Goal: Task Accomplishment & Management: Complete application form

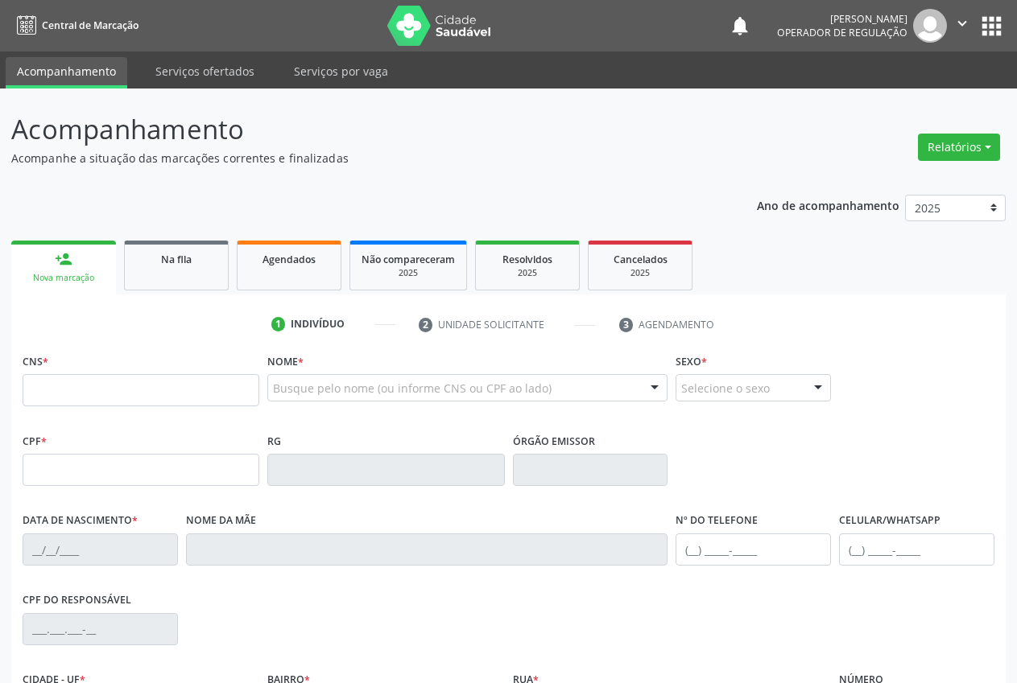
type input "080 3010 010"
click at [0, 385] on div "Acompanhamento Acompanhe a situação das marcações correntes e finalizadas Relat…" at bounding box center [508, 481] width 1017 height 784
click at [132, 400] on input "text" at bounding box center [141, 390] width 237 height 32
paste input "708 1005 2639 2931"
type input "708 1005 2639 2931"
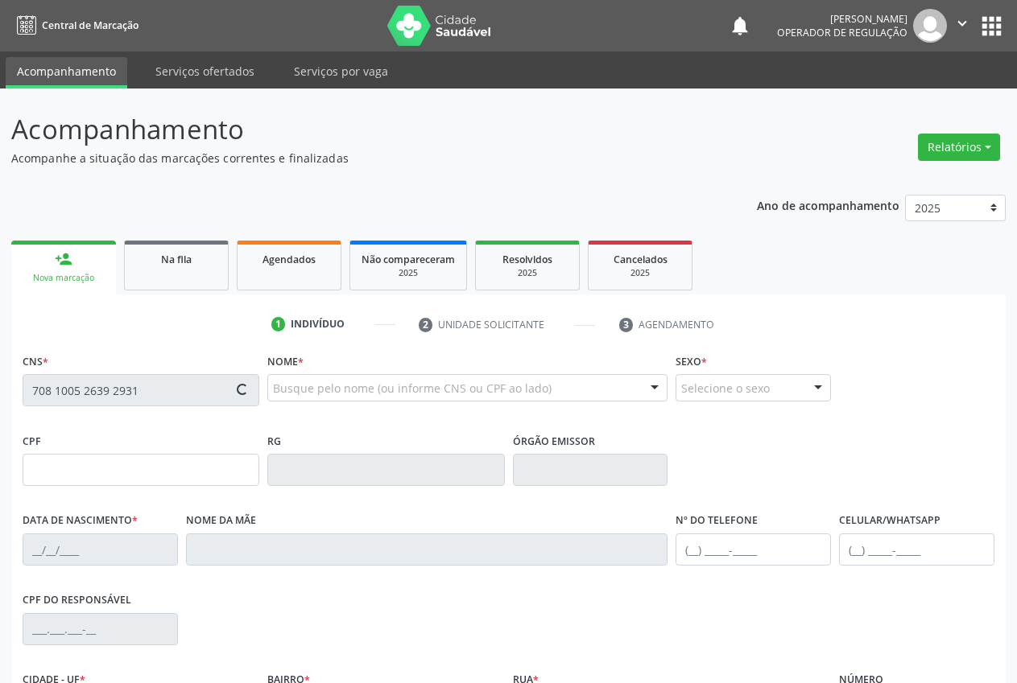
type input "[DATE]"
type input "[PHONE_NUMBER]"
type input "S/N"
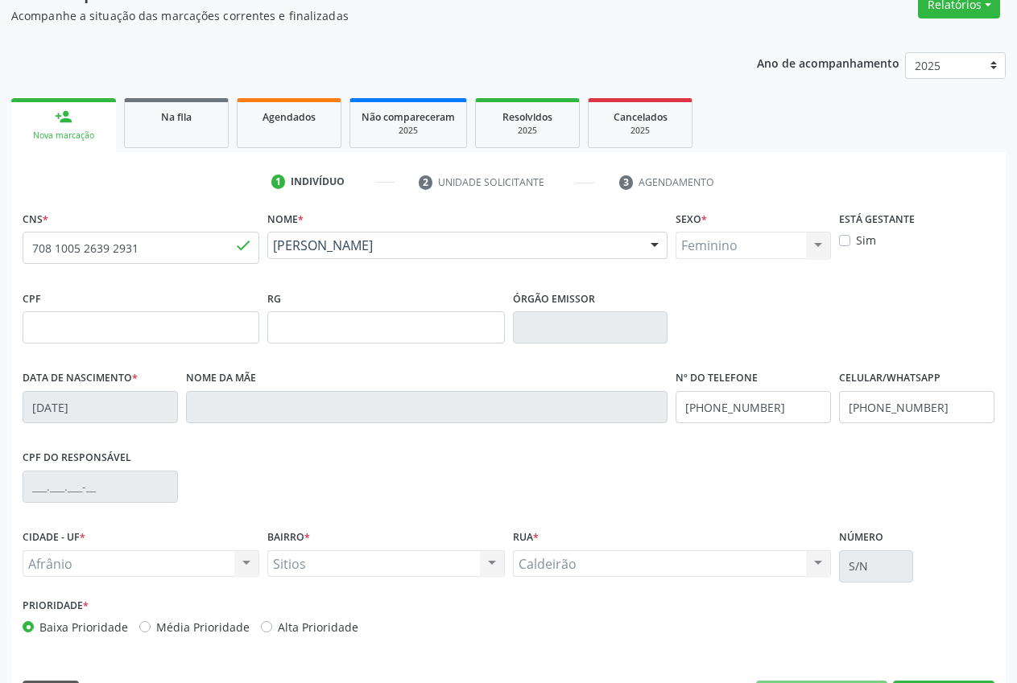
scroll to position [189, 0]
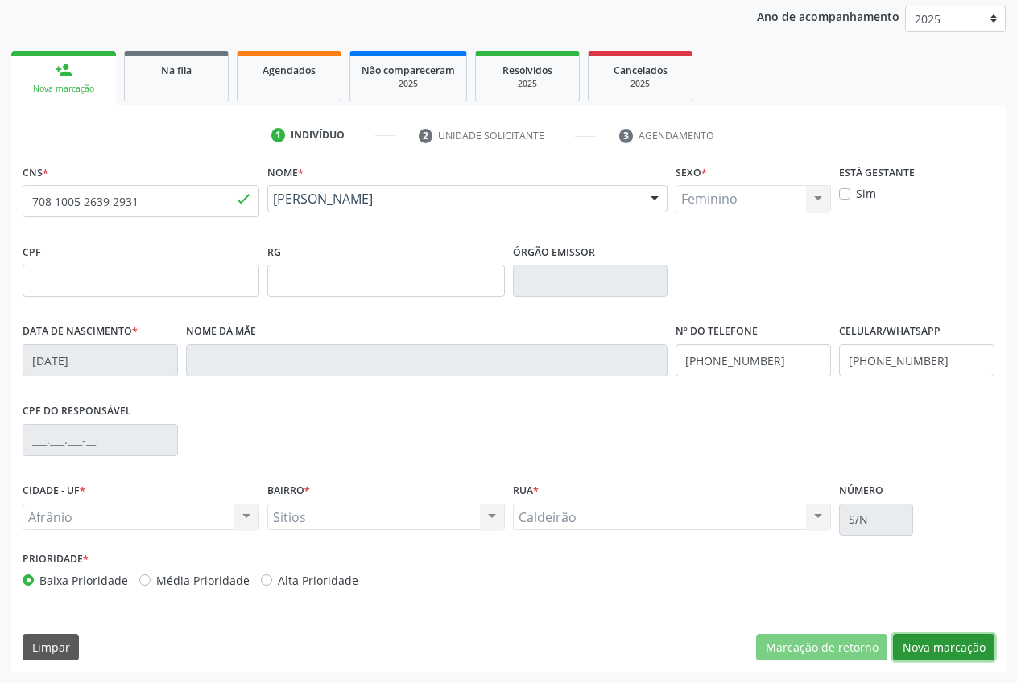
click at [936, 650] on button "Nova marcação" at bounding box center [943, 647] width 101 height 27
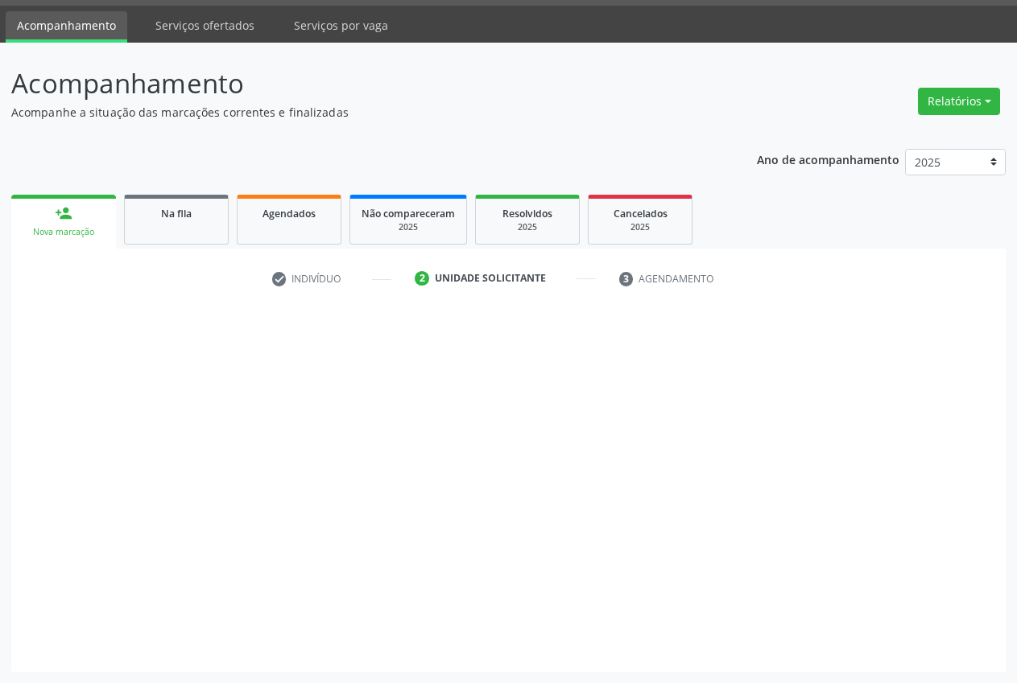
scroll to position [46, 0]
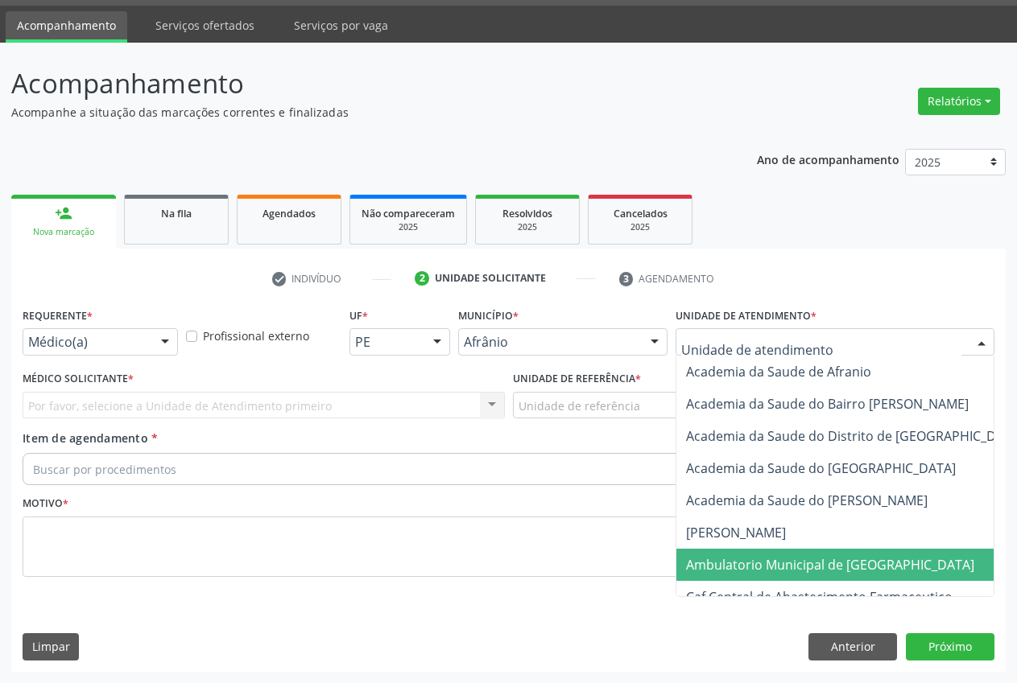
click at [803, 564] on span "Ambulatorio Municipal de [GEOGRAPHIC_DATA]" at bounding box center [830, 565] width 288 height 18
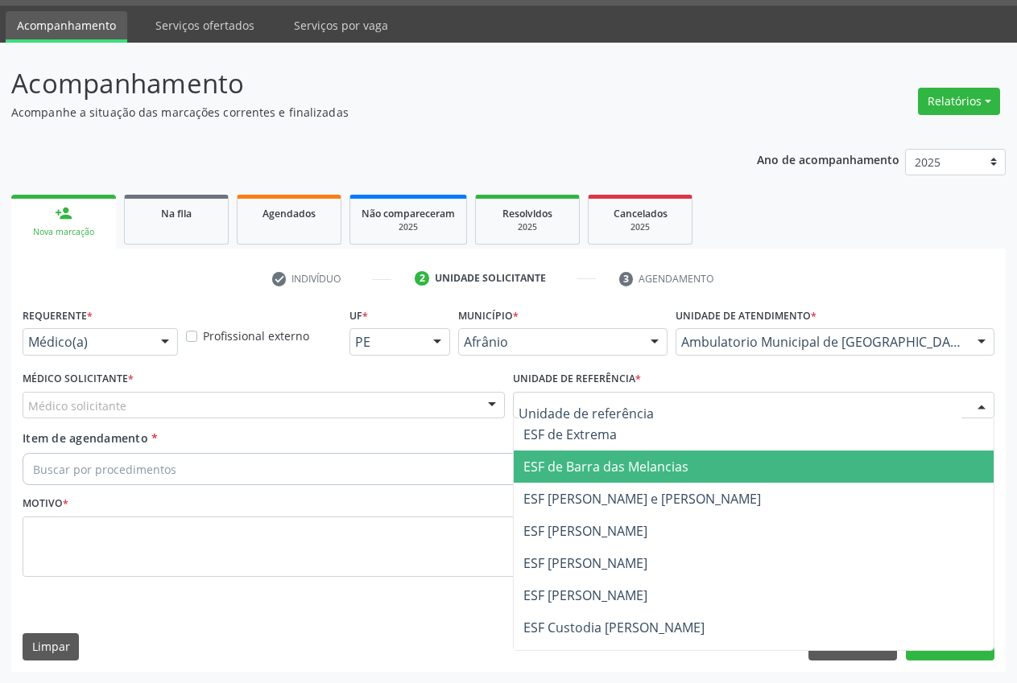
click at [609, 467] on span "ESF de Barra das Melancias" at bounding box center [605, 467] width 165 height 18
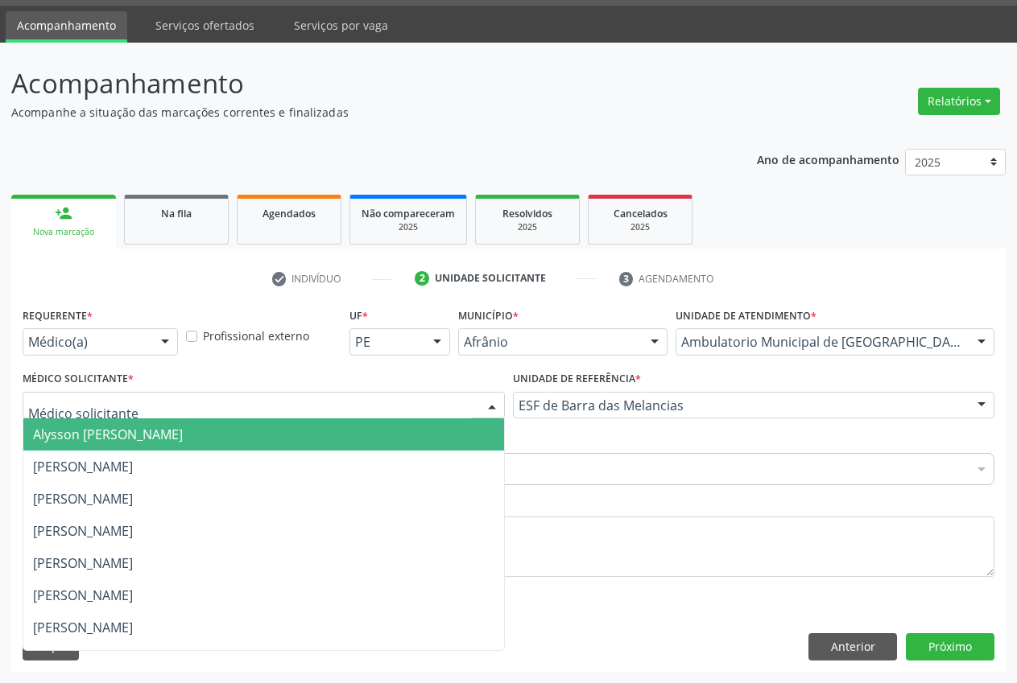
click at [124, 404] on div at bounding box center [264, 405] width 482 height 27
click at [103, 446] on span "Alysson [PERSON_NAME]" at bounding box center [263, 435] width 481 height 32
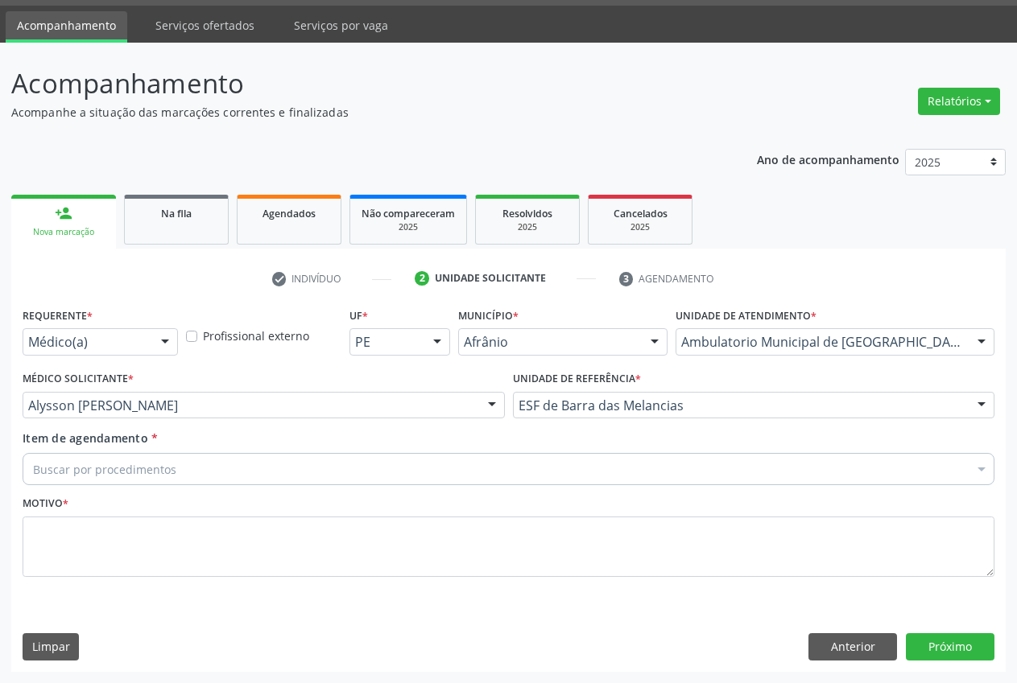
click at [33, 467] on input "Item de agendamento *" at bounding box center [33, 469] width 0 height 32
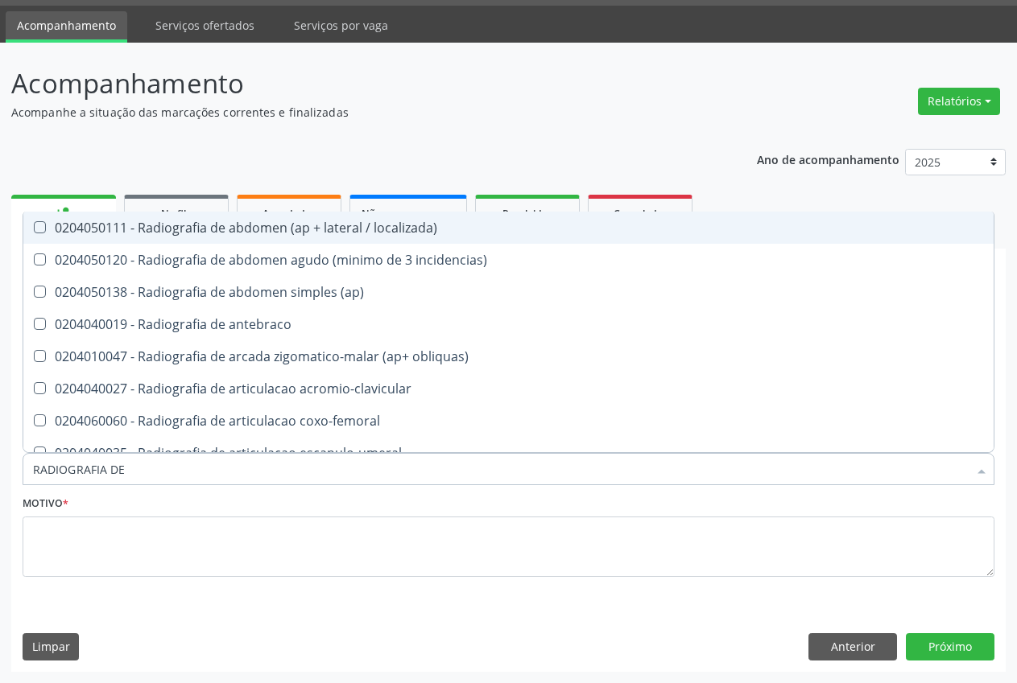
type input "RADIOGRAFIA DE"
click at [281, 231] on div "0204050111 - Radiografia de abdomen (ap + lateral / localizada)" at bounding box center [508, 227] width 951 height 13
checkbox localizada\) "true"
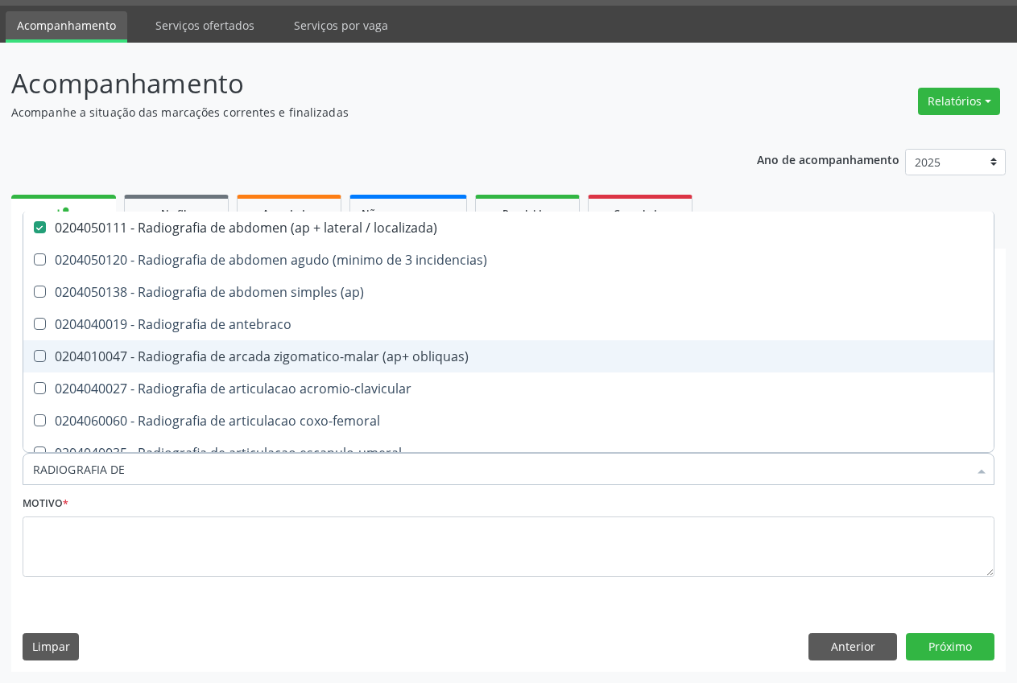
type input "RADIOGRAFIA DE"
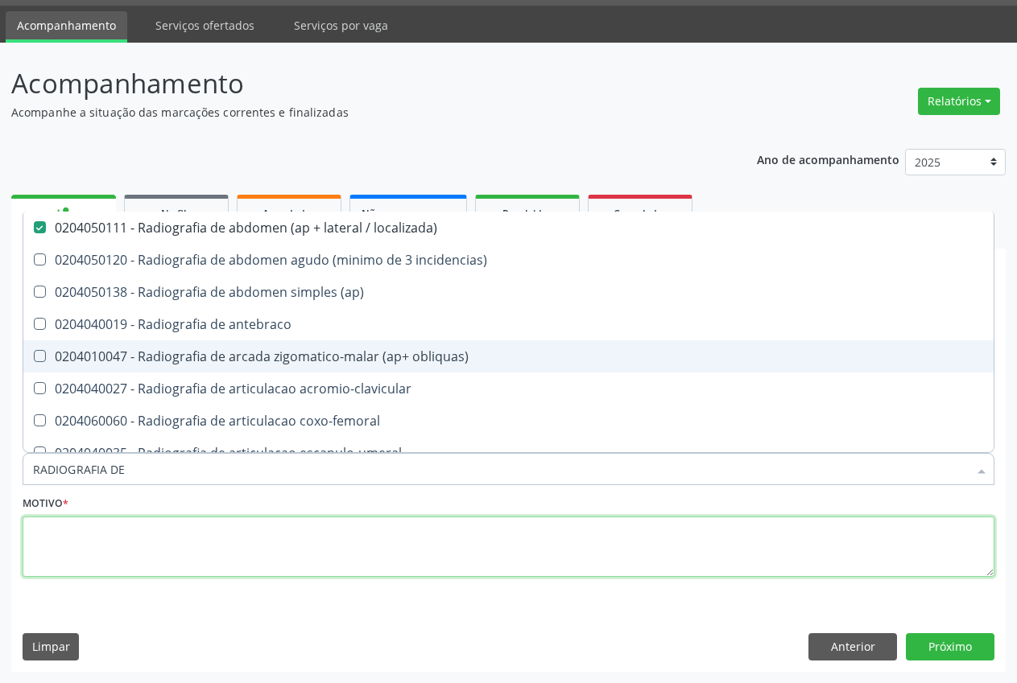
click at [143, 545] on textarea at bounding box center [509, 547] width 972 height 61
type textarea "."
checkbox incidencias\) "true"
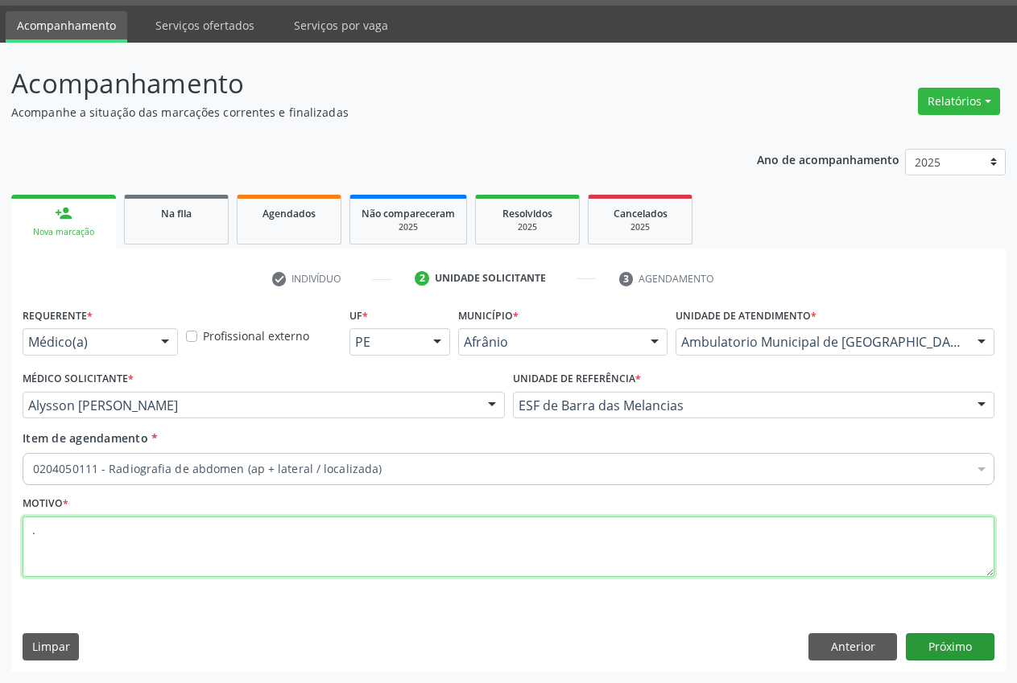
type textarea "."
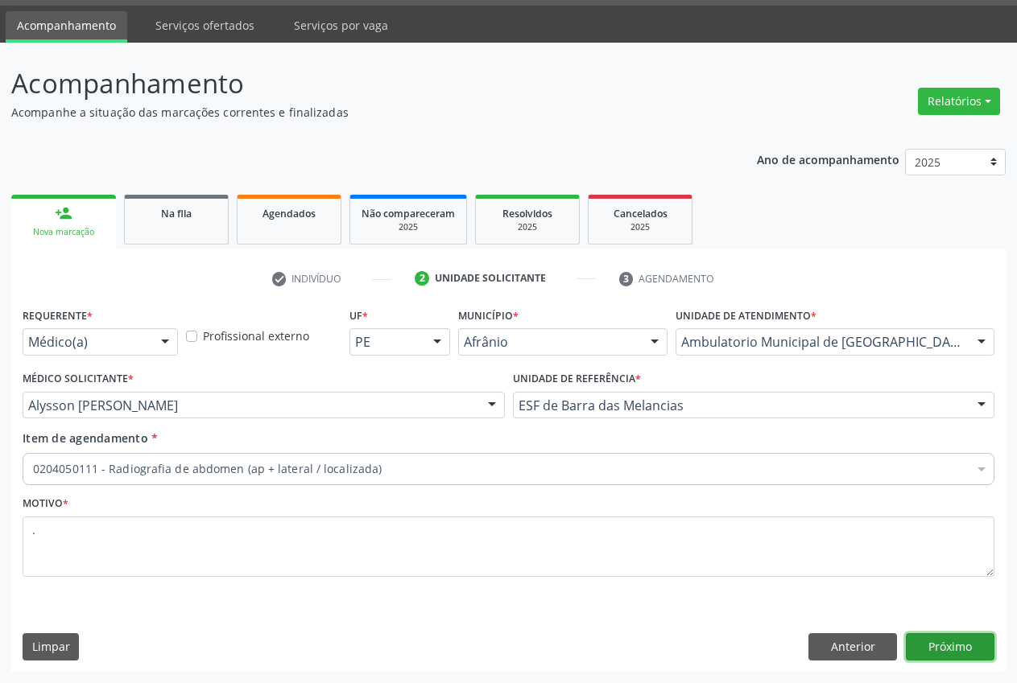
click at [942, 646] on button "Próximo" at bounding box center [950, 647] width 89 height 27
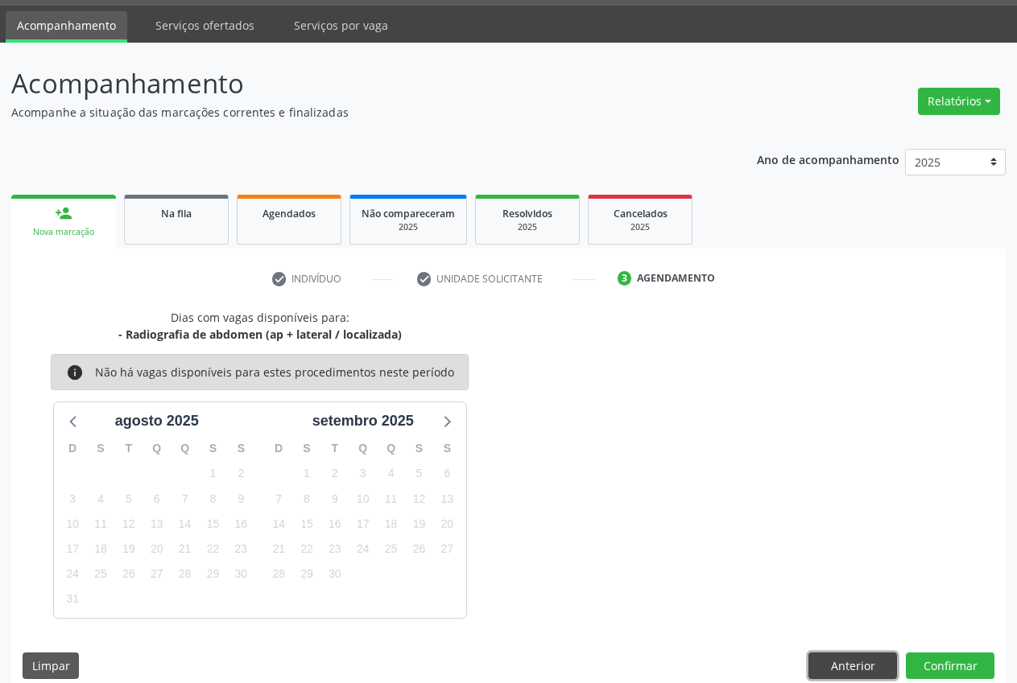
click at [858, 664] on button "Anterior" at bounding box center [852, 666] width 89 height 27
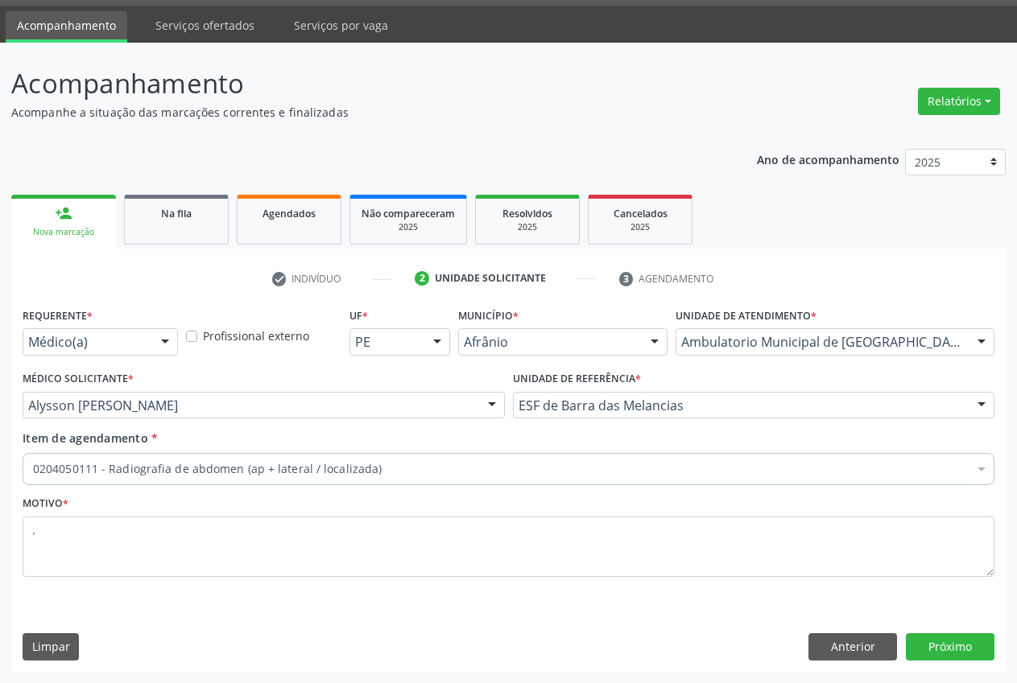
click at [33, 465] on input "Item de agendamento *" at bounding box center [33, 469] width 0 height 32
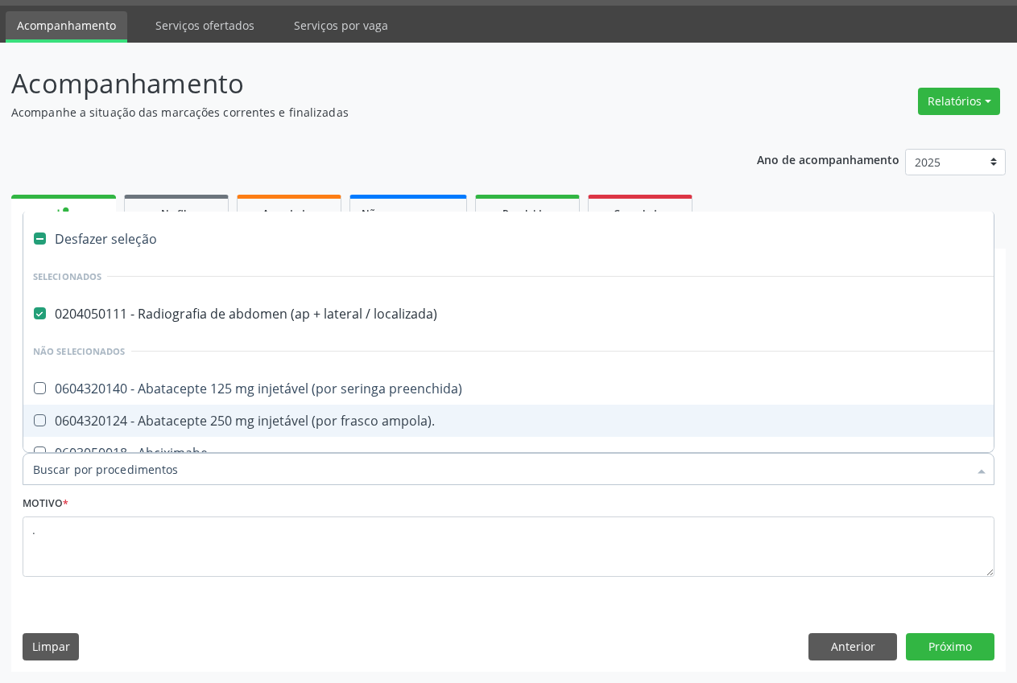
click at [390, 465] on input "Item de agendamento *" at bounding box center [500, 469] width 935 height 32
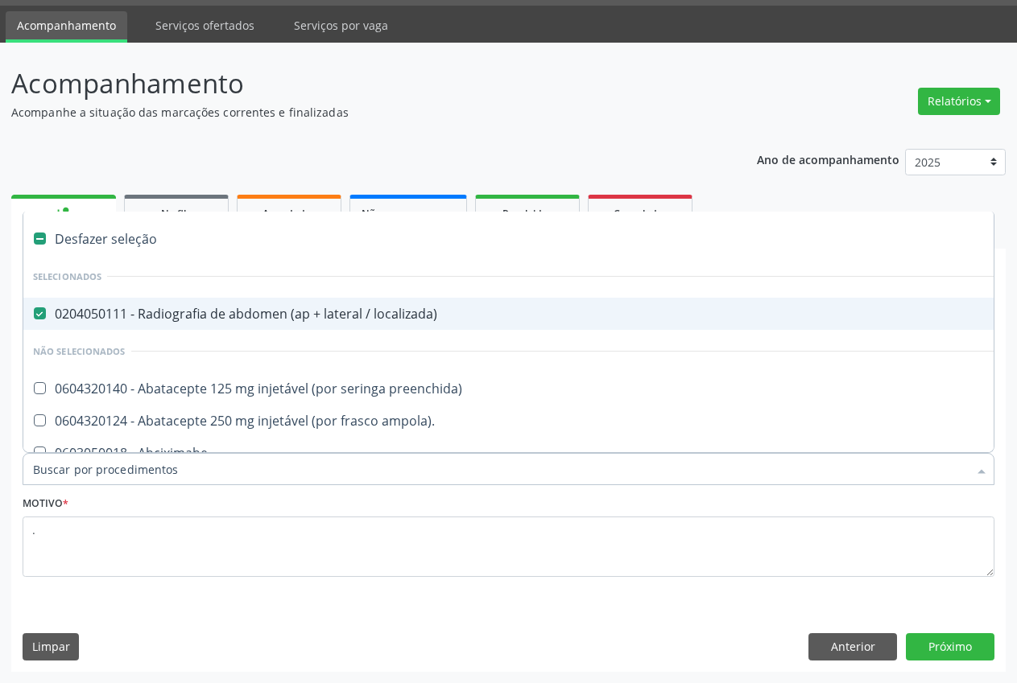
click at [261, 317] on div "0204050111 - Radiografia de abdomen (ap + lateral / localizada)" at bounding box center [652, 314] width 1239 height 13
checkbox localizada\) "false"
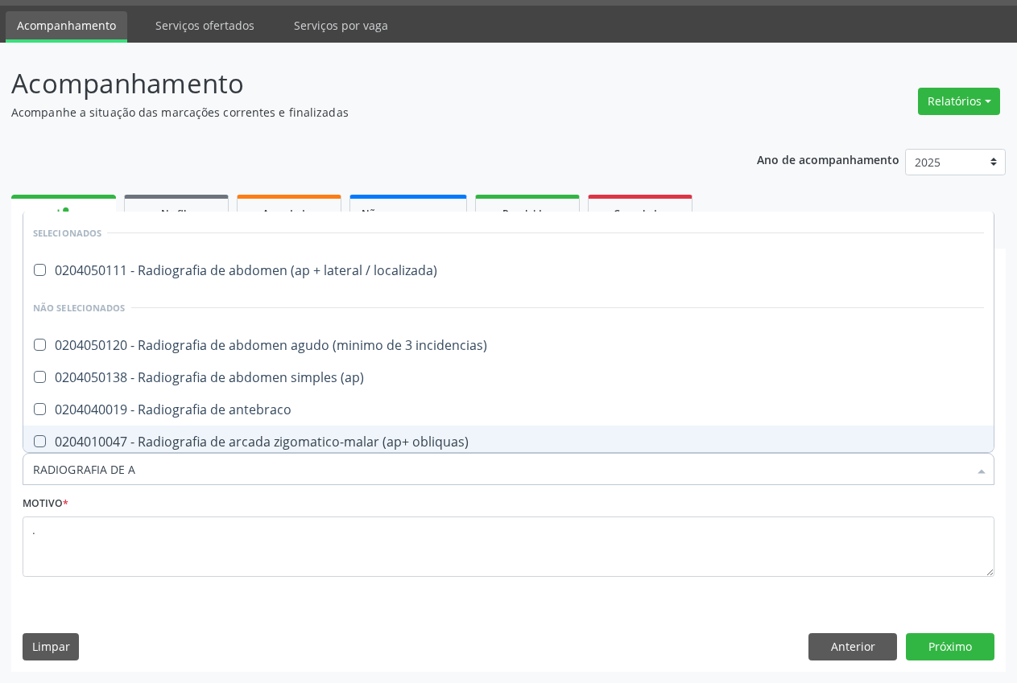
type input "RADIOGRAFIA DE AB"
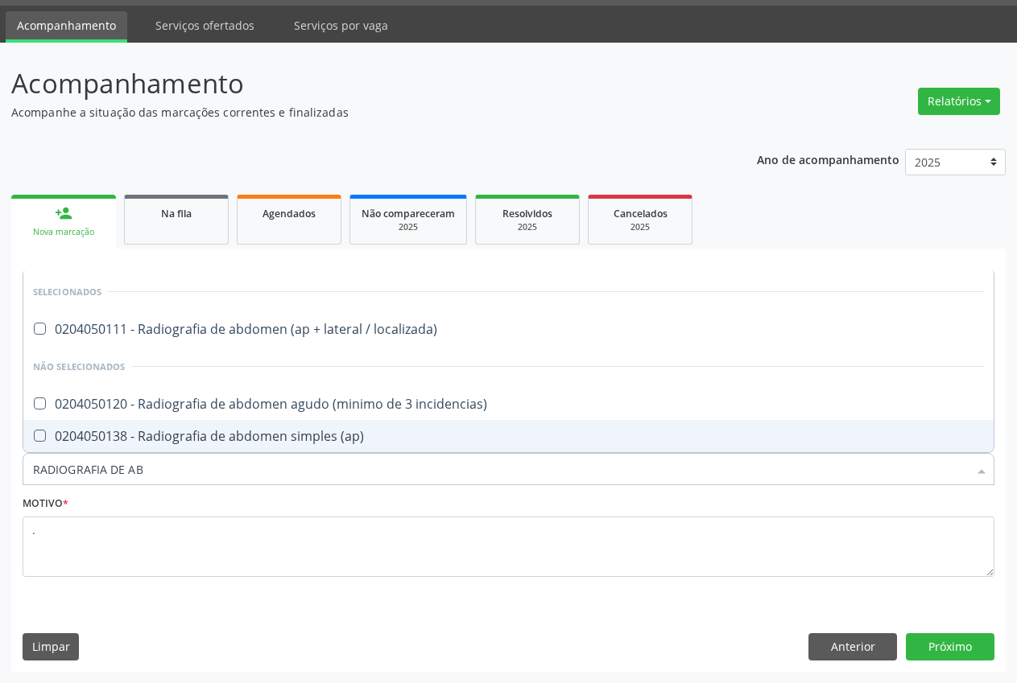
click at [325, 430] on div "0204050138 - Radiografia de abdomen simples (ap)" at bounding box center [508, 436] width 951 height 13
checkbox \(ap\) "true"
click at [966, 642] on button "Próximo" at bounding box center [950, 647] width 89 height 27
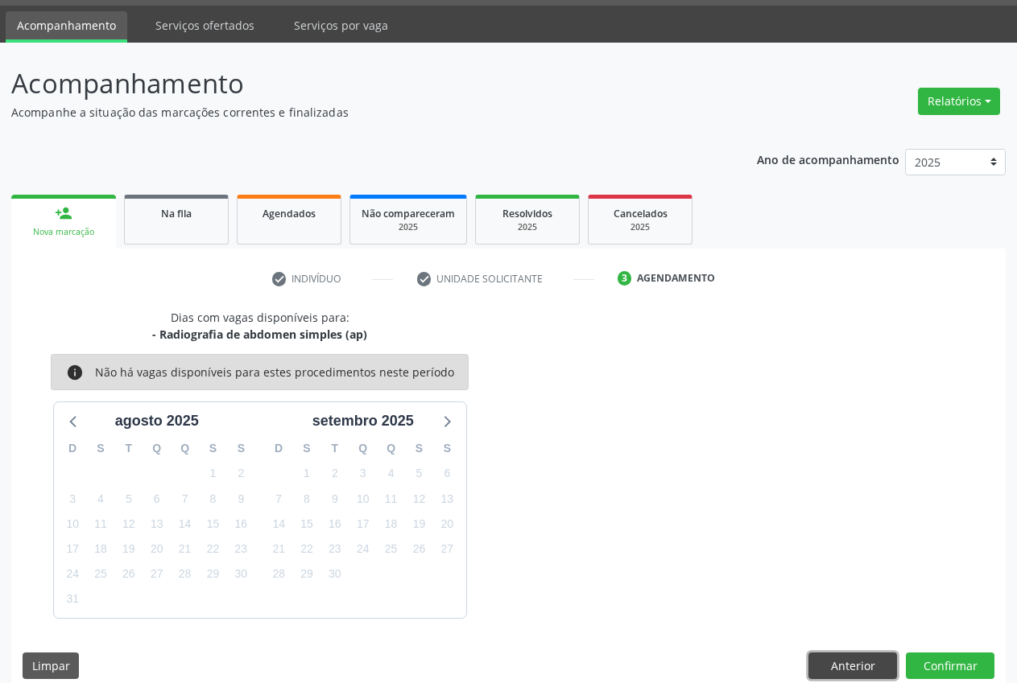
click at [859, 653] on button "Anterior" at bounding box center [852, 666] width 89 height 27
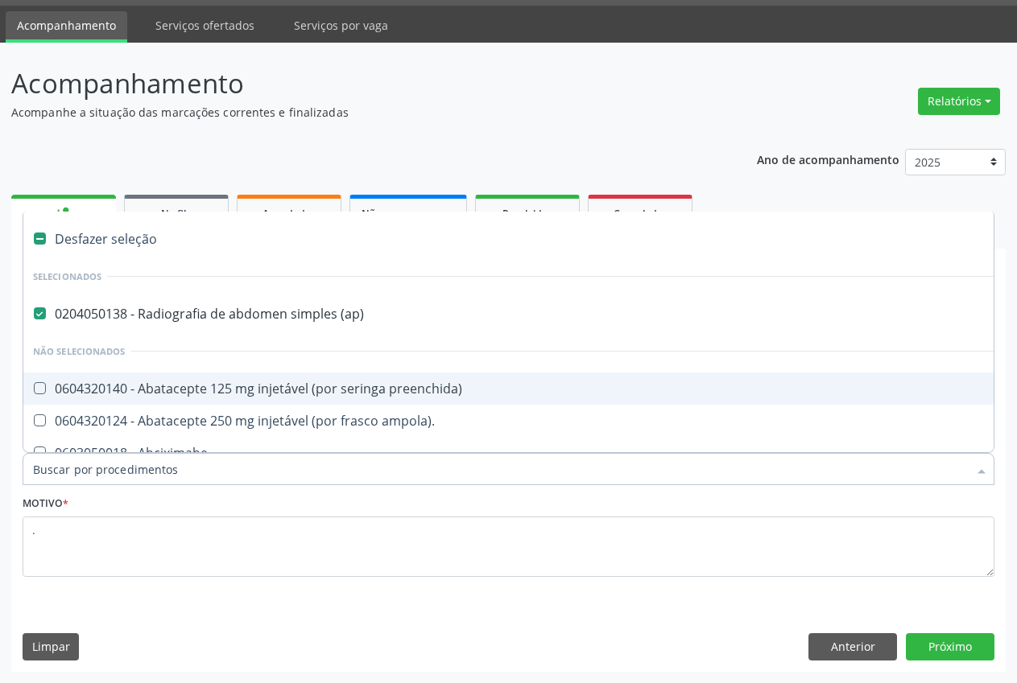
click at [80, 235] on div "Desfazer seleção" at bounding box center [652, 239] width 1258 height 32
checkbox \(ap\) "false"
click at [116, 475] on input "Item de agendamento *" at bounding box center [500, 469] width 935 height 32
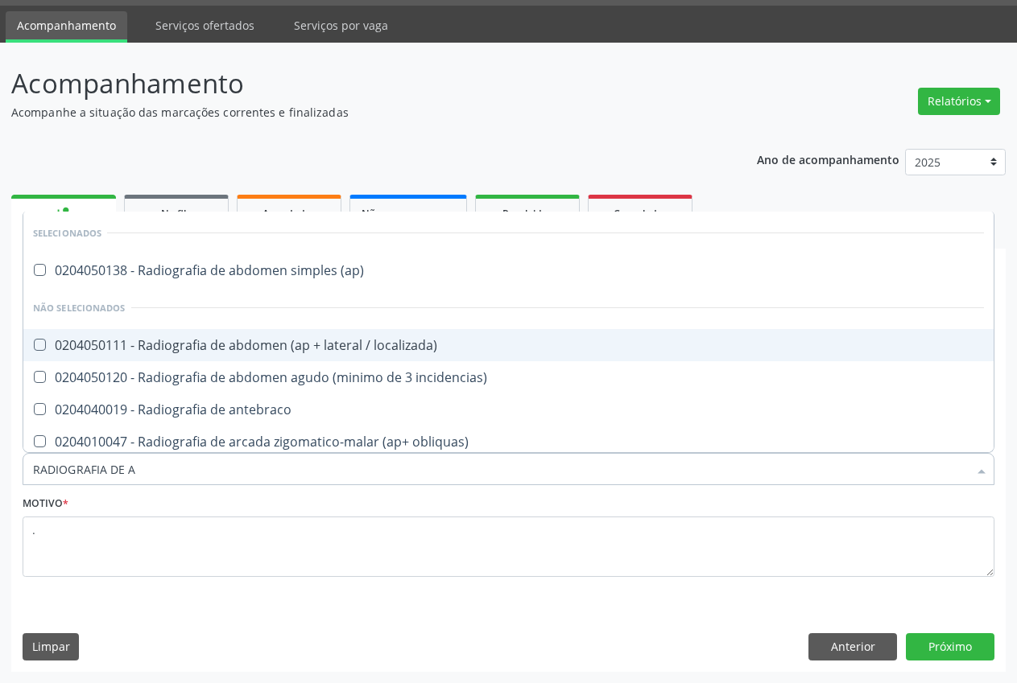
type input "RADIOGRAFIA DE AB"
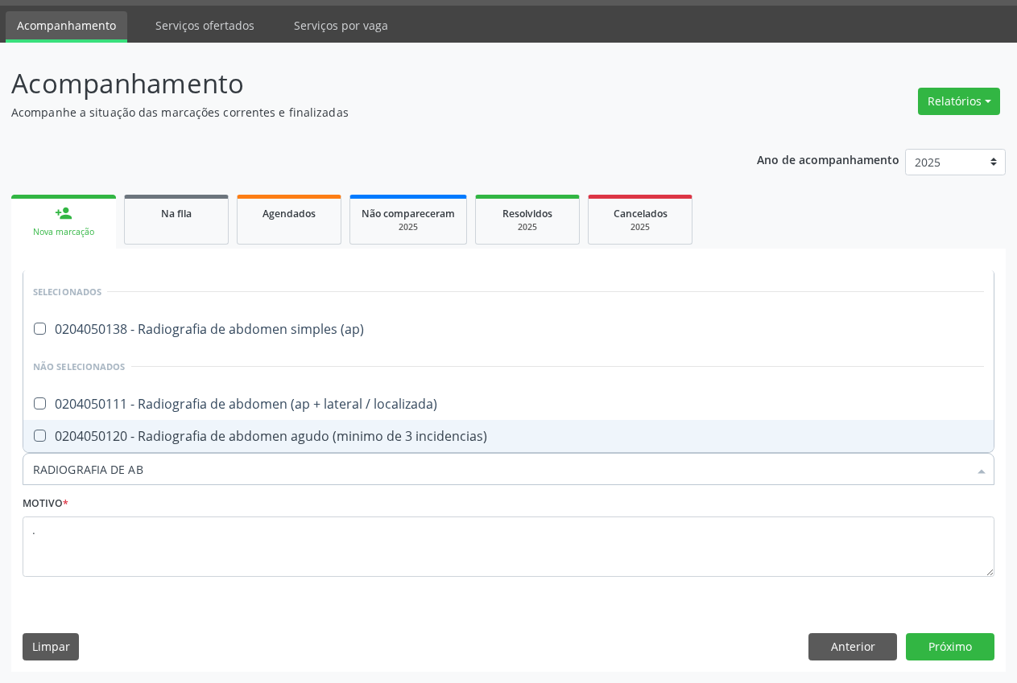
click at [310, 434] on div "0204050120 - Radiografia de abdomen agudo (minimo de 3 incidencias)" at bounding box center [508, 436] width 951 height 13
checkbox incidencias\) "true"
click at [954, 646] on button "Próximo" at bounding box center [950, 647] width 89 height 27
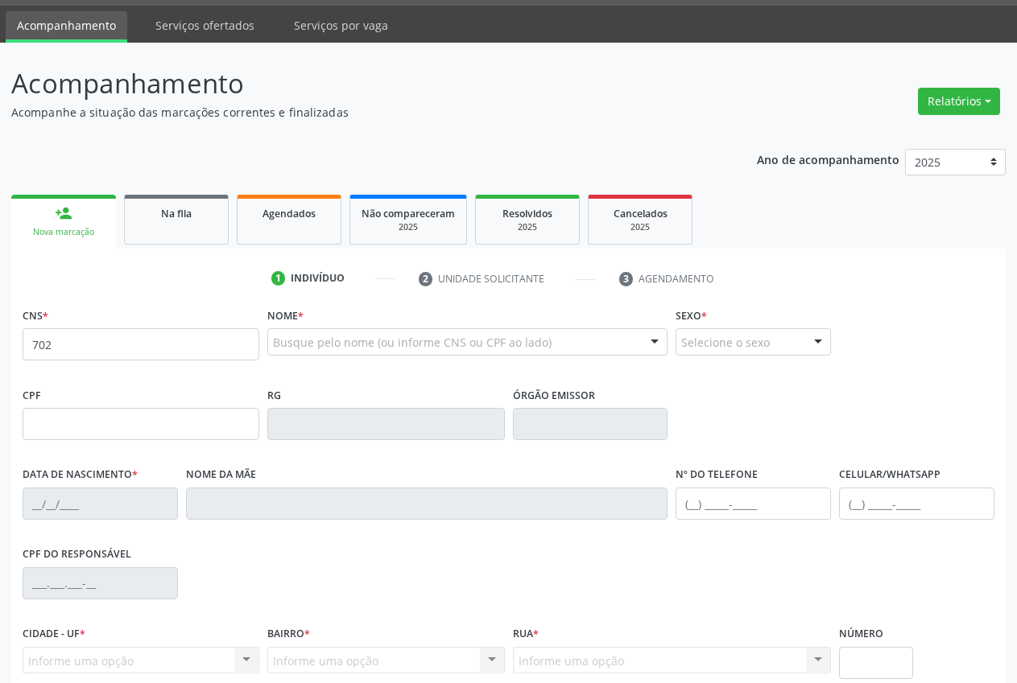
scroll to position [46, 0]
type input "702 6032 2373 7249"
type input "811.695.904-20"
type input "13/12/1956"
type input "Maria Martina Rodrigues"
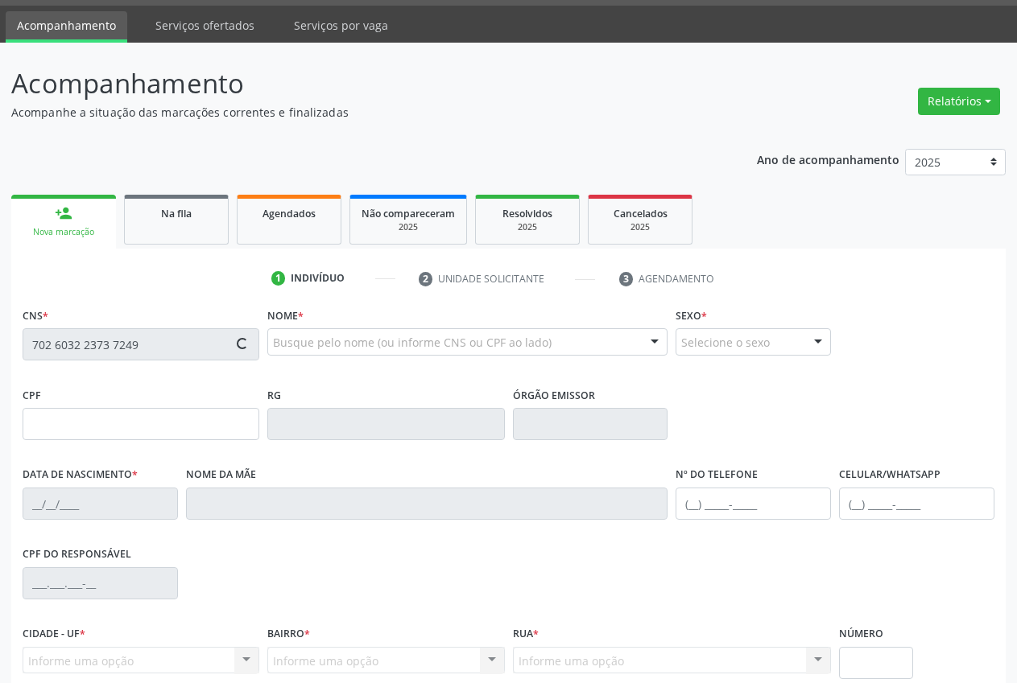
type input "(87) 98842-3937"
type input "107"
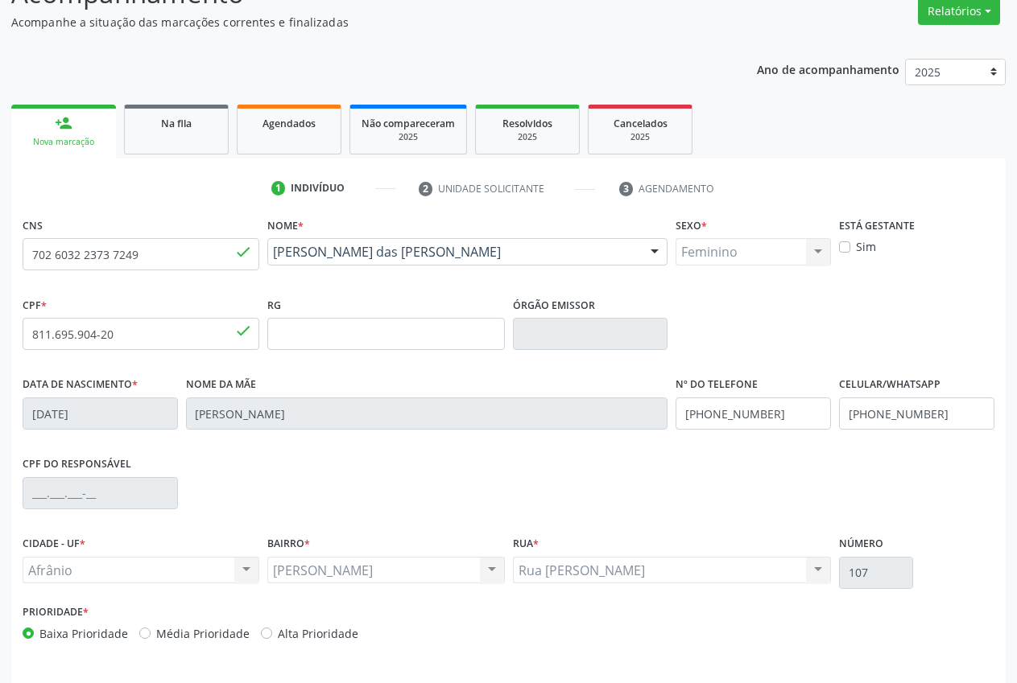
scroll to position [189, 0]
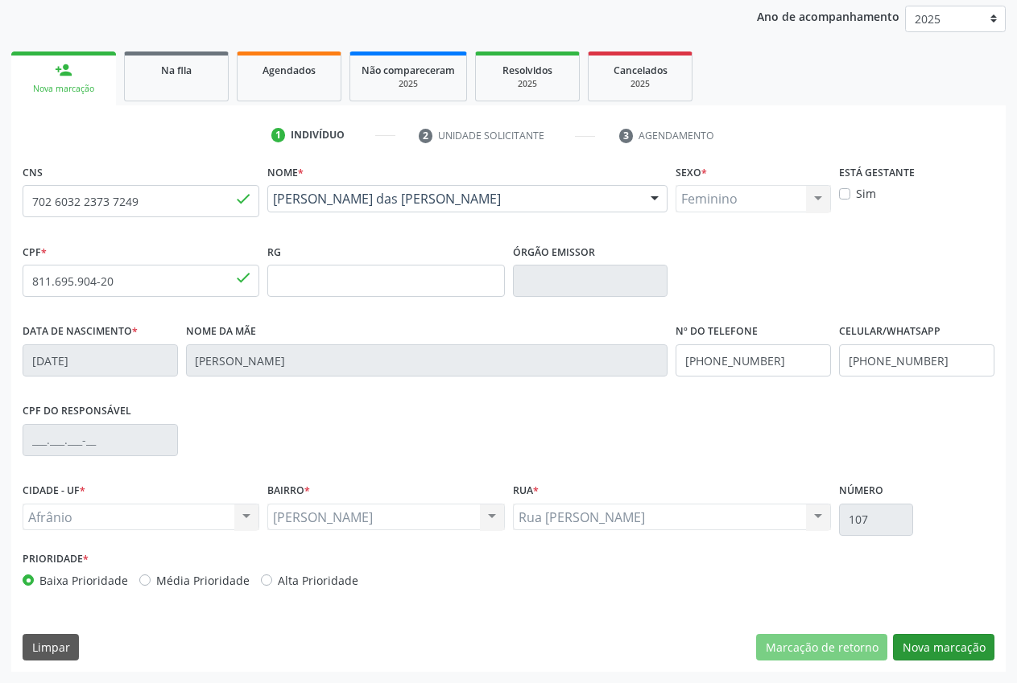
drag, startPoint x: 982, startPoint y: 631, endPoint x: 974, endPoint y: 648, distance: 18.7
click at [974, 648] on div "CNS 702 6032 2373 7249 done Nome * Maria das Graças Rodrigues Pereira Maria das…" at bounding box center [508, 416] width 994 height 512
click at [973, 648] on button "Nova marcação" at bounding box center [943, 647] width 101 height 27
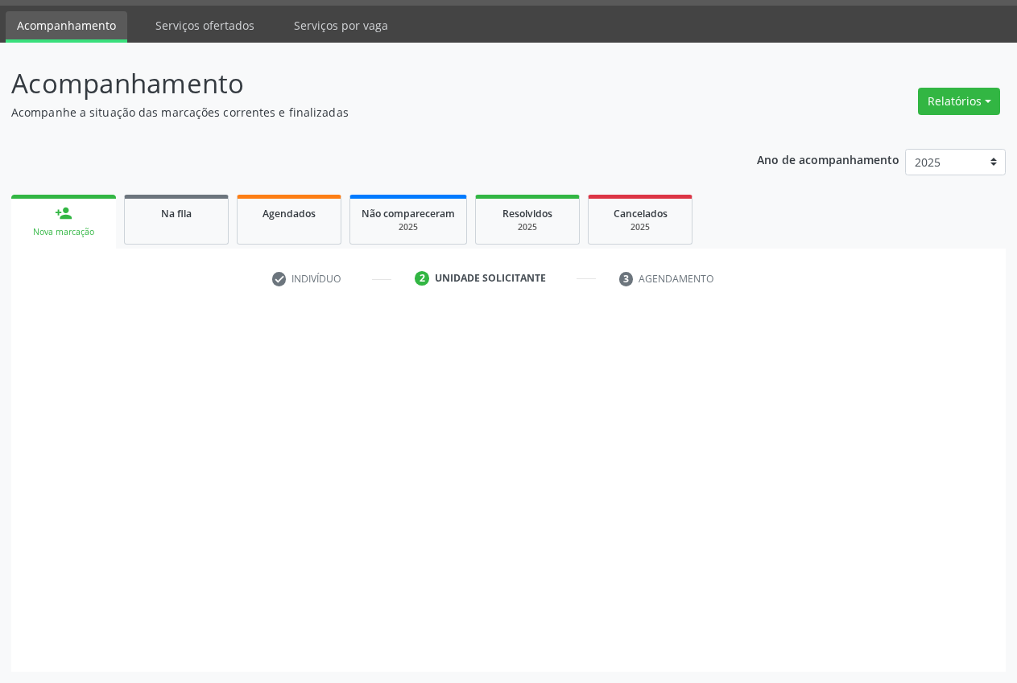
scroll to position [46, 0]
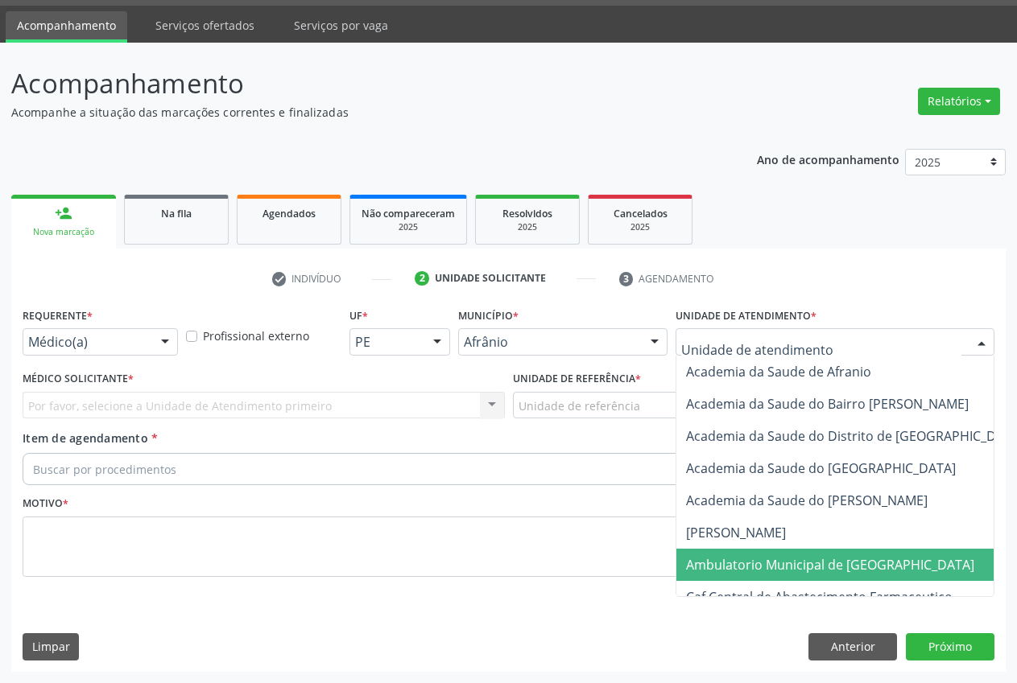
click at [813, 568] on span "Ambulatorio Municipal de [GEOGRAPHIC_DATA]" at bounding box center [830, 565] width 288 height 18
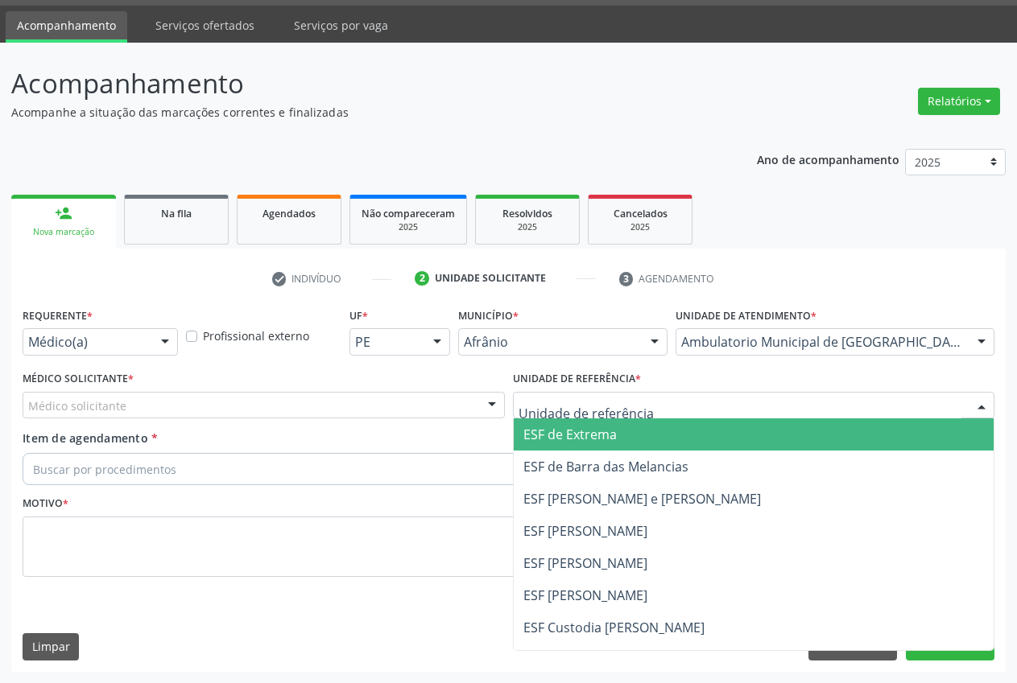
click at [588, 448] on span "ESF de Extrema" at bounding box center [754, 435] width 481 height 32
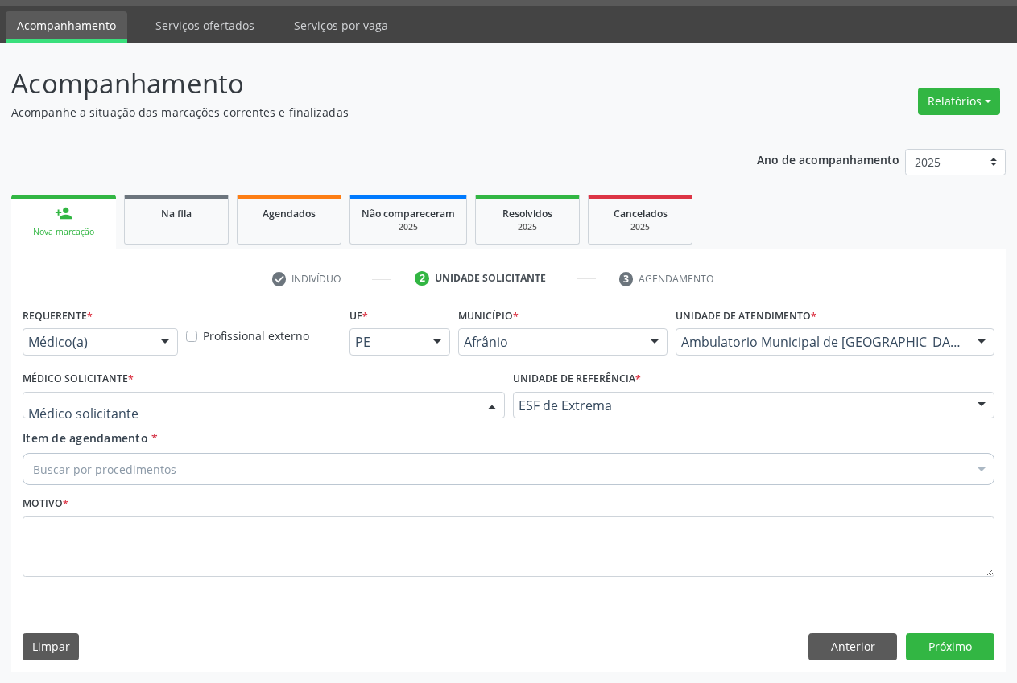
click at [401, 407] on div at bounding box center [264, 405] width 482 height 27
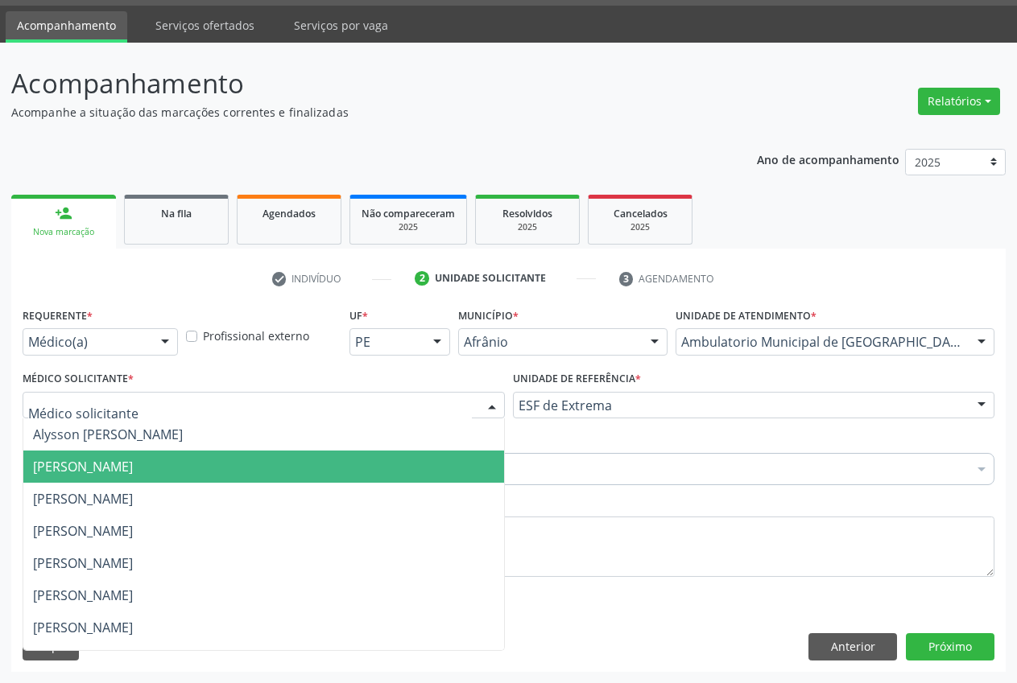
click at [133, 461] on span "[PERSON_NAME]" at bounding box center [83, 467] width 100 height 18
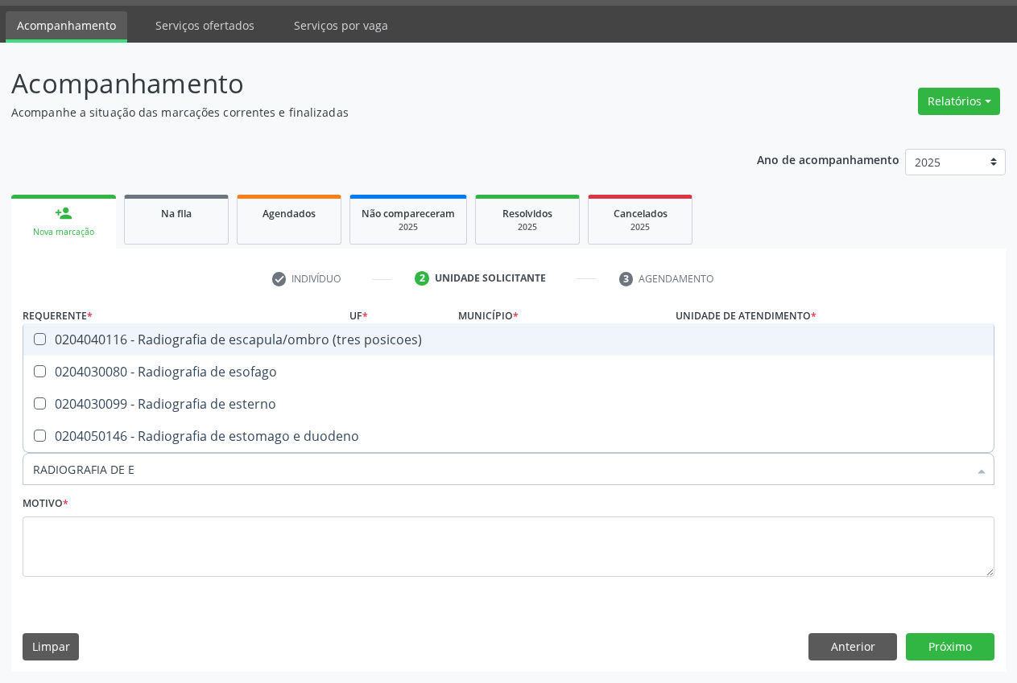
type input "RADIOGRAFIA DE ES"
click at [311, 341] on div "0204040116 - Radiografia de escapula/ombro (tres posicoes)" at bounding box center [508, 339] width 951 height 13
checkbox posicoes\) "true"
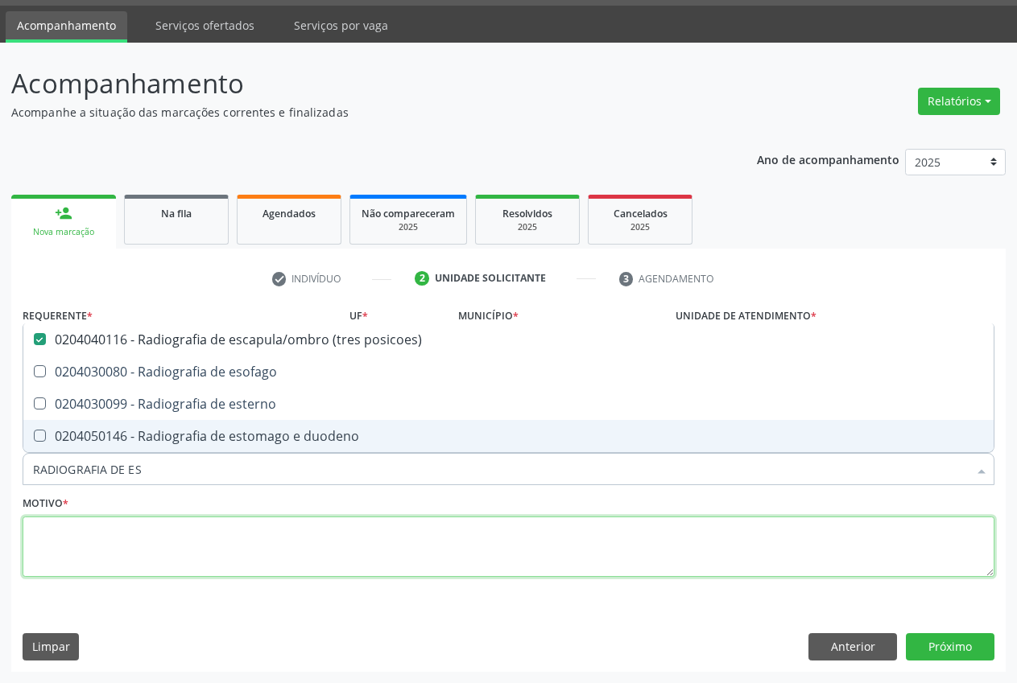
click at [194, 537] on textarea at bounding box center [509, 547] width 972 height 61
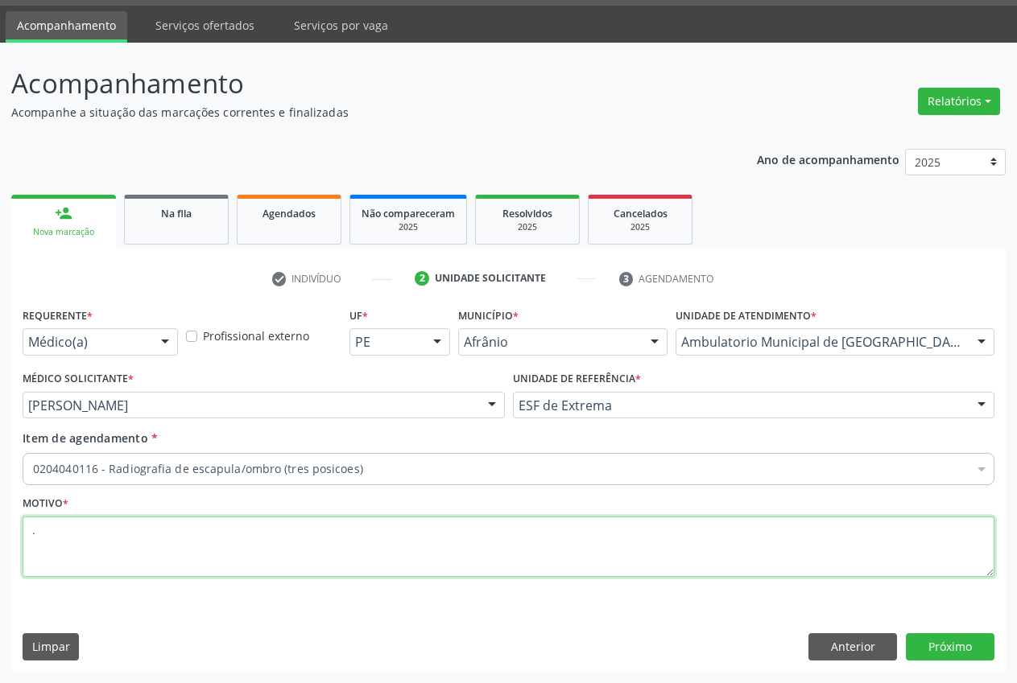
type textarea "."
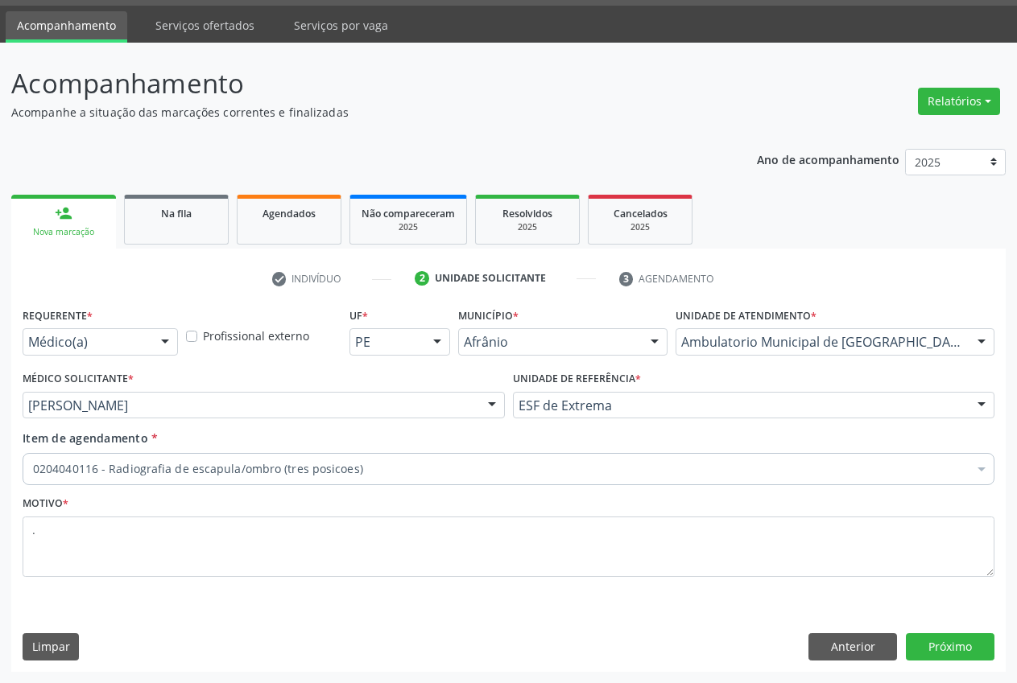
click at [964, 633] on div "Requerente * Médico(a) Médico(a) Enfermeiro(a) Paciente Nenhum resultado encont…" at bounding box center [508, 488] width 994 height 368
click at [964, 639] on button "Próximo" at bounding box center [950, 647] width 89 height 27
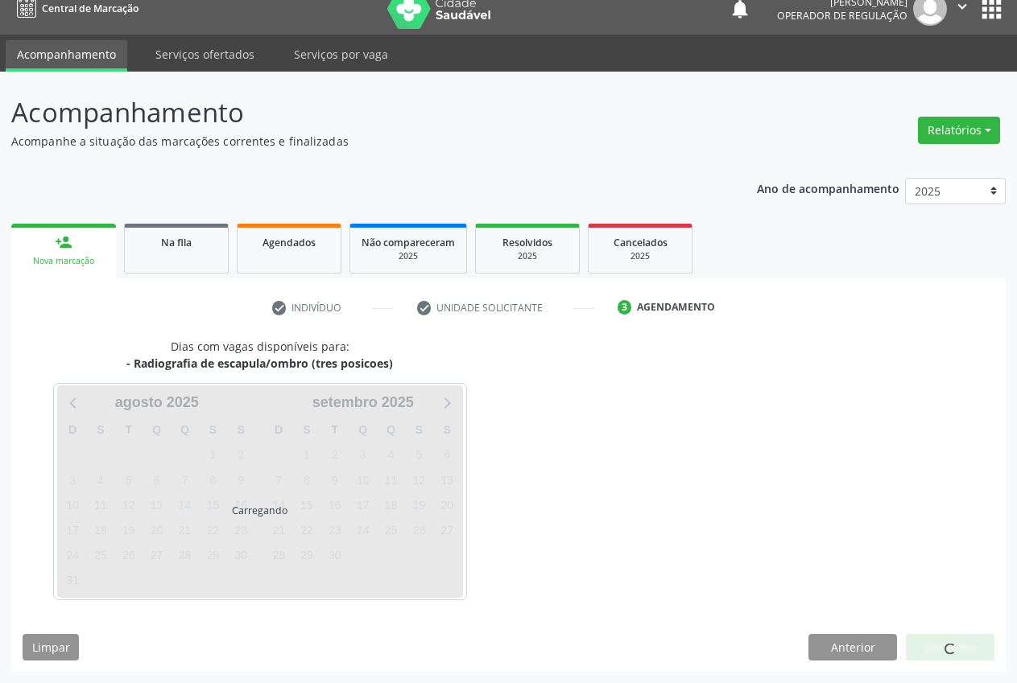
scroll to position [17, 0]
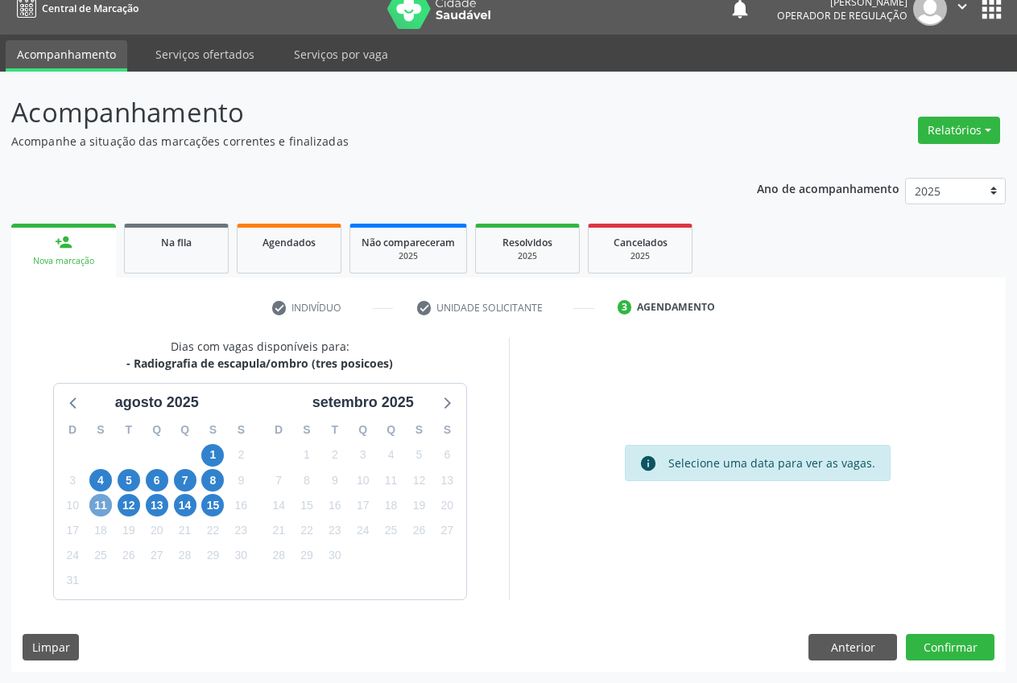
click at [105, 507] on span "11" at bounding box center [100, 505] width 23 height 23
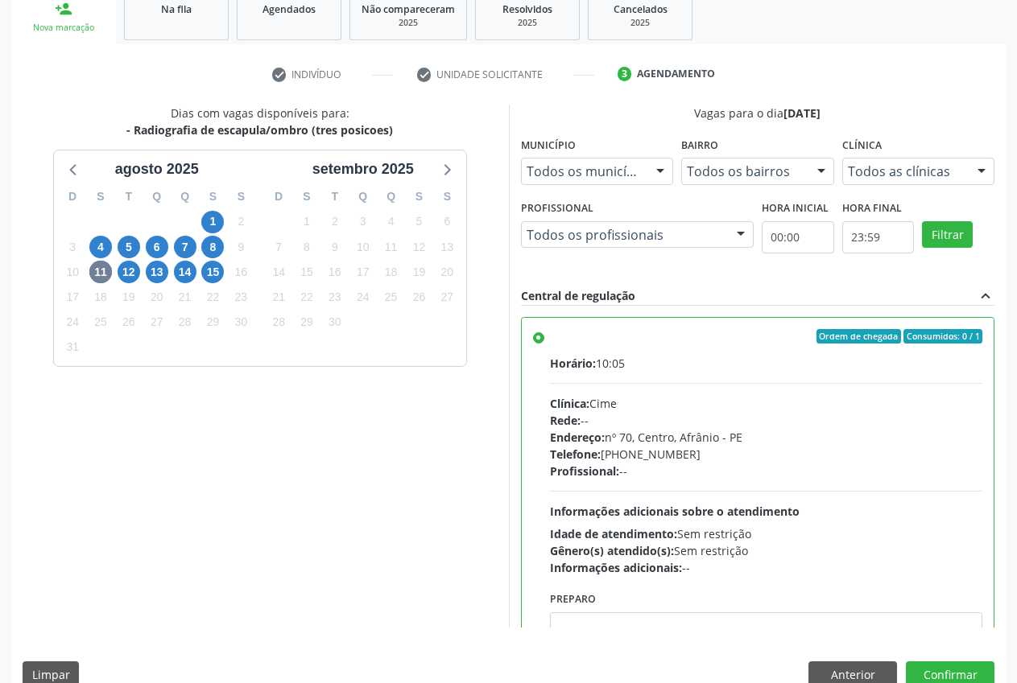
scroll to position [279, 0]
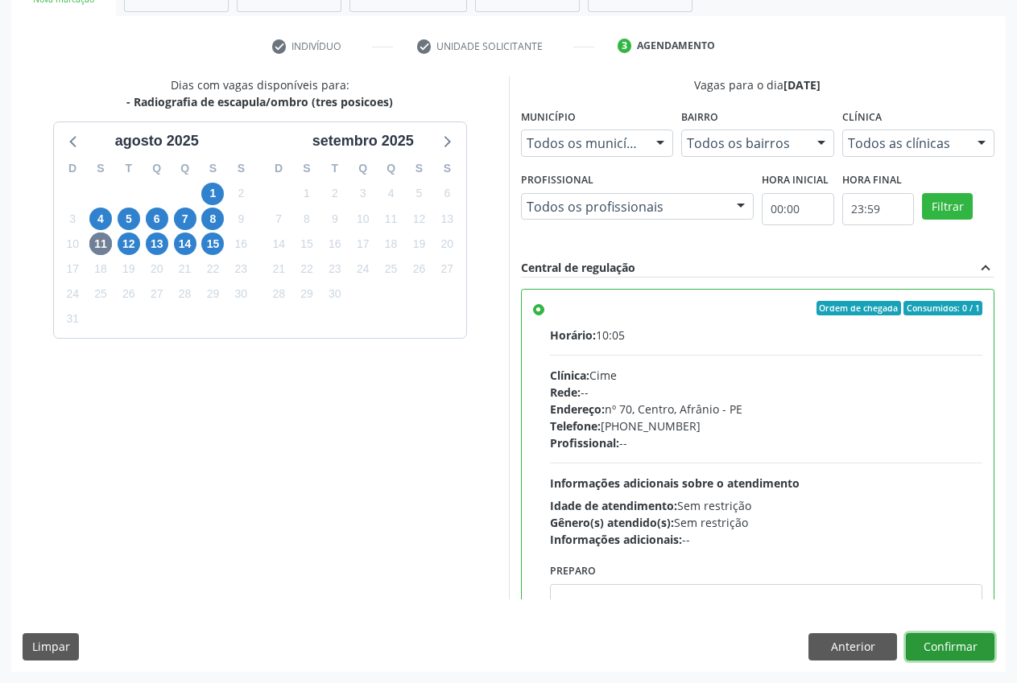
click at [962, 654] on button "Confirmar" at bounding box center [950, 647] width 89 height 27
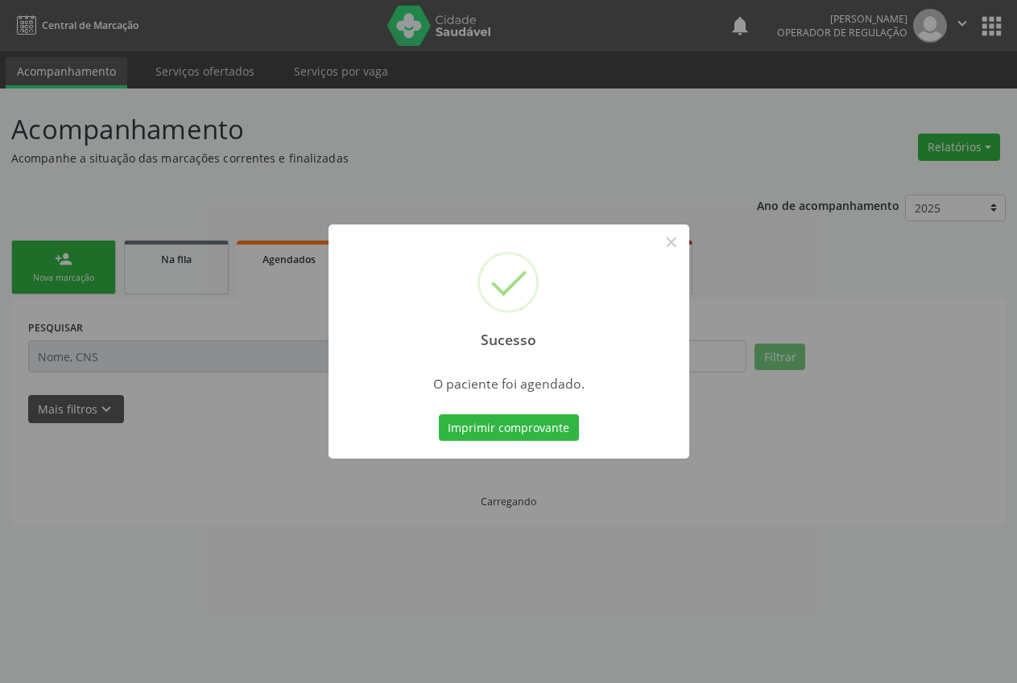
scroll to position [0, 0]
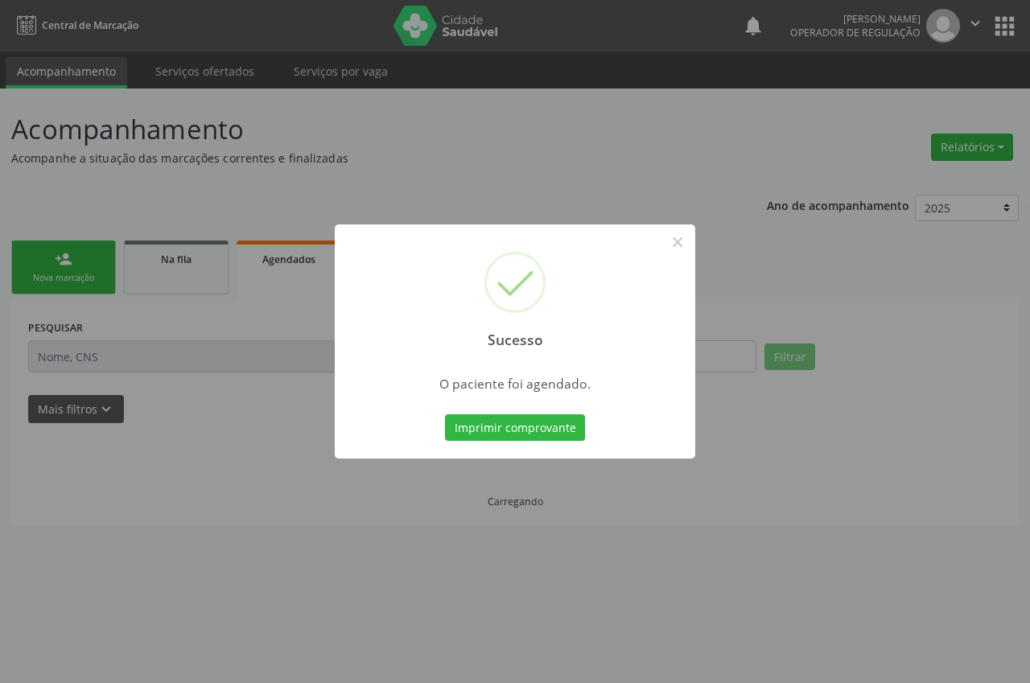
click button "Imprimir comprovante" at bounding box center [515, 428] width 140 height 27
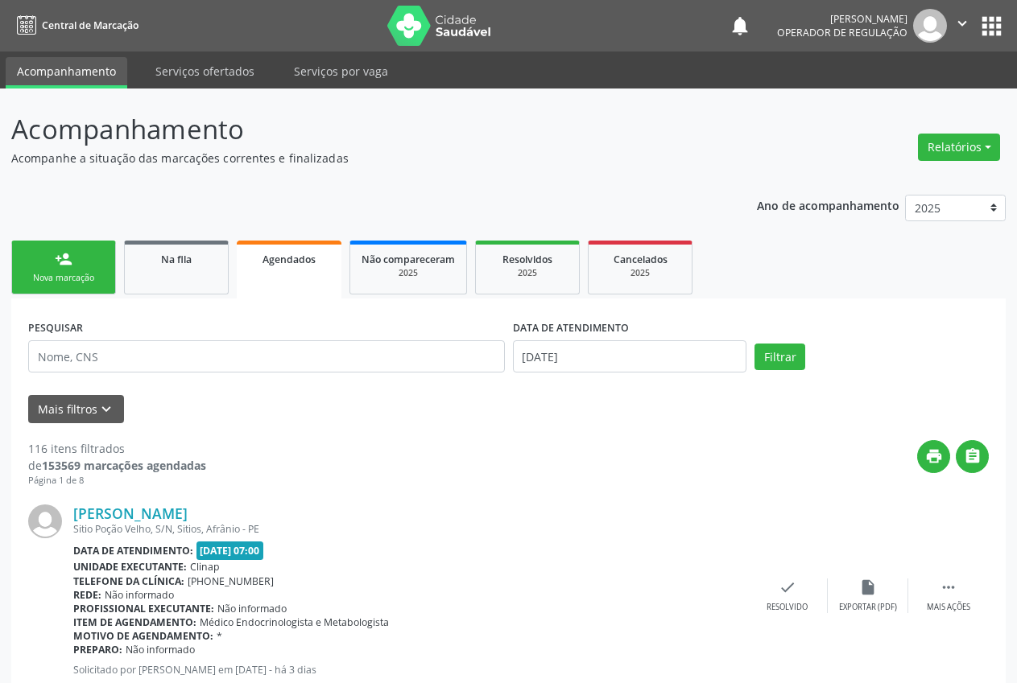
click at [82, 266] on link "person_add Nova marcação" at bounding box center [63, 268] width 105 height 54
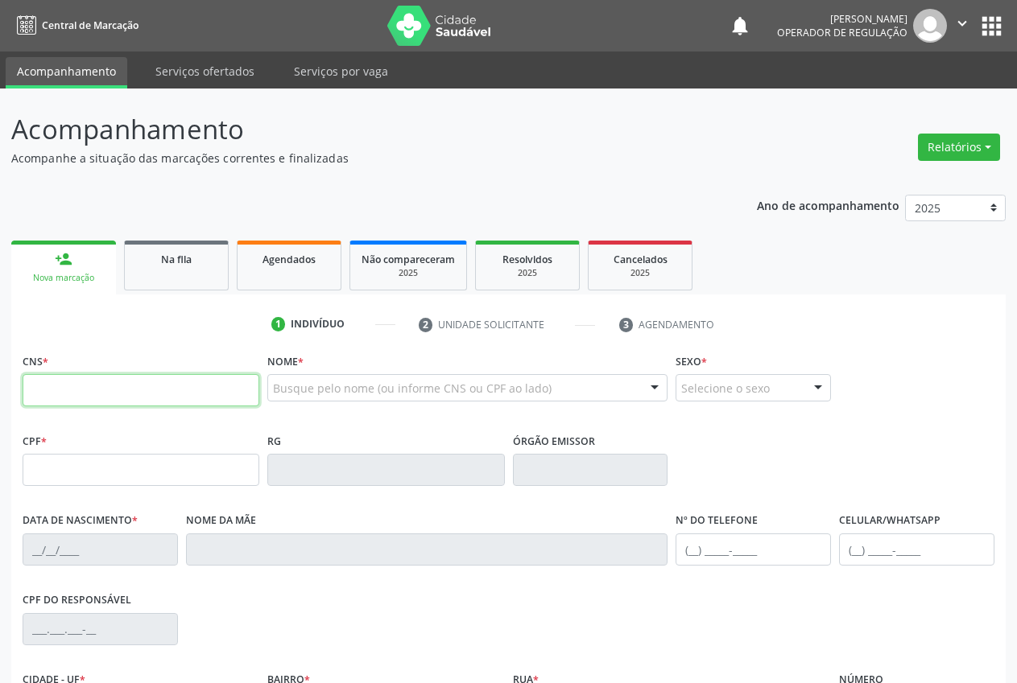
click at [75, 391] on input "text" at bounding box center [141, 390] width 237 height 32
paste input "706 2040 4856 5569"
type input "706 2040 4856 5569"
type input "052.948.594-08"
type input "24/05/1984"
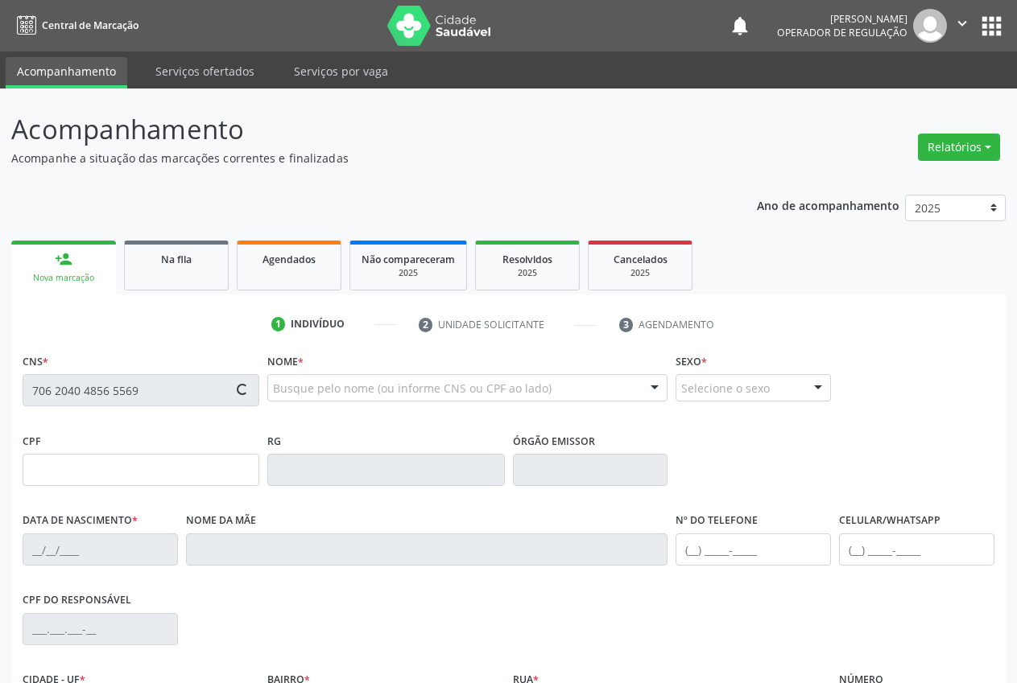
type input "Francisca Teles de Brito"
type input "(87) 98836-4996"
type input "(87) 98818-9357"
type input "27"
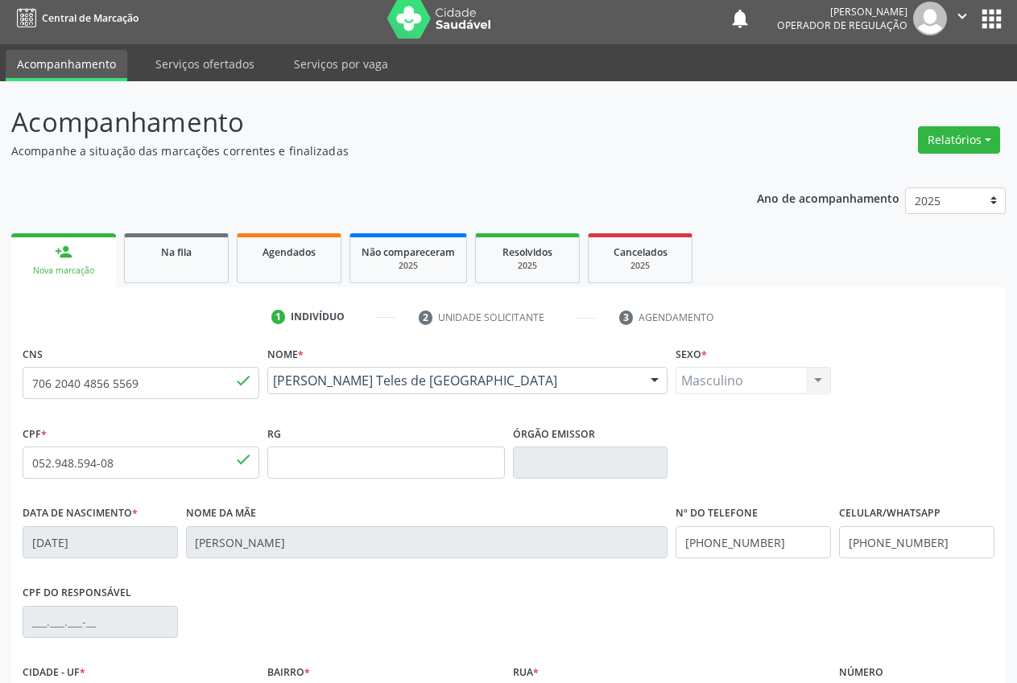
scroll to position [189, 0]
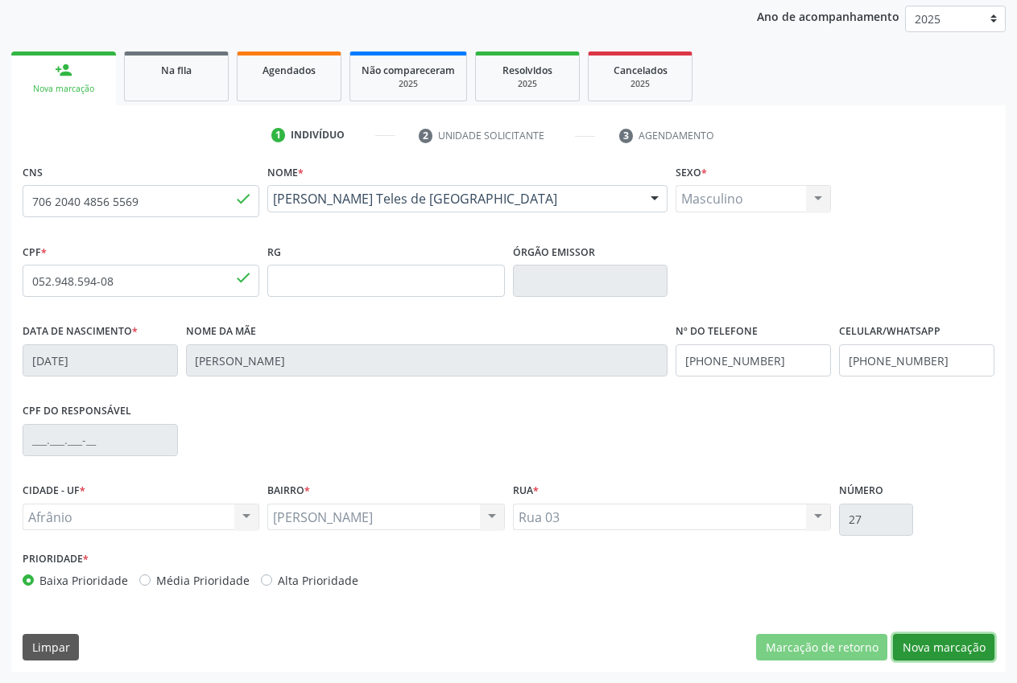
click at [967, 643] on button "Nova marcação" at bounding box center [943, 647] width 101 height 27
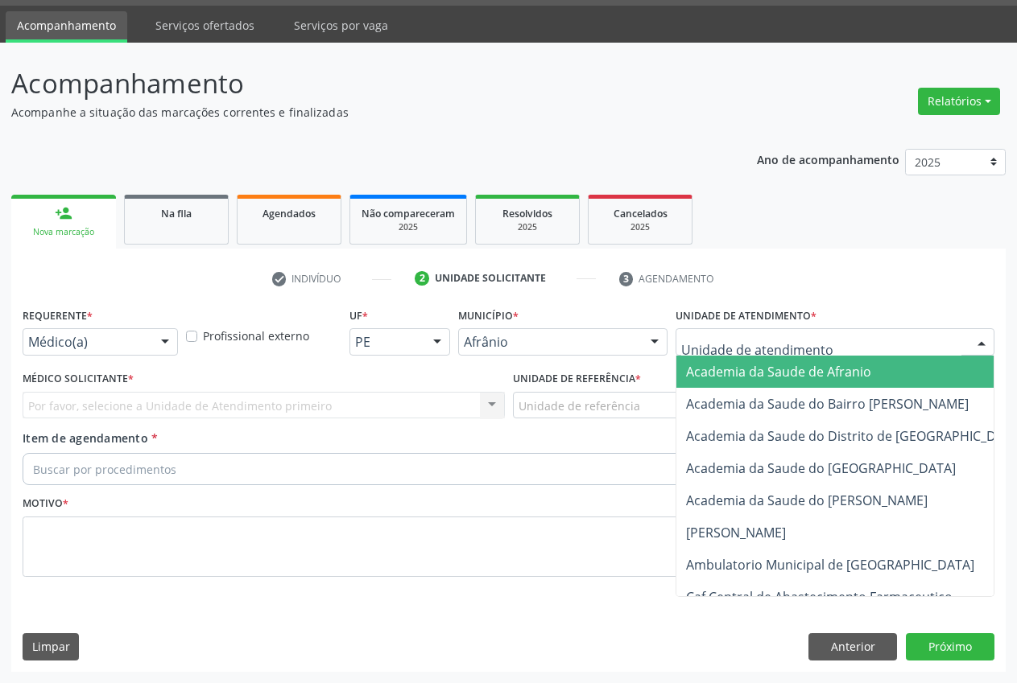
click at [816, 347] on div at bounding box center [834, 341] width 319 height 27
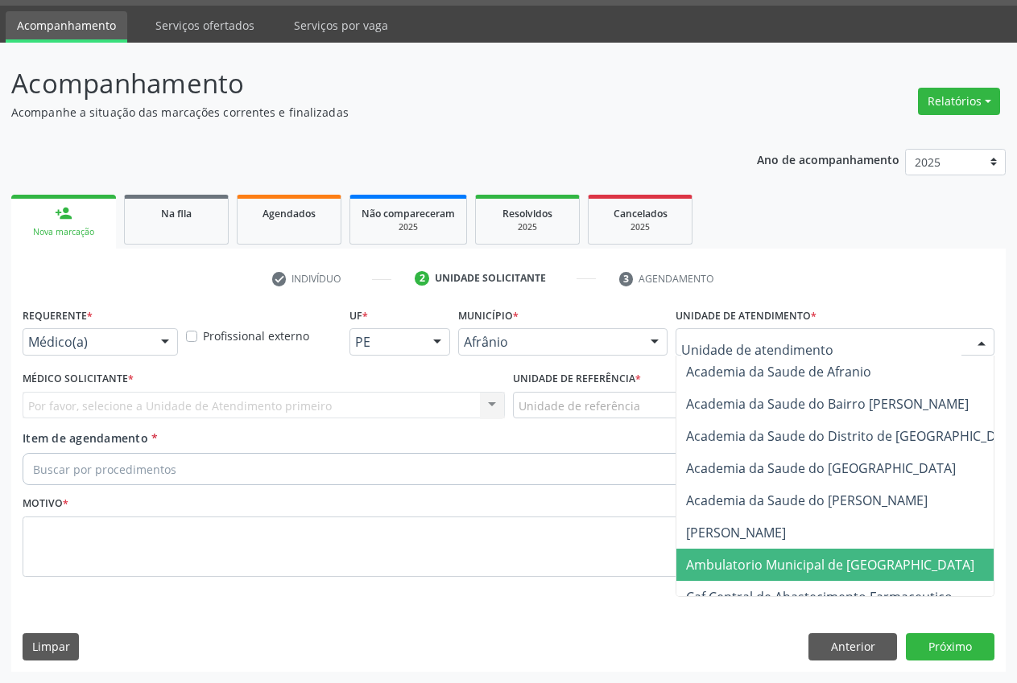
click at [809, 559] on span "Ambulatorio Municipal de [GEOGRAPHIC_DATA]" at bounding box center [830, 565] width 288 height 18
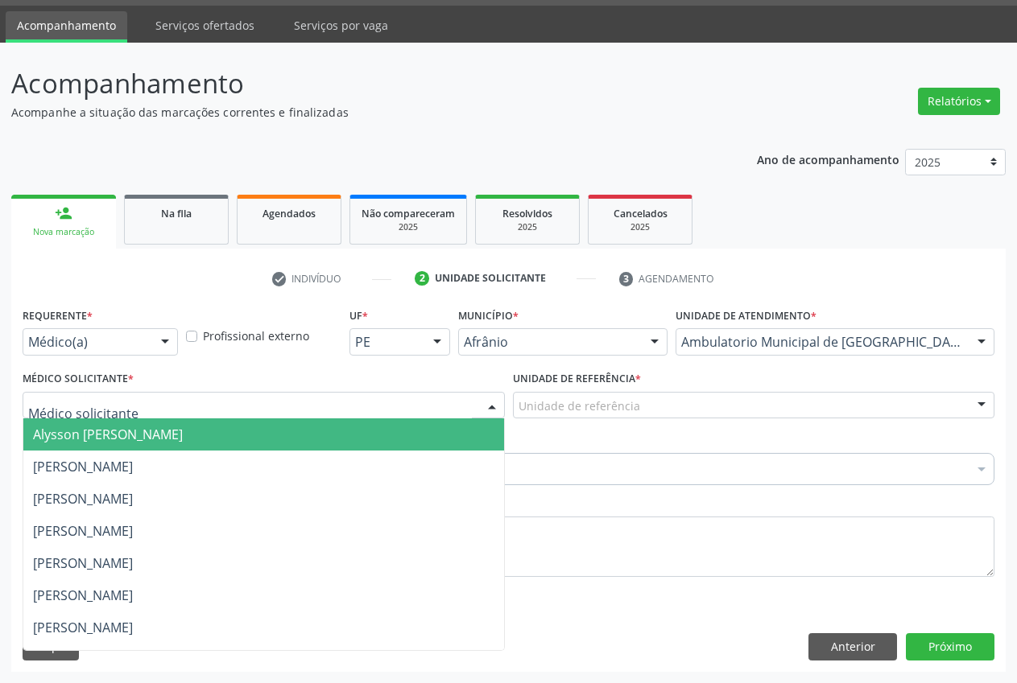
click at [83, 444] on span "Alysson [PERSON_NAME]" at bounding box center [263, 435] width 481 height 32
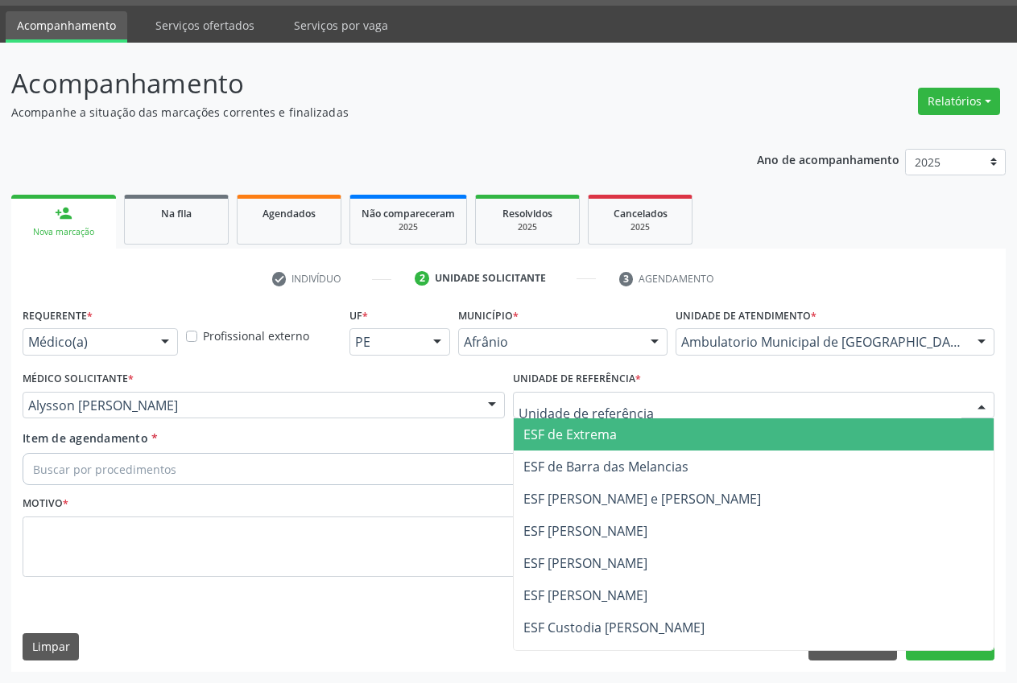
click at [599, 433] on span "ESF de Extrema" at bounding box center [569, 435] width 93 height 18
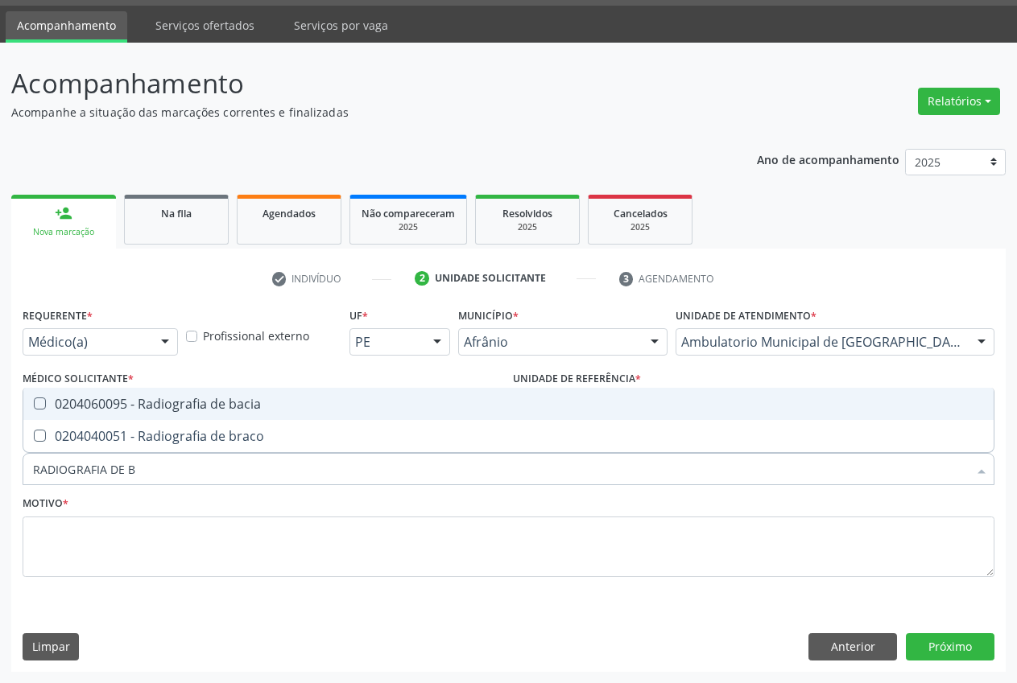
type input "RADIOGRAFIA DE BR"
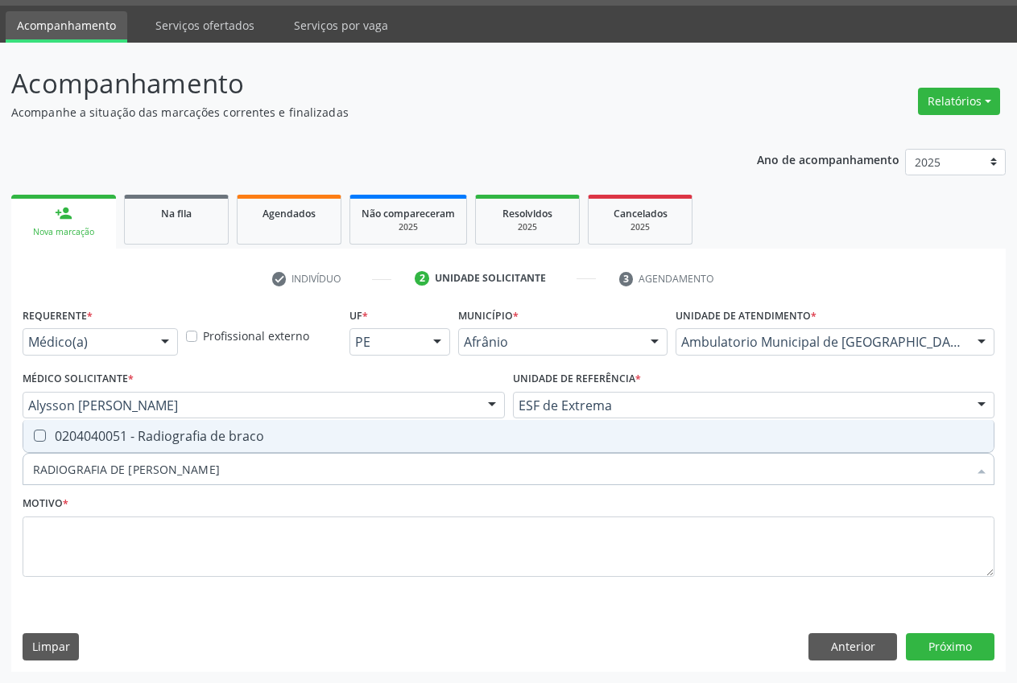
click at [151, 440] on div "0204040051 - Radiografia de braco" at bounding box center [508, 436] width 951 height 13
checkbox braco "true"
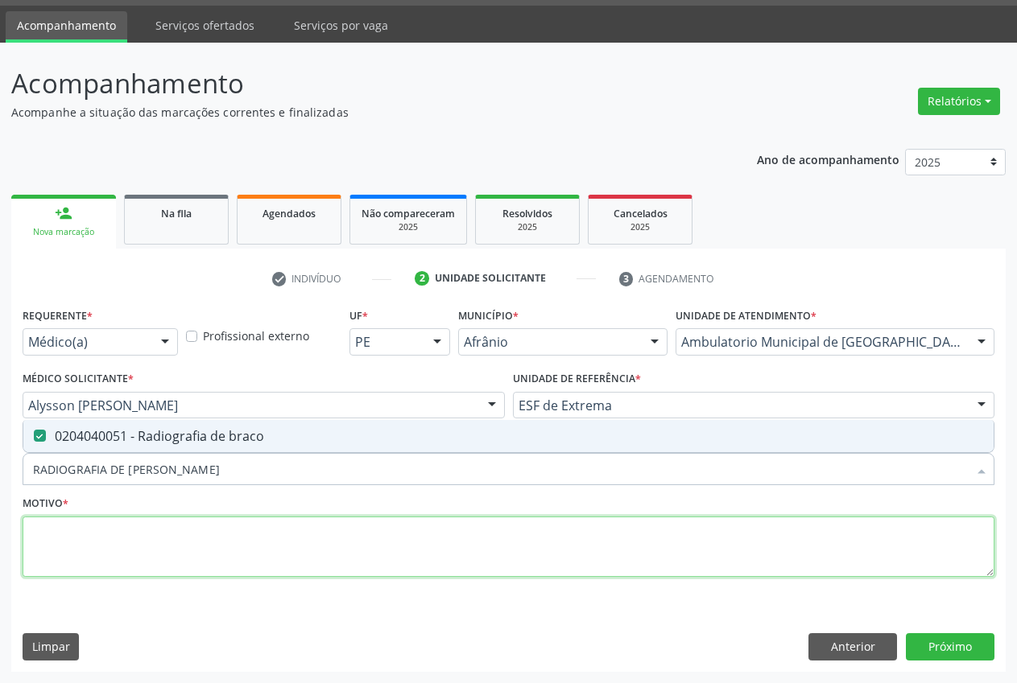
click at [105, 545] on textarea at bounding box center [509, 547] width 972 height 61
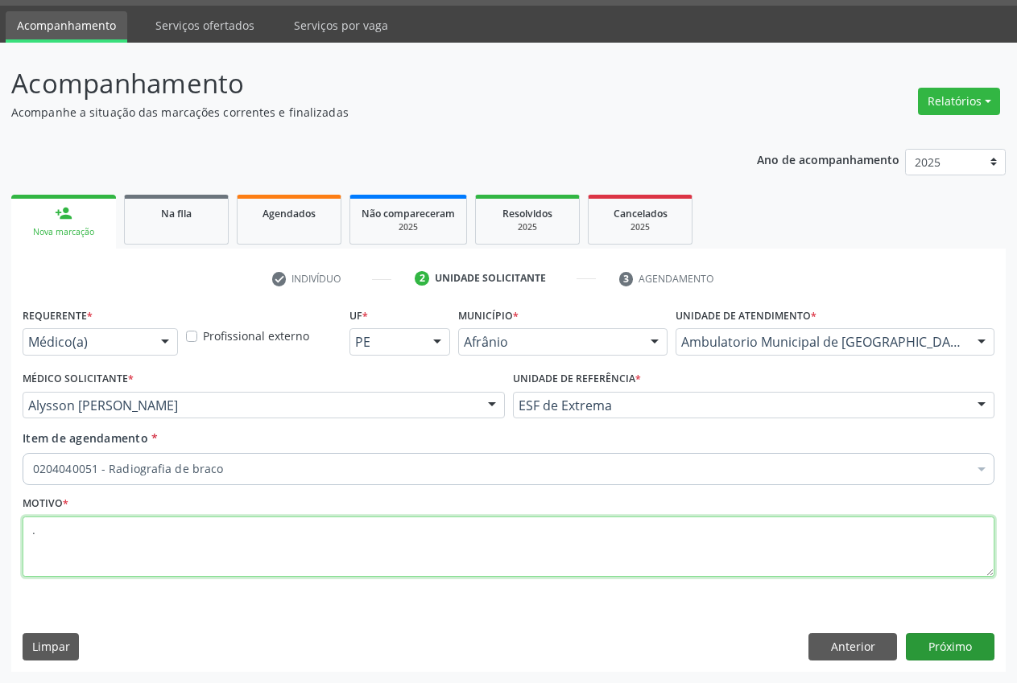
type textarea "."
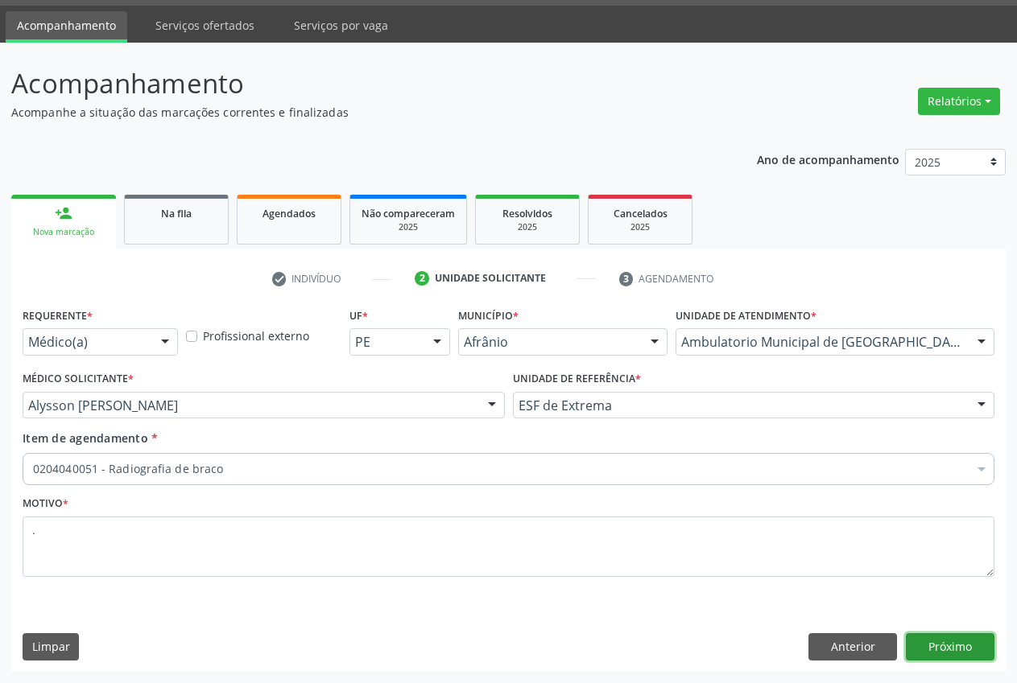
click at [983, 646] on button "Próximo" at bounding box center [950, 647] width 89 height 27
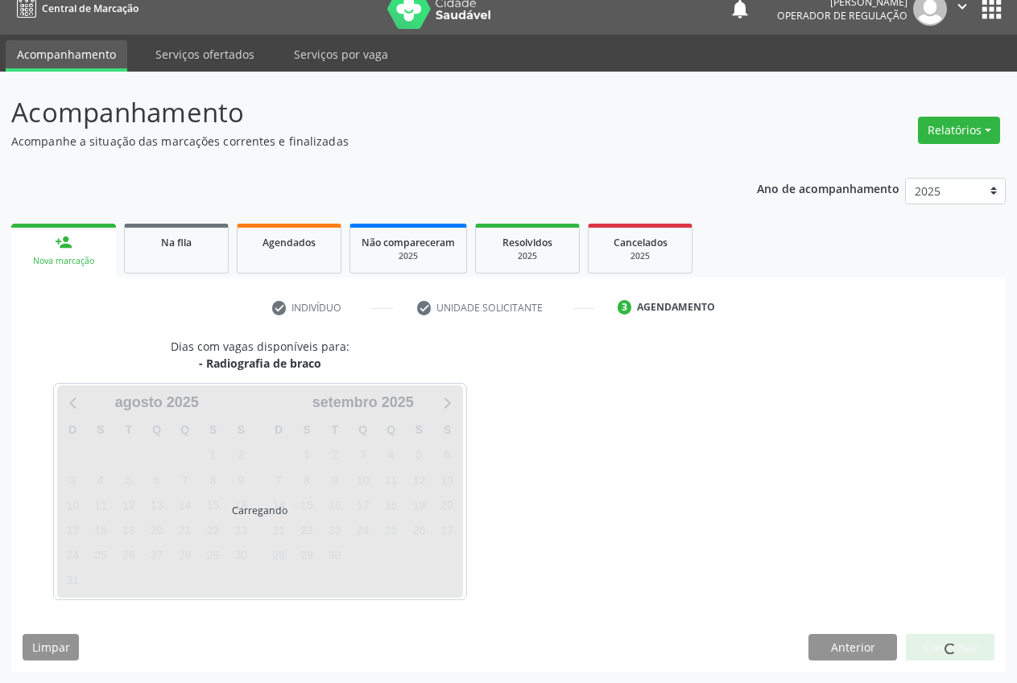
scroll to position [17, 0]
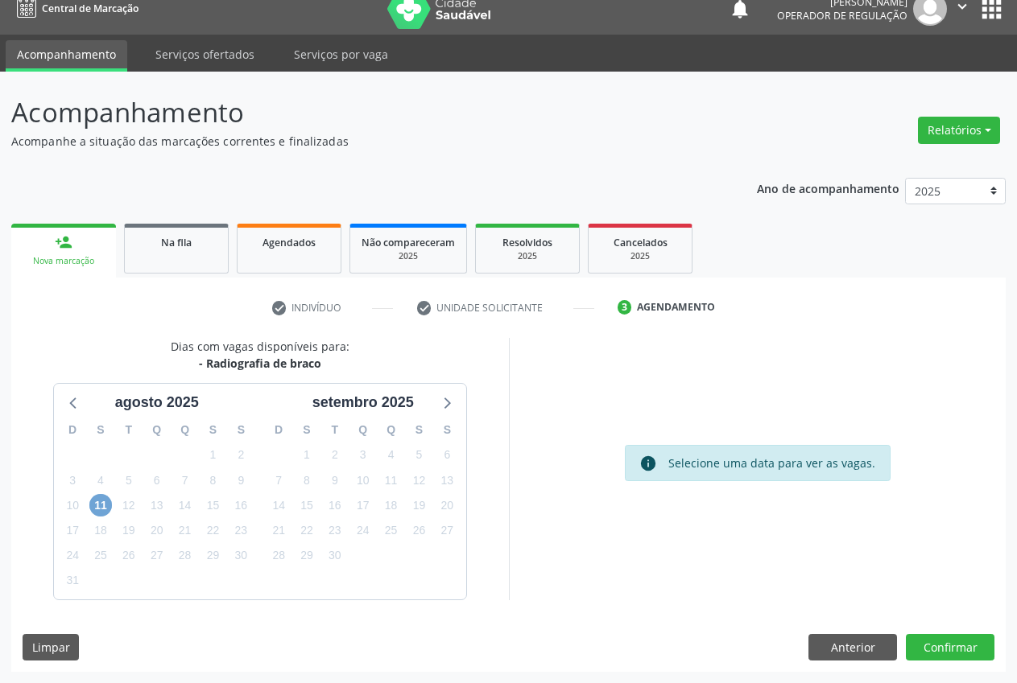
click at [105, 512] on span "11" at bounding box center [100, 505] width 23 height 23
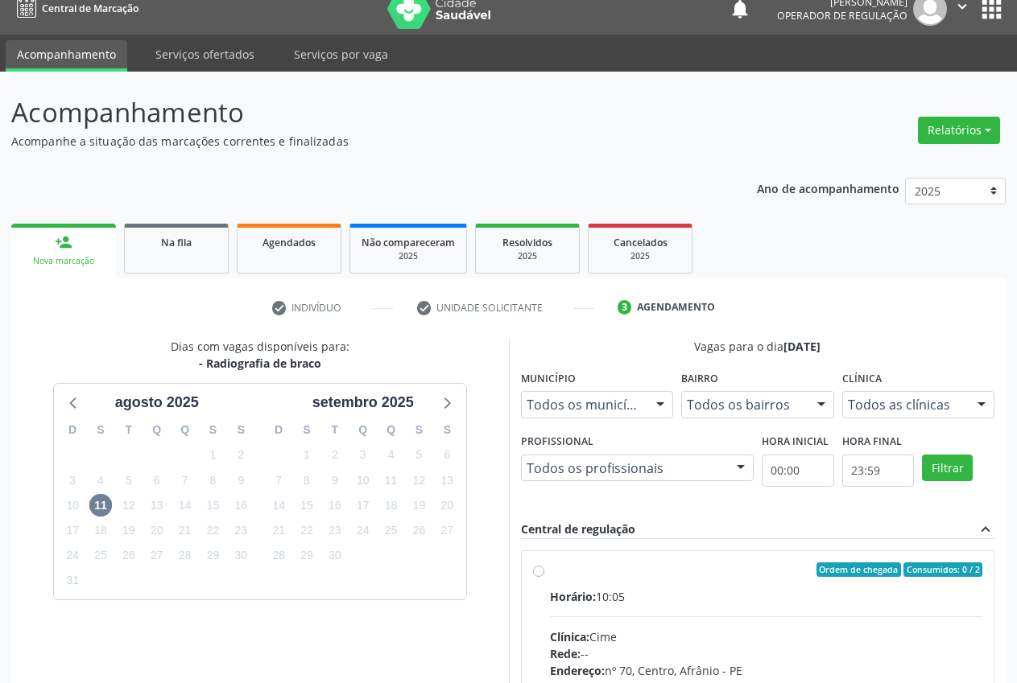
click at [550, 565] on label "Ordem de chegada Consumidos: 0 / 2 Horário: 10:05 Clínica: Cime Rede: -- Endere…" at bounding box center [766, 686] width 433 height 247
click at [534, 565] on input "Ordem de chegada Consumidos: 0 / 2 Horário: 10:05 Clínica: Cime Rede: -- Endere…" at bounding box center [538, 570] width 11 height 14
radio input "true"
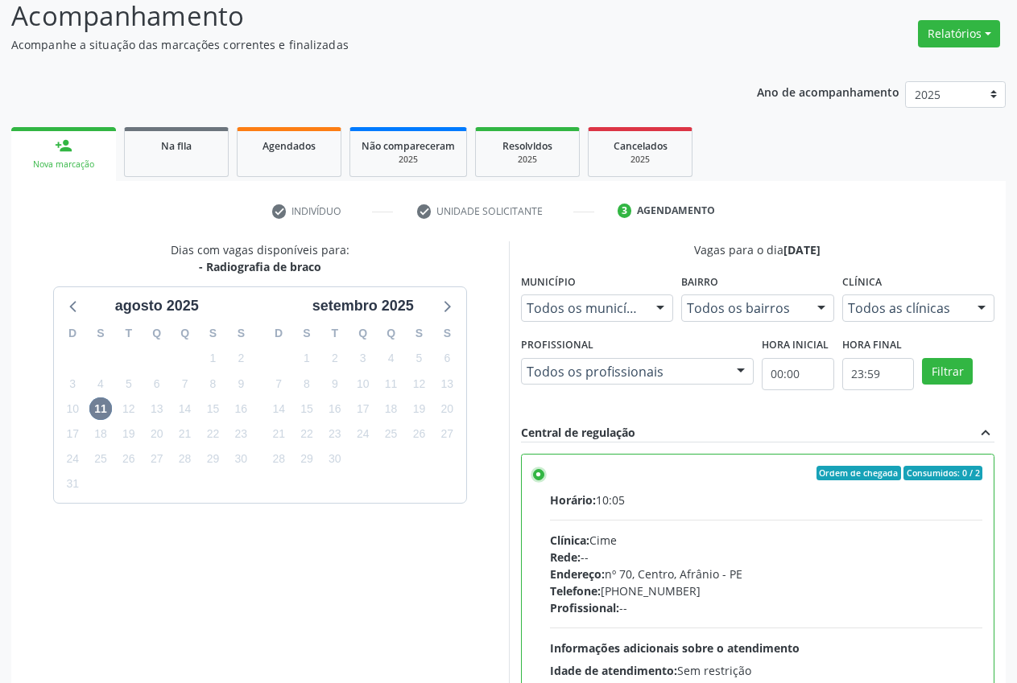
scroll to position [279, 0]
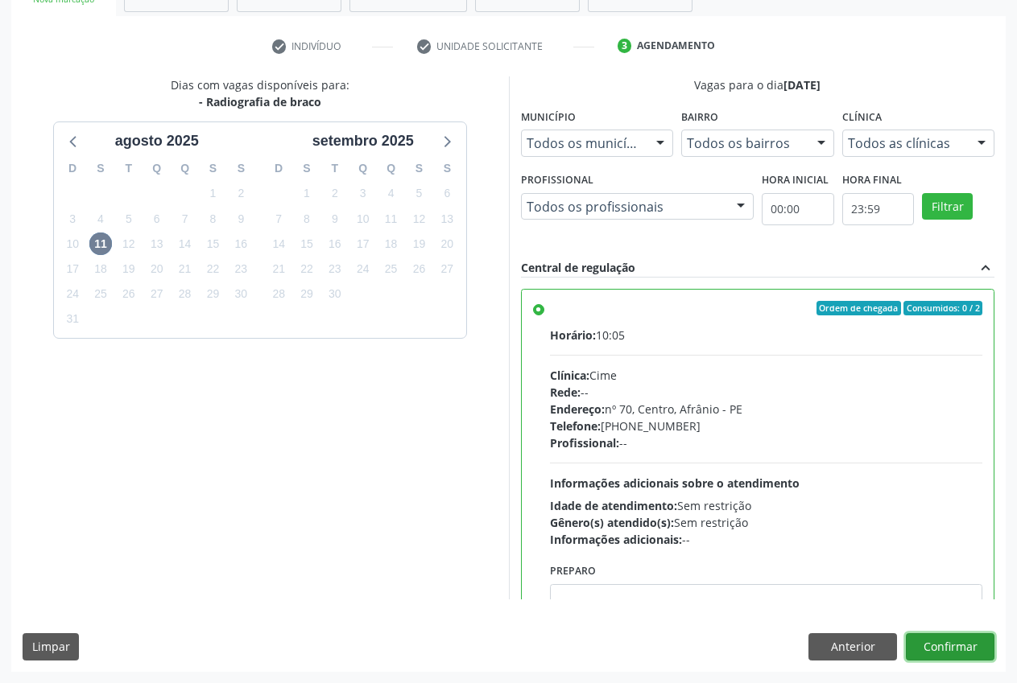
click at [964, 652] on button "Confirmar" at bounding box center [950, 647] width 89 height 27
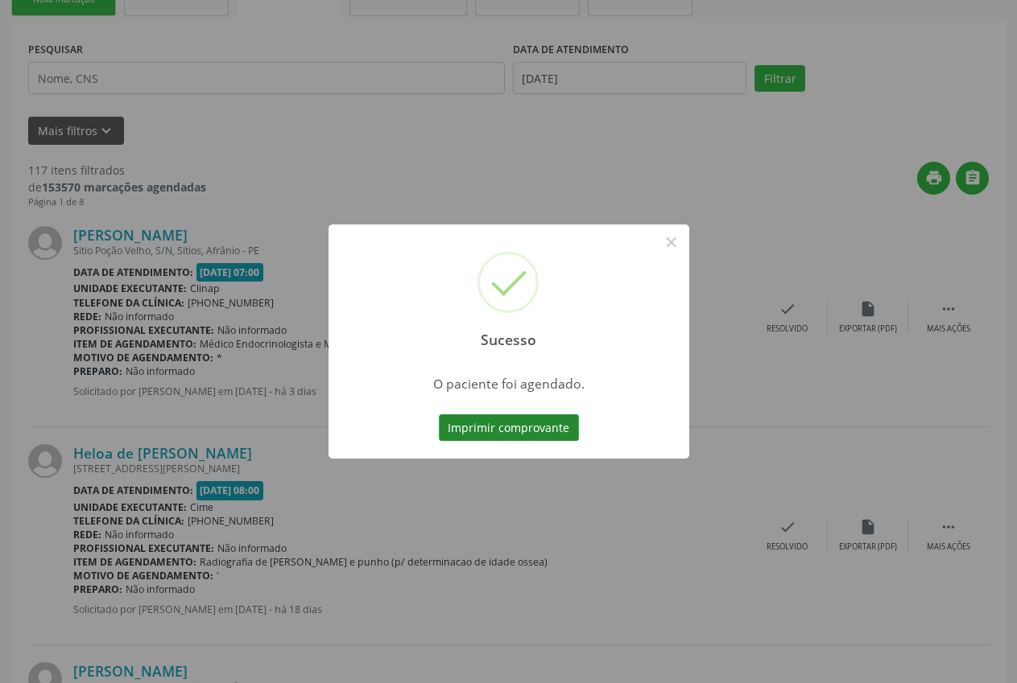
scroll to position [0, 0]
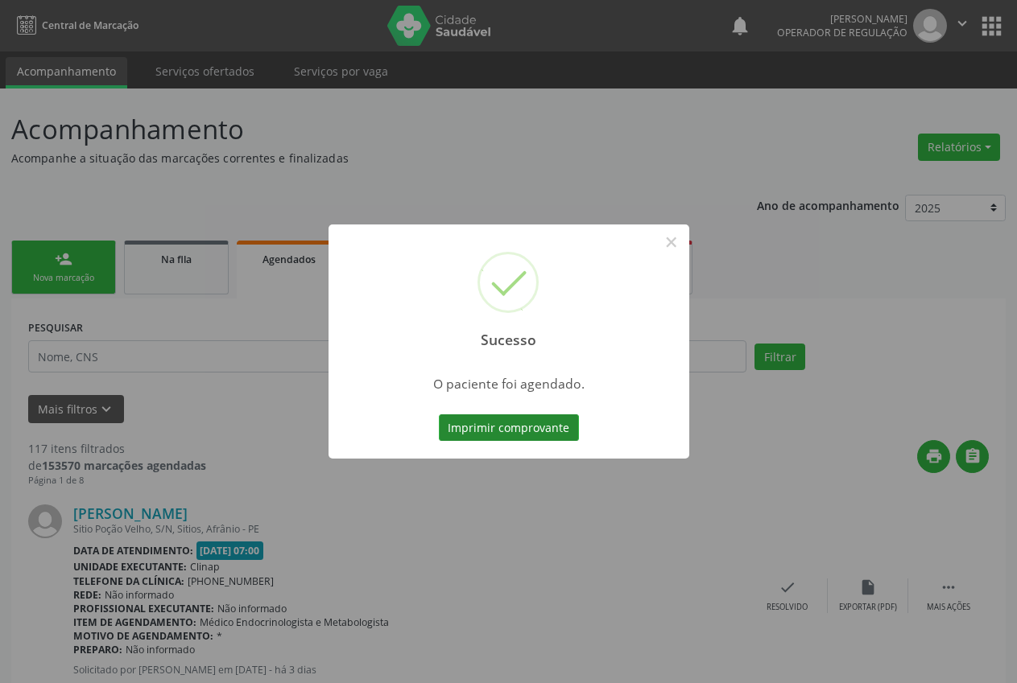
click at [494, 434] on button "Imprimir comprovante" at bounding box center [509, 428] width 140 height 27
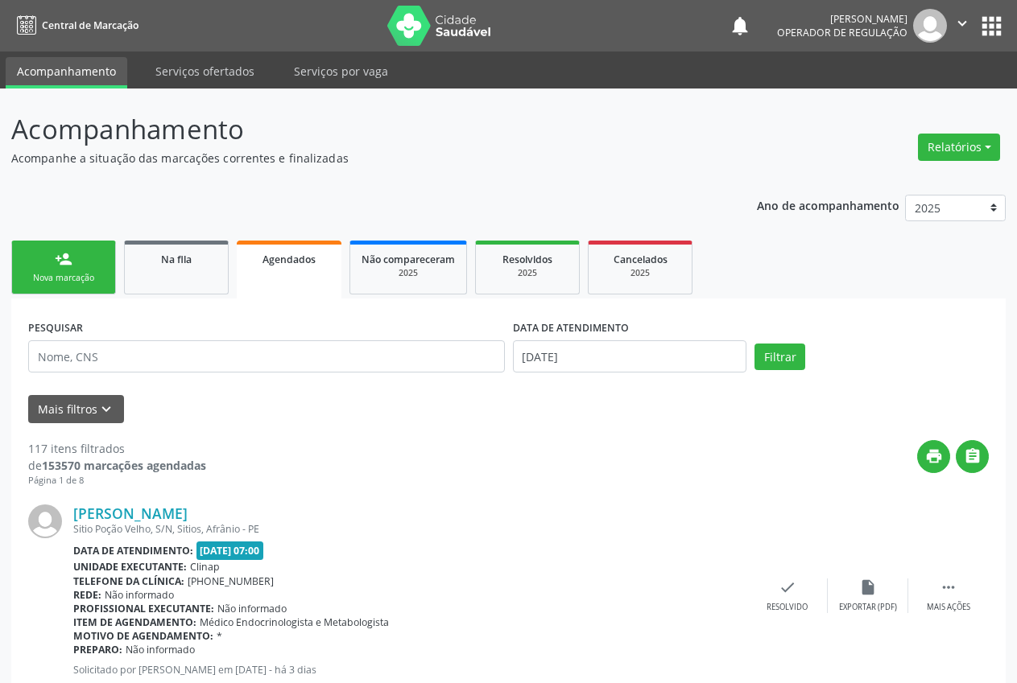
click at [60, 262] on div "person_add" at bounding box center [64, 259] width 18 height 18
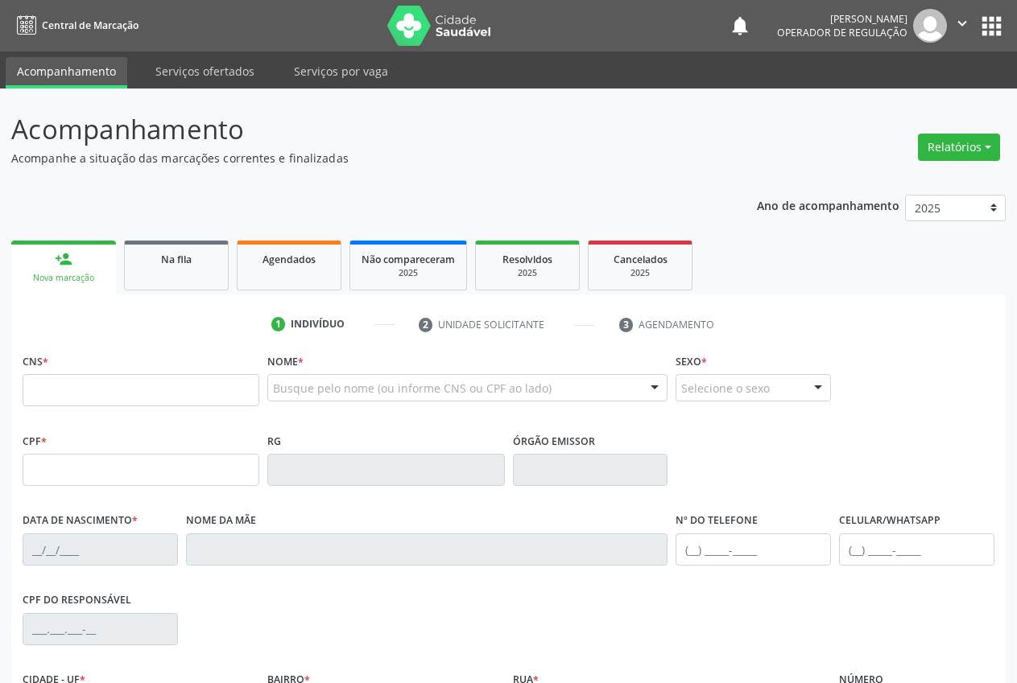
click at [81, 275] on div "Nova marcação" at bounding box center [64, 278] width 82 height 12
click at [94, 403] on input "text" at bounding box center [141, 390] width 237 height 32
paste input "707 1053 0870 1920"
type input "707 1053 0870 1920"
type input "125.266.754-05"
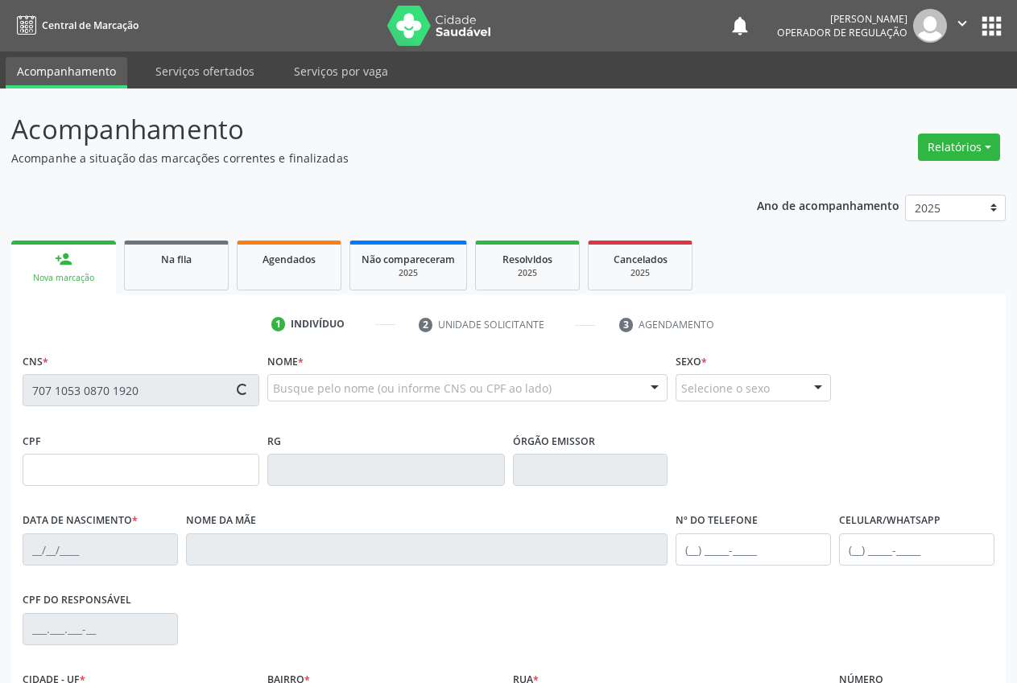
type input "05/01/2000"
type input "Perpetua Francisca Rodrigues"
type input "(87) 98818-8206"
type input "033.952.464-26"
type input "S/N"
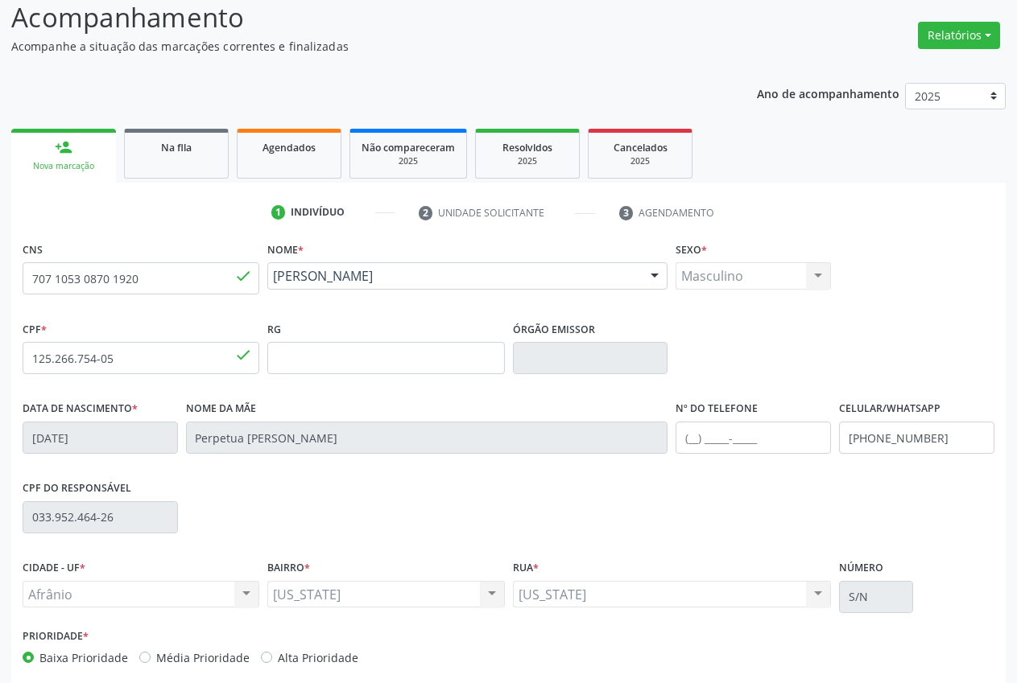
scroll to position [189, 0]
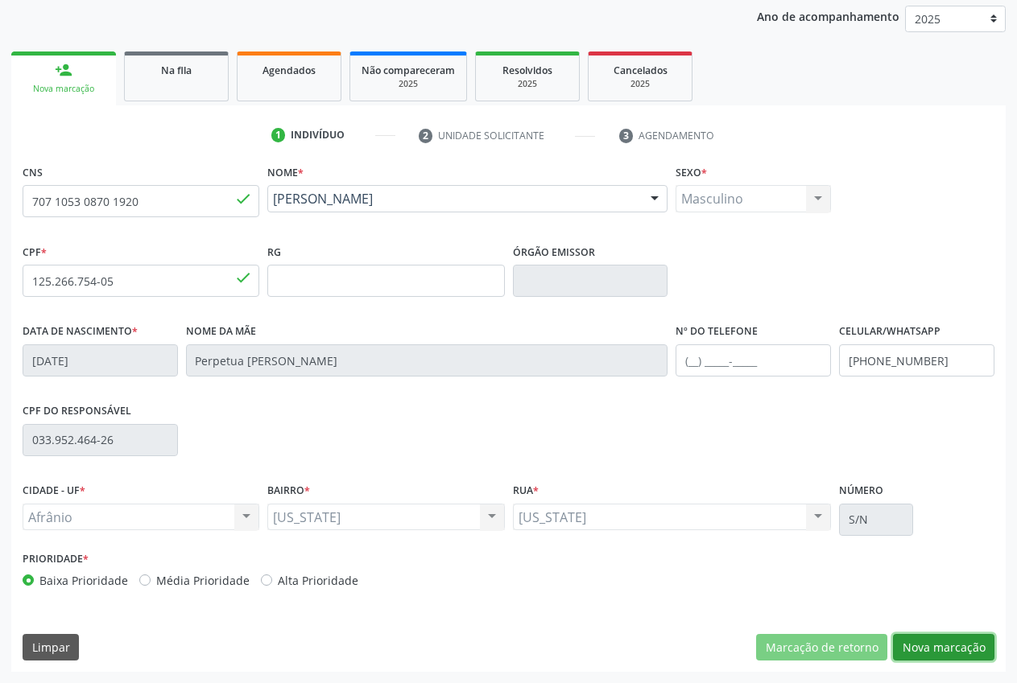
click at [981, 654] on button "Nova marcação" at bounding box center [943, 647] width 101 height 27
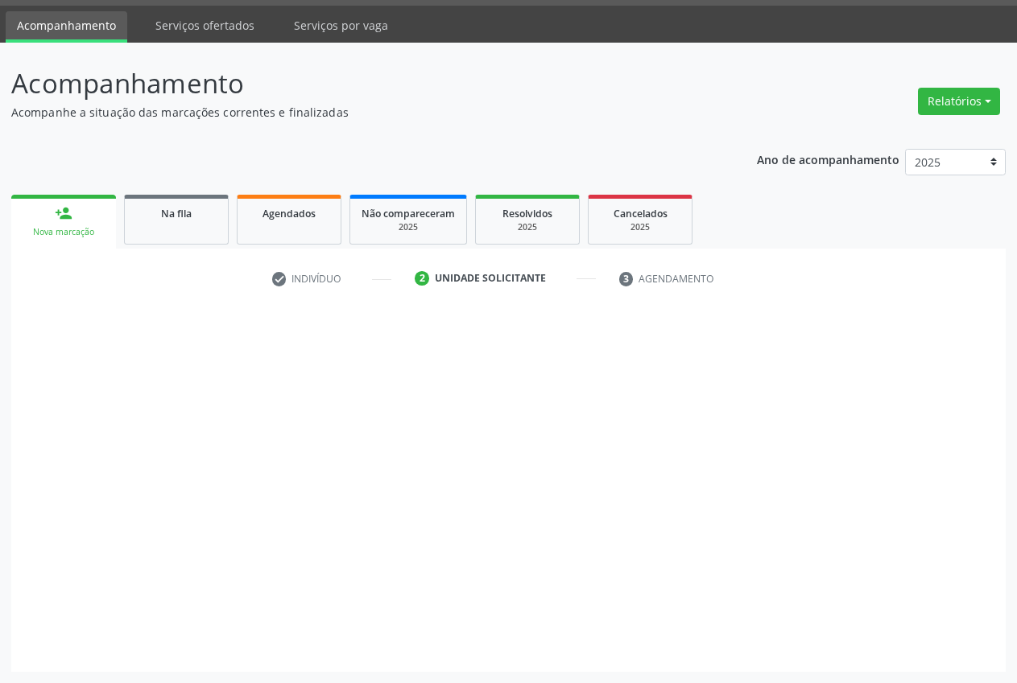
scroll to position [46, 0]
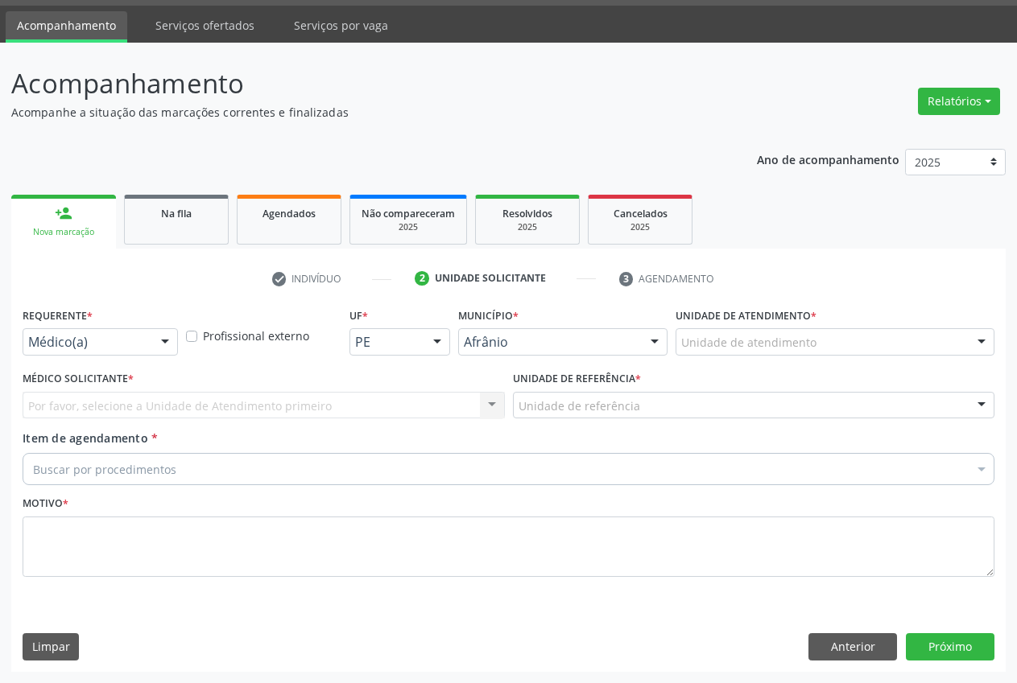
drag, startPoint x: 770, startPoint y: 357, endPoint x: 756, endPoint y: 351, distance: 15.9
click at [765, 356] on div "Unidade de atendimento * Unidade de atendimento Academia da Saude de Afranio Ac…" at bounding box center [834, 335] width 327 height 63
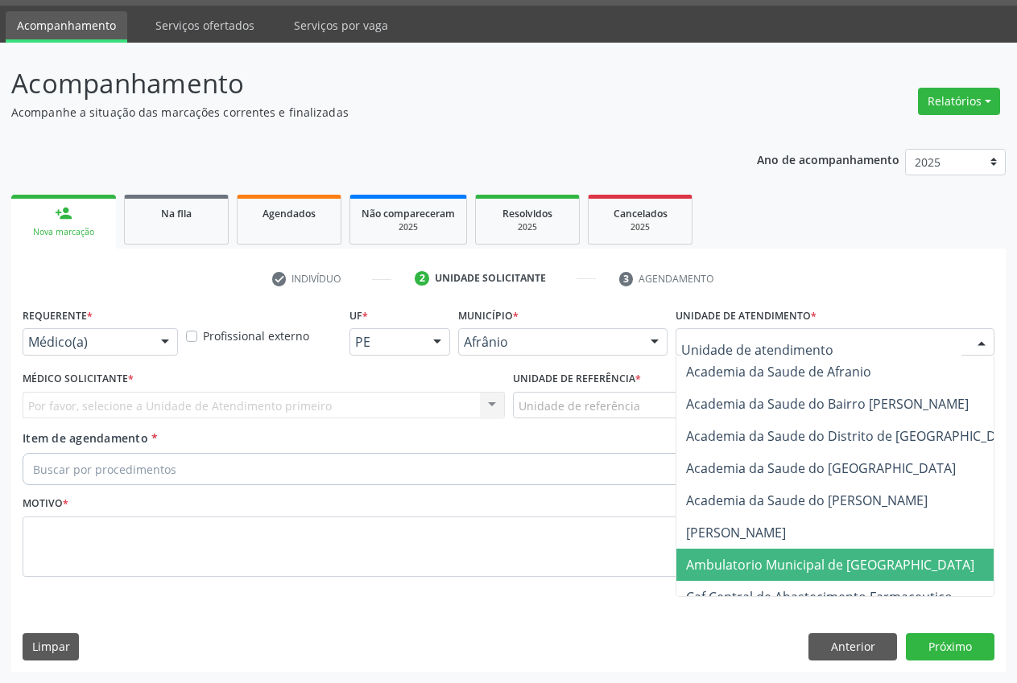
click at [811, 574] on span "Ambulatorio Municipal de [GEOGRAPHIC_DATA]" at bounding box center [872, 565] width 393 height 32
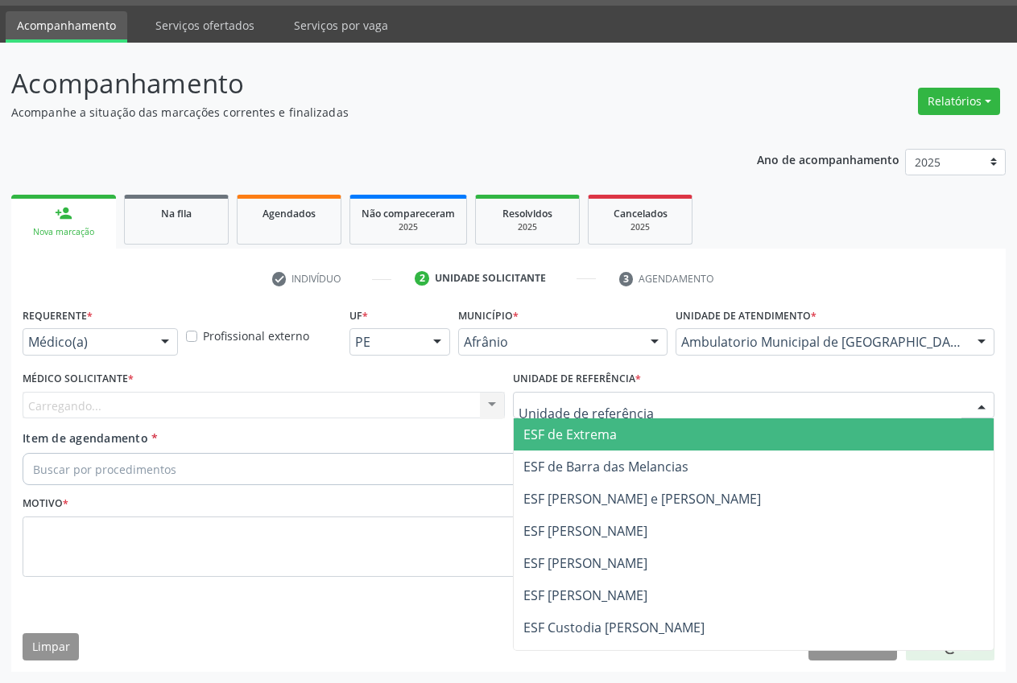
click at [563, 448] on span "ESF de Extrema" at bounding box center [754, 435] width 481 height 32
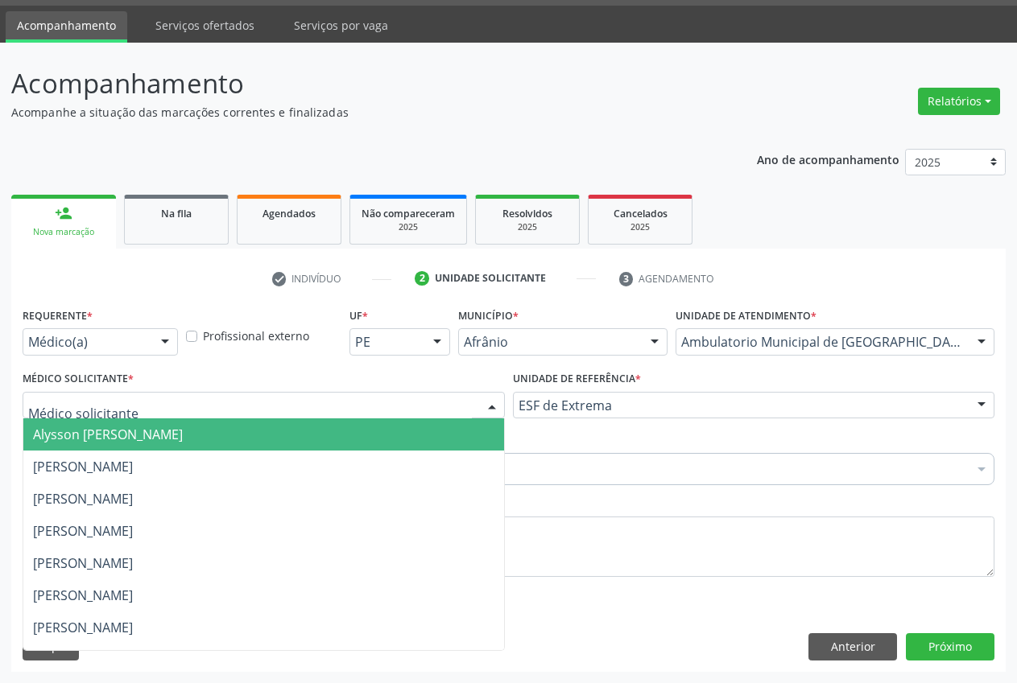
click at [277, 400] on div at bounding box center [264, 405] width 482 height 27
click at [176, 440] on span "Alysson [PERSON_NAME]" at bounding box center [108, 435] width 150 height 18
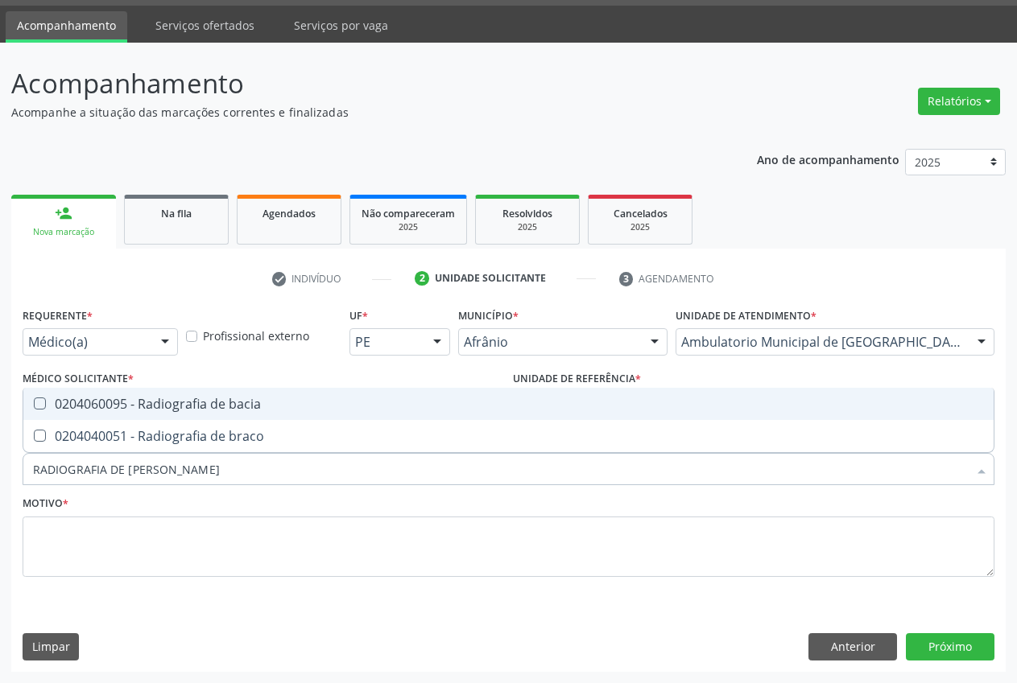
type input "RADIOGRAFIA DE BRA"
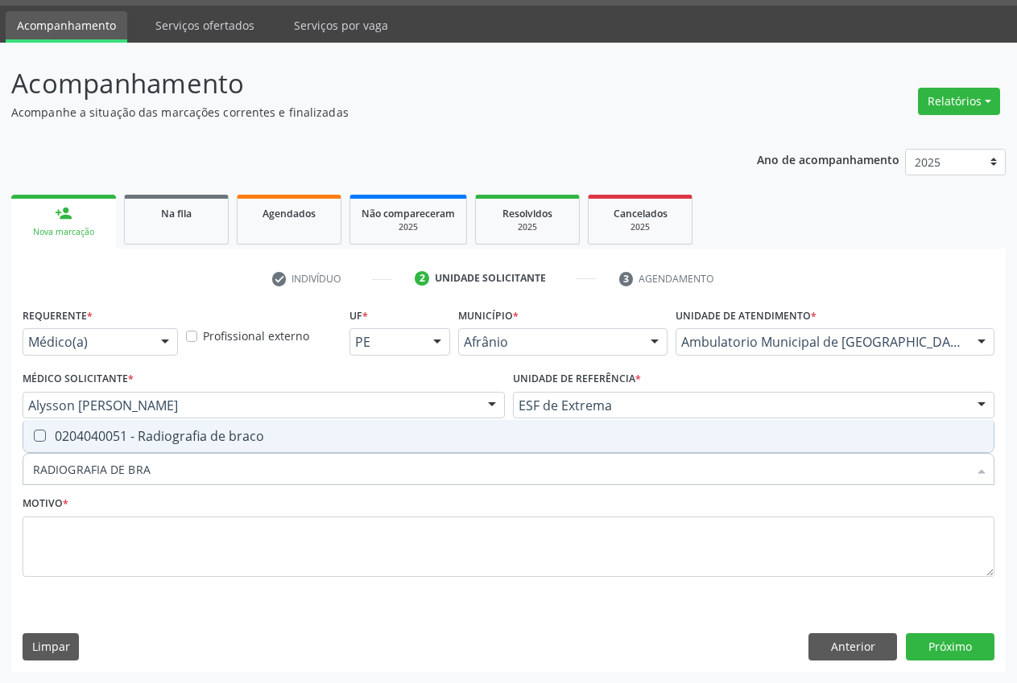
click at [211, 423] on span "0204040051 - Radiografia de braco" at bounding box center [508, 436] width 970 height 32
checkbox braco "true"
click at [147, 509] on div "Motivo *" at bounding box center [509, 534] width 972 height 85
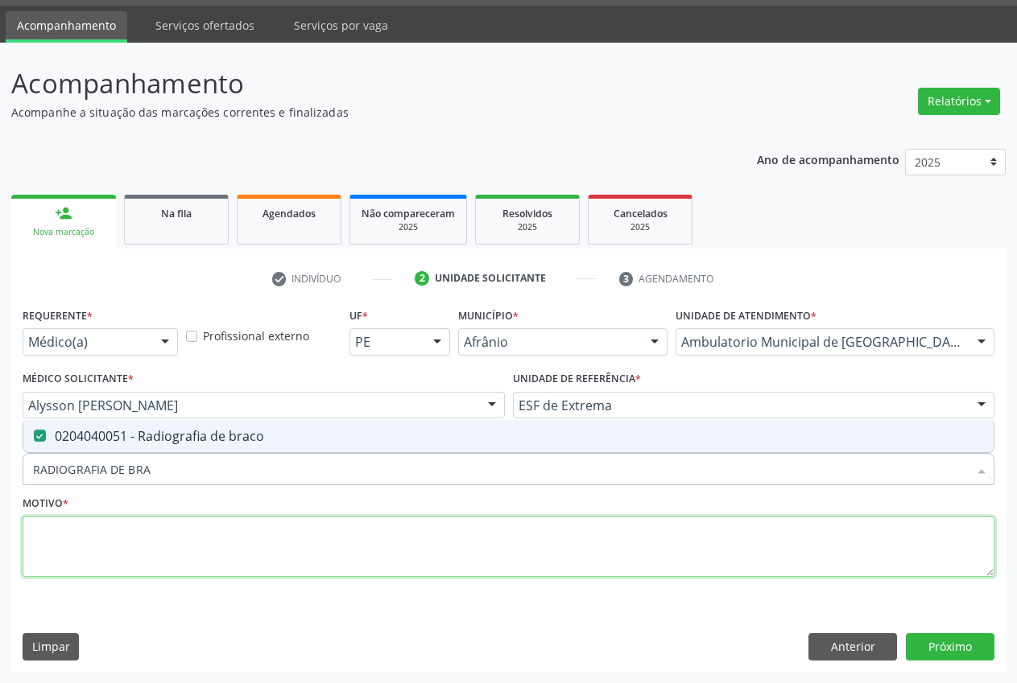
click at [153, 524] on textarea at bounding box center [509, 547] width 972 height 61
click at [159, 532] on textarea at bounding box center [509, 547] width 972 height 61
click at [47, 546] on textarea at bounding box center [509, 547] width 972 height 61
click at [47, 540] on textarea at bounding box center [509, 547] width 972 height 61
click at [47, 531] on textarea at bounding box center [509, 547] width 972 height 61
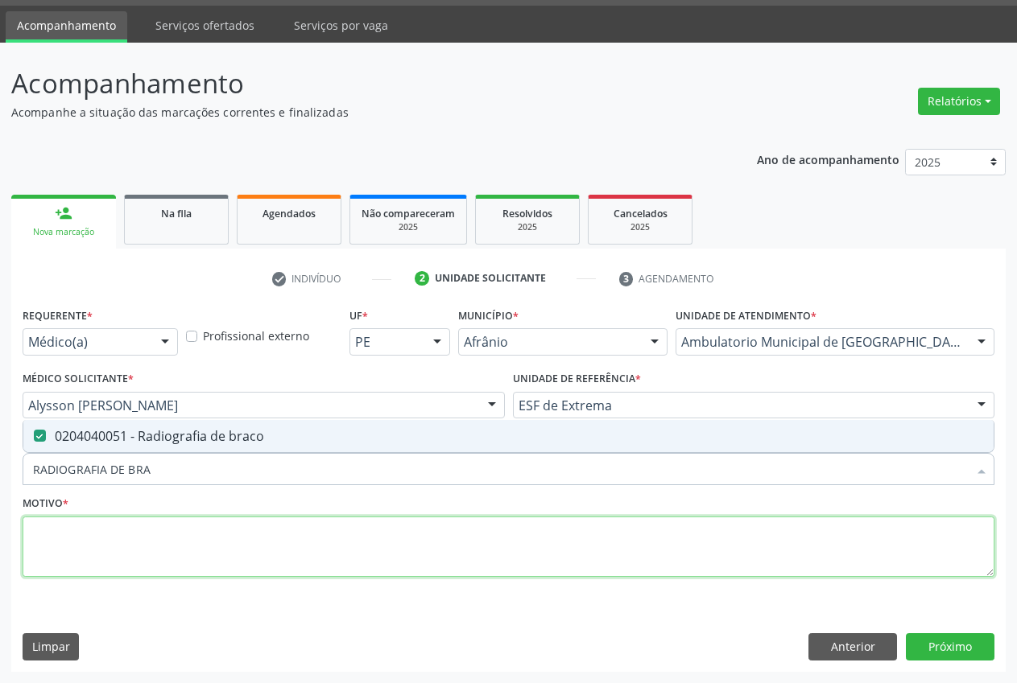
click at [47, 531] on textarea at bounding box center [509, 547] width 972 height 61
click at [23, 538] on textarea at bounding box center [509, 547] width 972 height 61
click at [33, 541] on textarea at bounding box center [509, 547] width 972 height 61
click at [42, 535] on textarea at bounding box center [509, 547] width 972 height 61
click at [44, 532] on textarea at bounding box center [509, 547] width 972 height 61
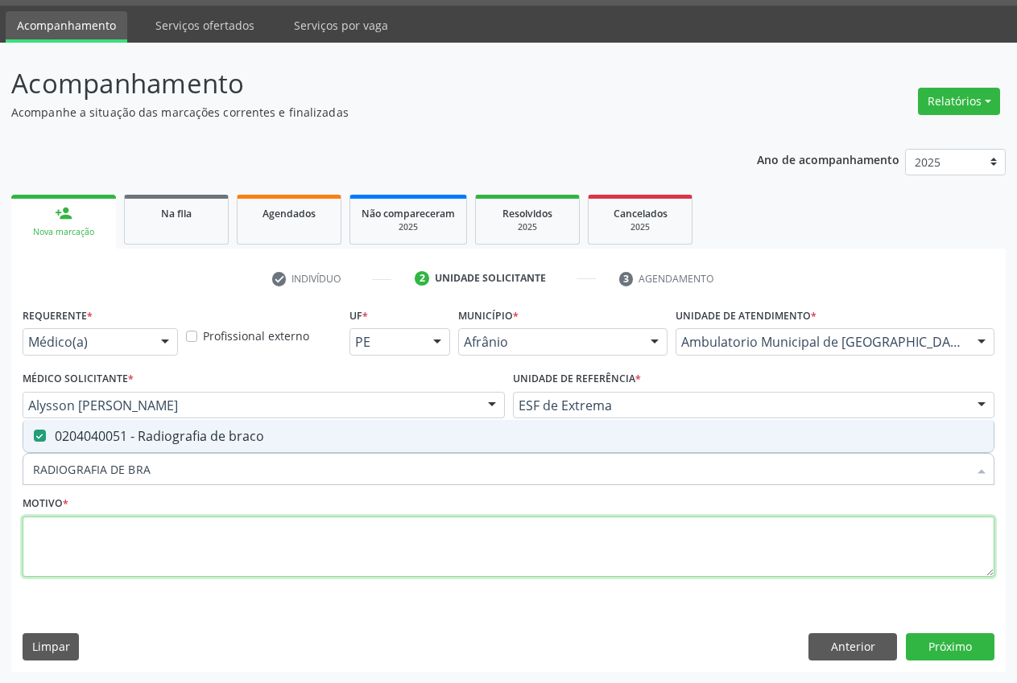
click at [44, 532] on textarea at bounding box center [509, 547] width 972 height 61
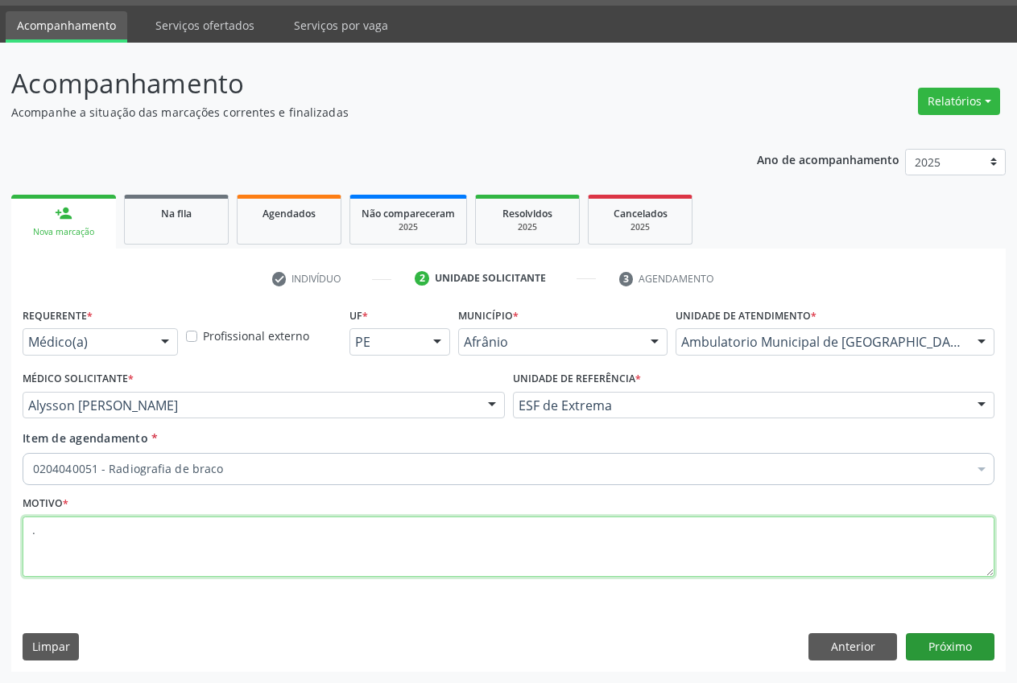
type textarea "."
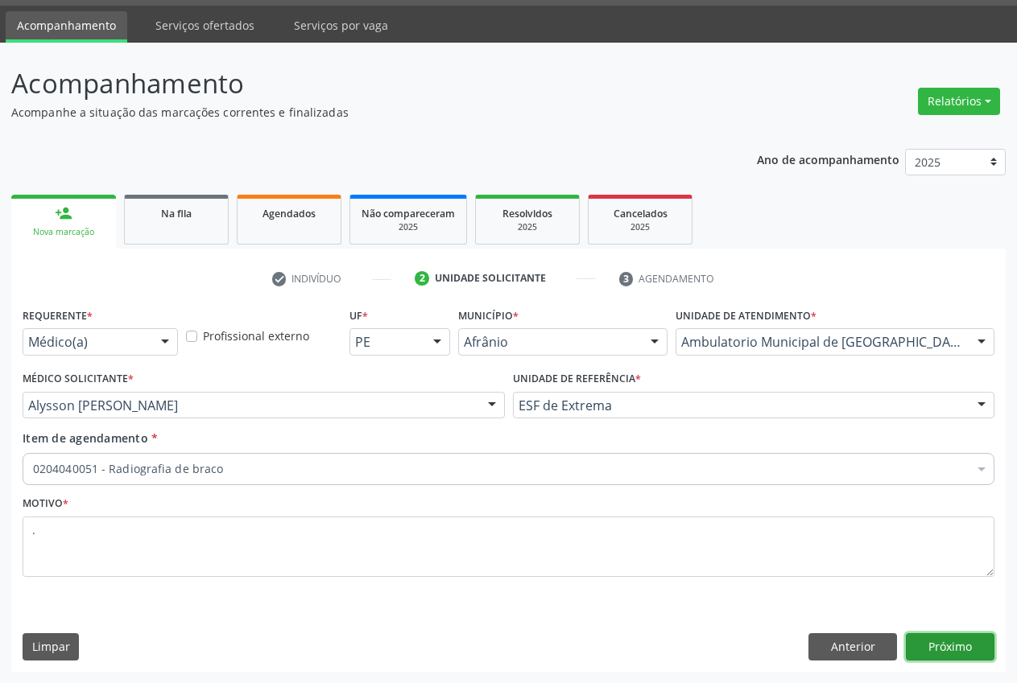
click at [952, 641] on button "Próximo" at bounding box center [950, 647] width 89 height 27
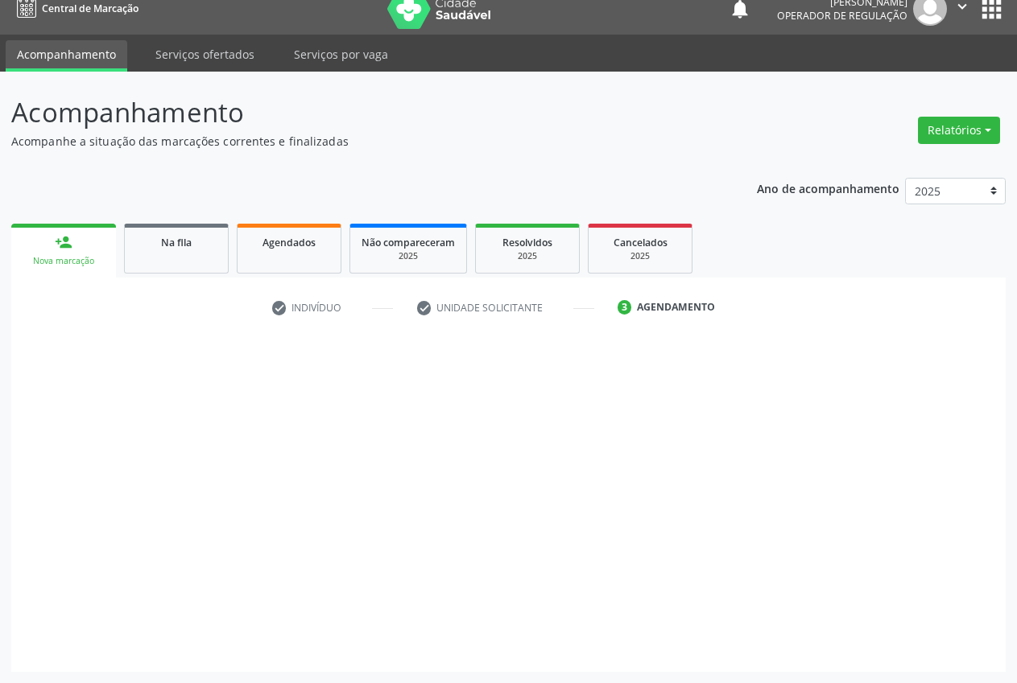
scroll to position [17, 0]
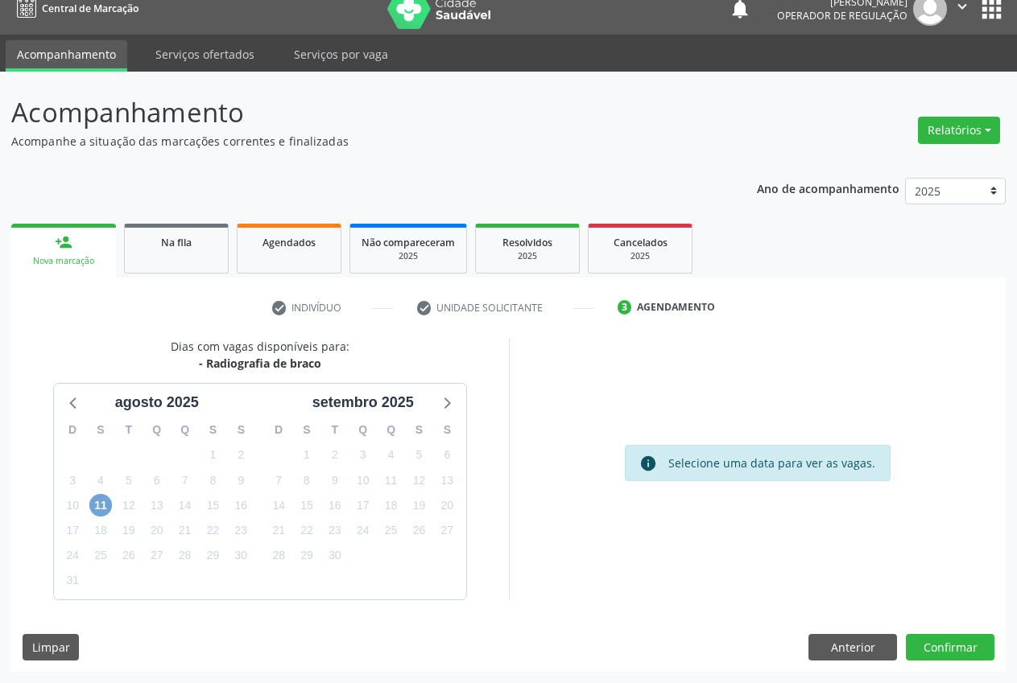
click at [103, 505] on span "11" at bounding box center [100, 505] width 23 height 23
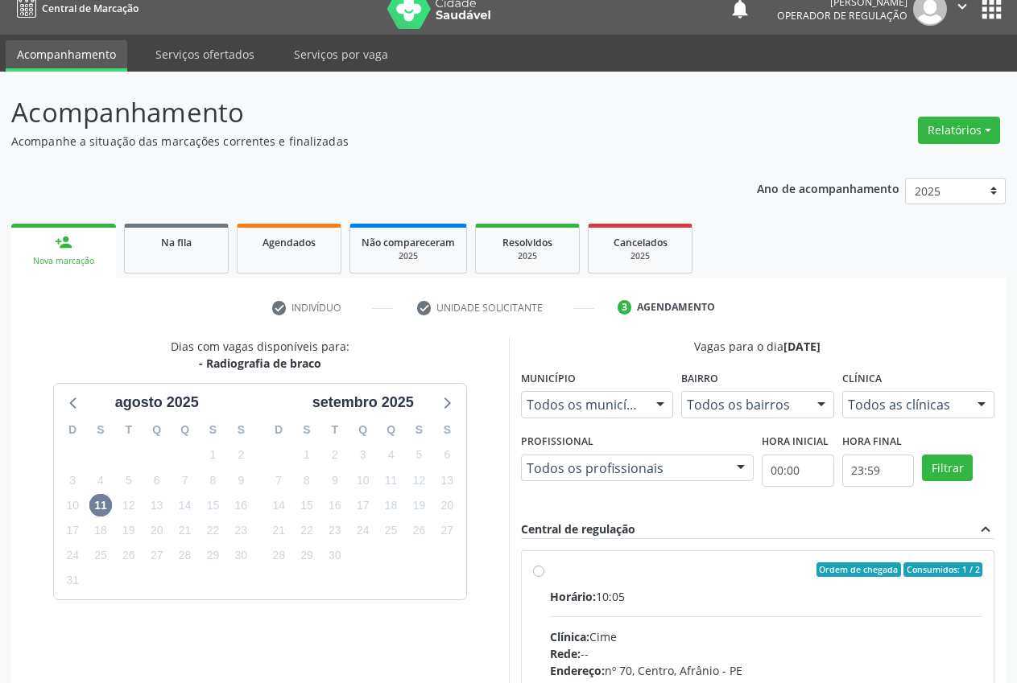
click at [550, 572] on label "Ordem de chegada Consumidos: 1 / 2 Horário: 10:05 Clínica: Cime Rede: -- Endere…" at bounding box center [766, 686] width 433 height 247
click at [540, 572] on input "Ordem de chegada Consumidos: 1 / 2 Horário: 10:05 Clínica: Cime Rede: -- Endere…" at bounding box center [538, 570] width 11 height 14
radio input "true"
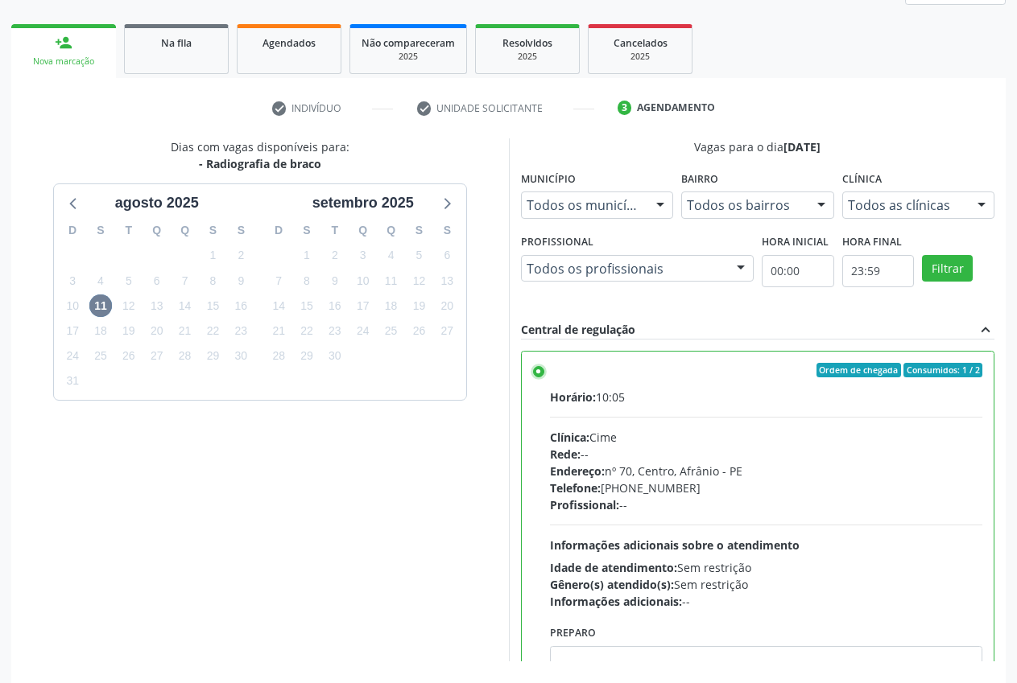
scroll to position [279, 0]
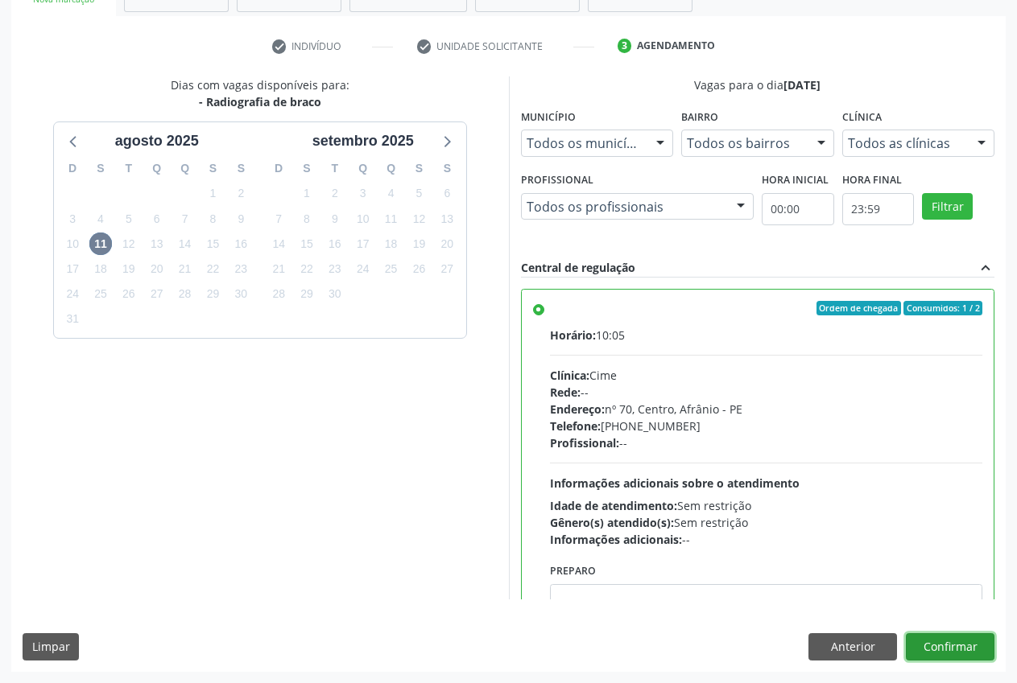
click at [947, 643] on button "Confirmar" at bounding box center [950, 647] width 89 height 27
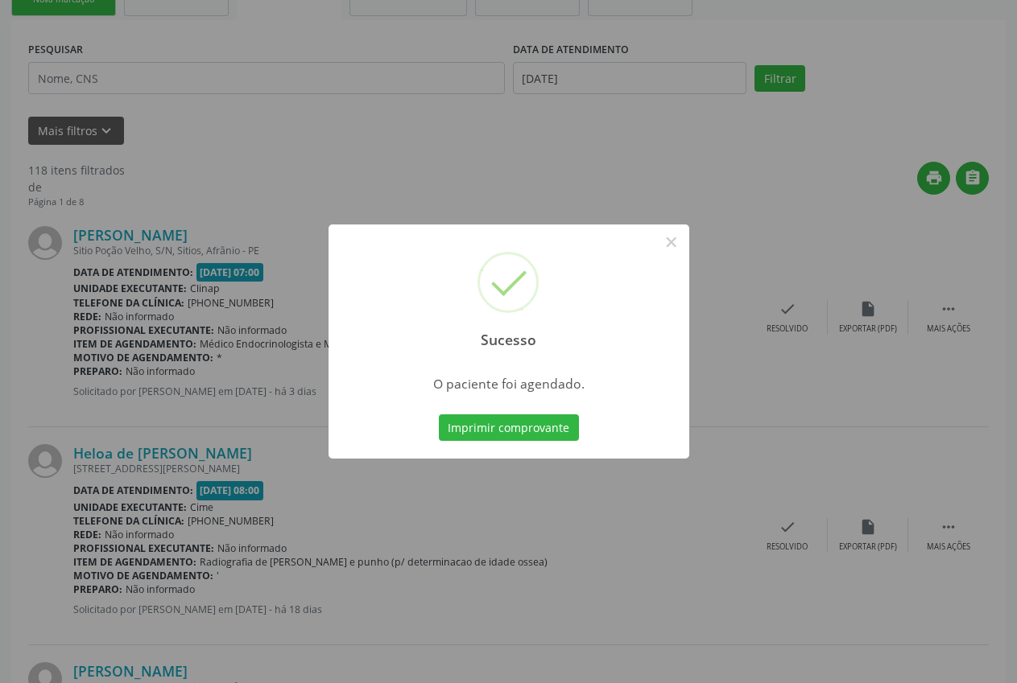
scroll to position [0, 0]
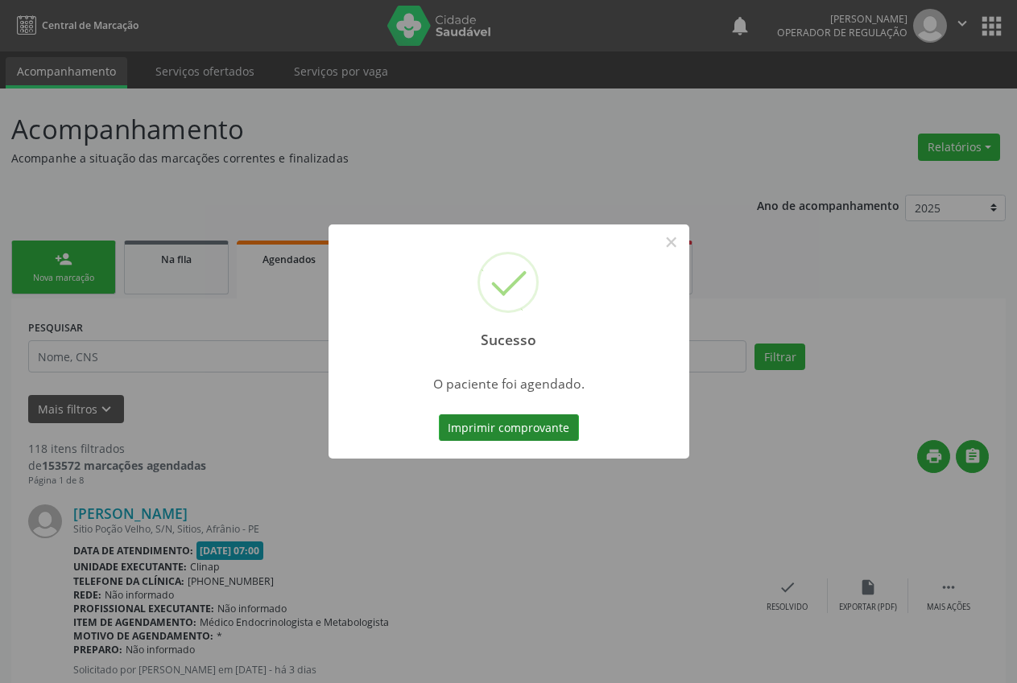
click at [556, 427] on button "Imprimir comprovante" at bounding box center [509, 428] width 140 height 27
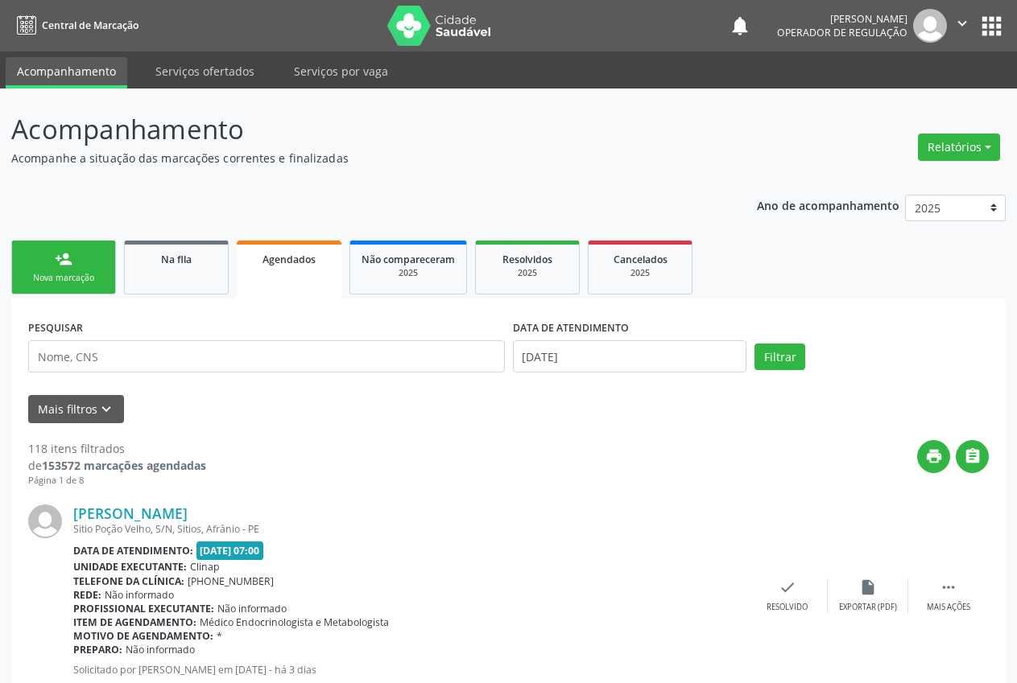
click at [81, 261] on link "person_add Nova marcação" at bounding box center [63, 268] width 105 height 54
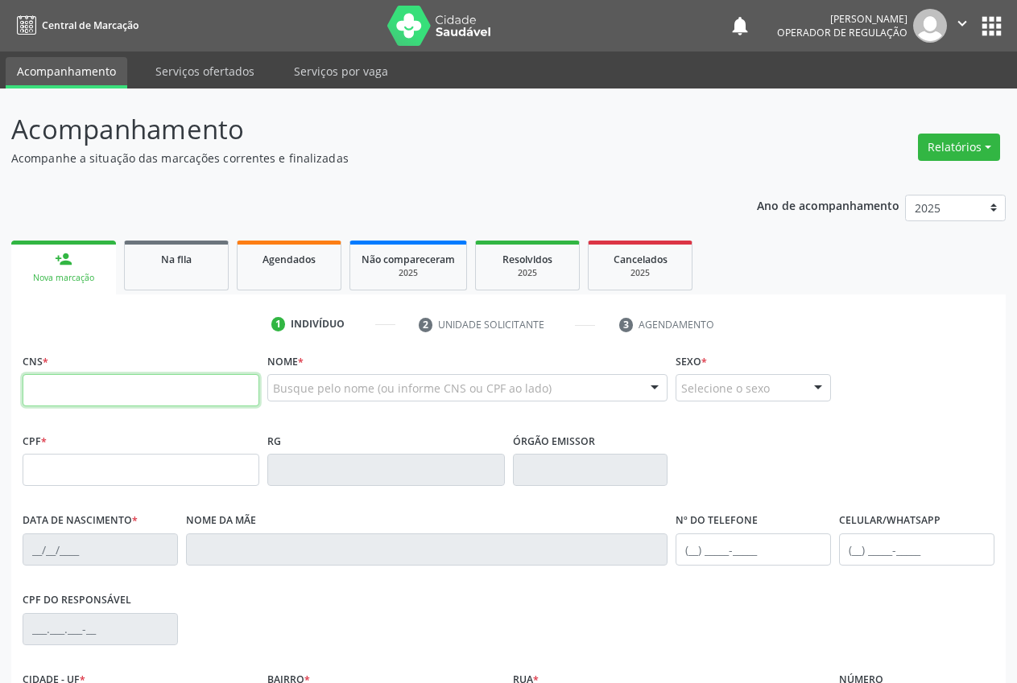
click at [90, 390] on input "text" at bounding box center [141, 390] width 237 height 32
paste input "706 0033 4265 8642"
type input "706 0033 4265 8642"
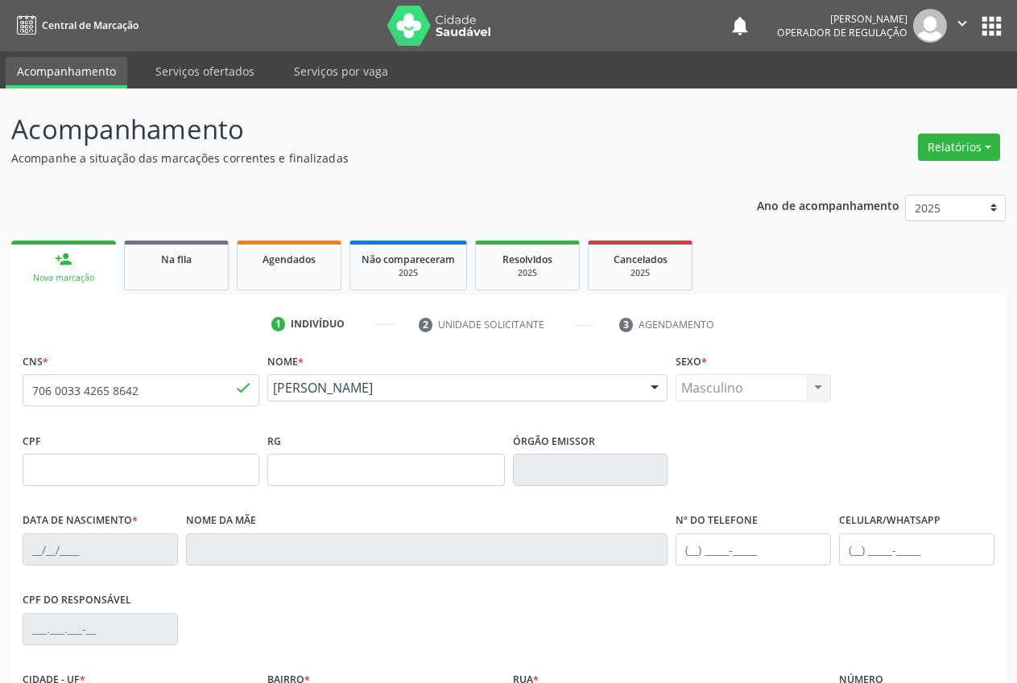
type input "14/09/1937"
type input "Joaquina Maria Sacamento"
type input "(87) 98866-2644"
type input "S/N"
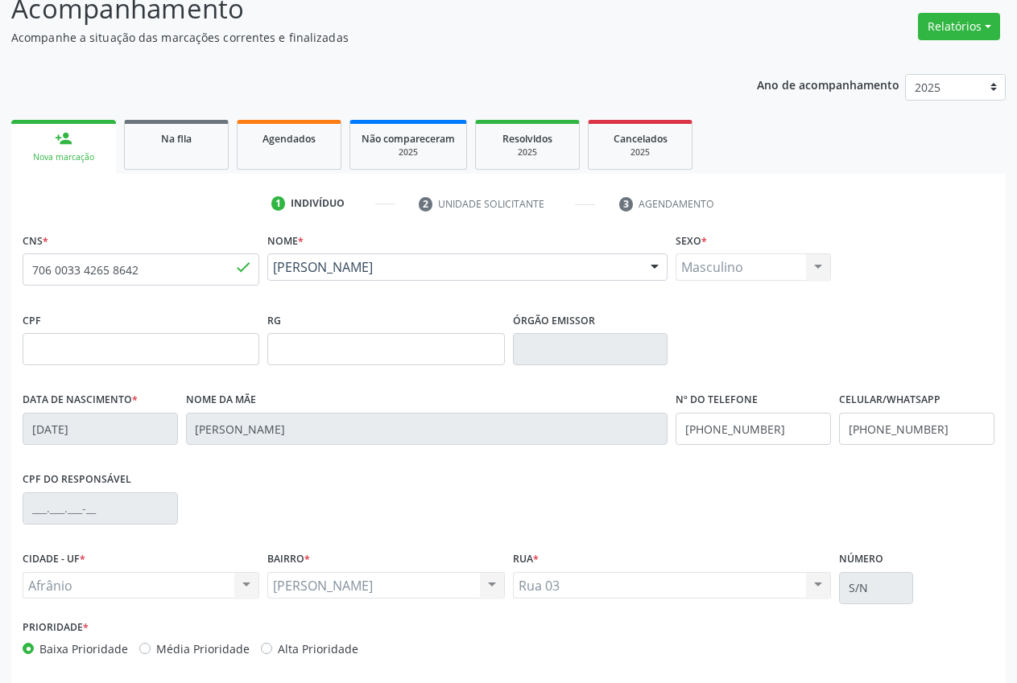
scroll to position [189, 0]
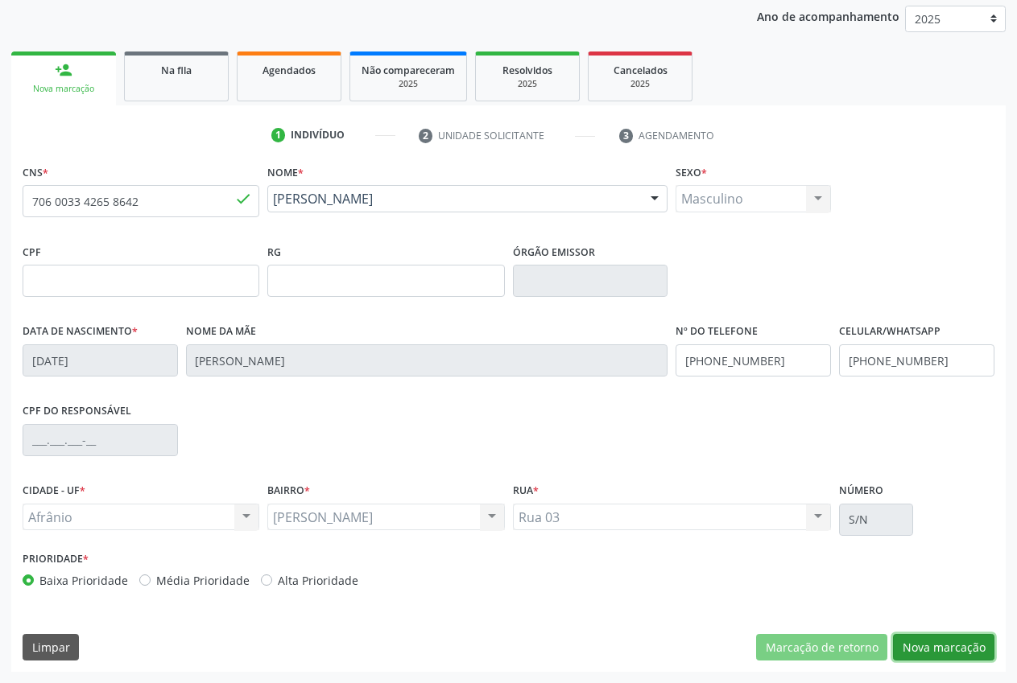
click at [953, 651] on button "Nova marcação" at bounding box center [943, 647] width 101 height 27
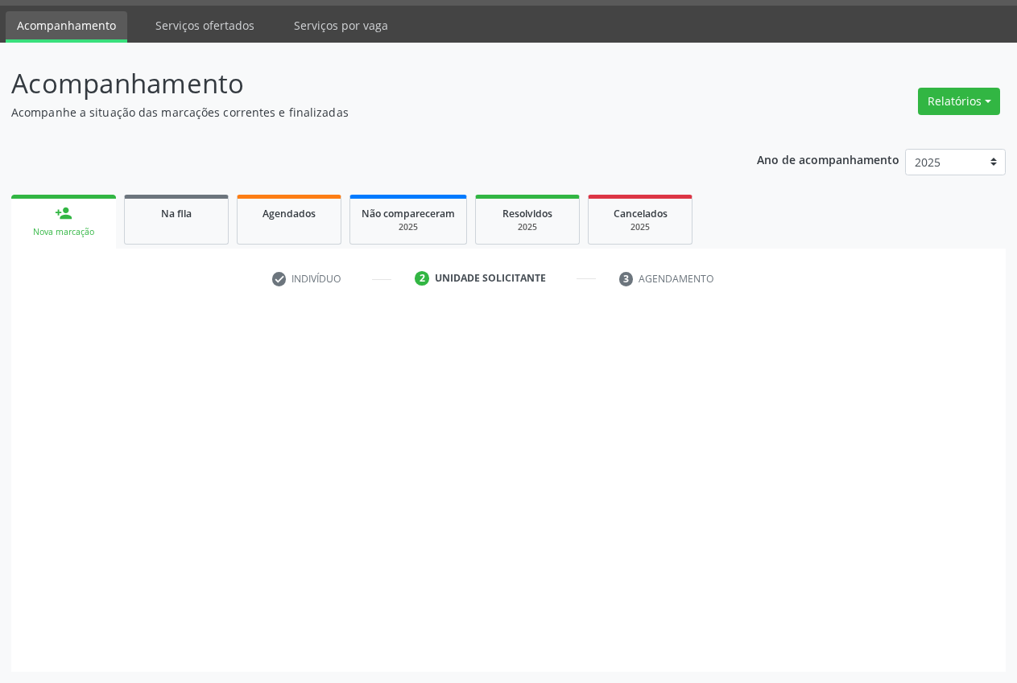
scroll to position [46, 0]
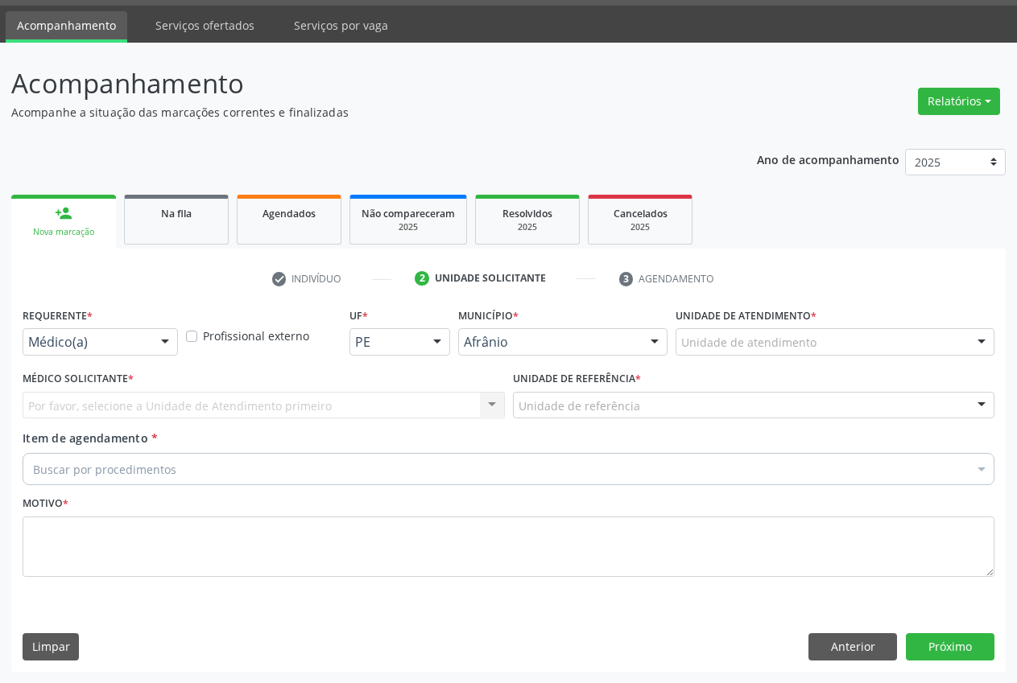
click at [707, 332] on div "Unidade de atendimento" at bounding box center [834, 341] width 319 height 27
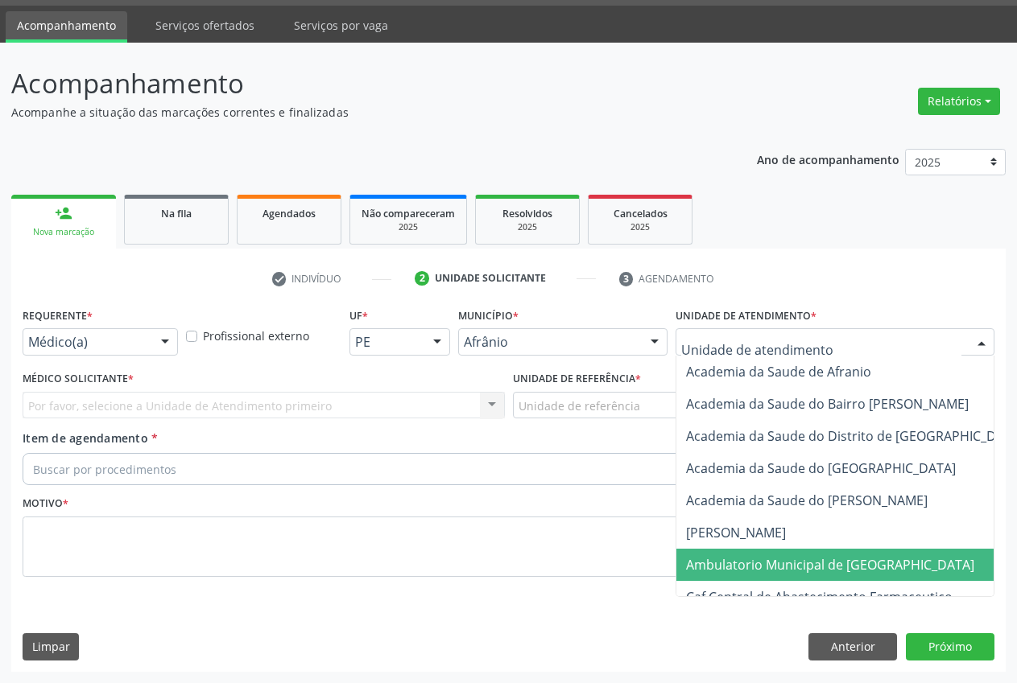
click at [809, 568] on span "Ambulatorio Municipal de [GEOGRAPHIC_DATA]" at bounding box center [830, 565] width 288 height 18
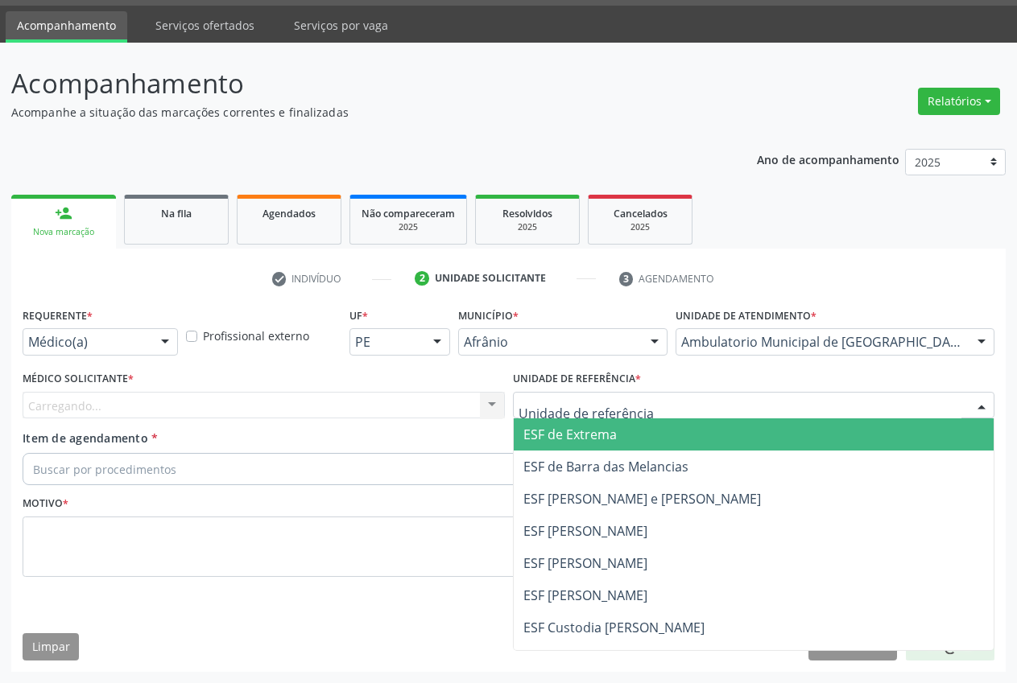
click at [604, 416] on div at bounding box center [754, 405] width 482 height 27
click at [605, 433] on span "ESF de Extrema" at bounding box center [569, 435] width 93 height 18
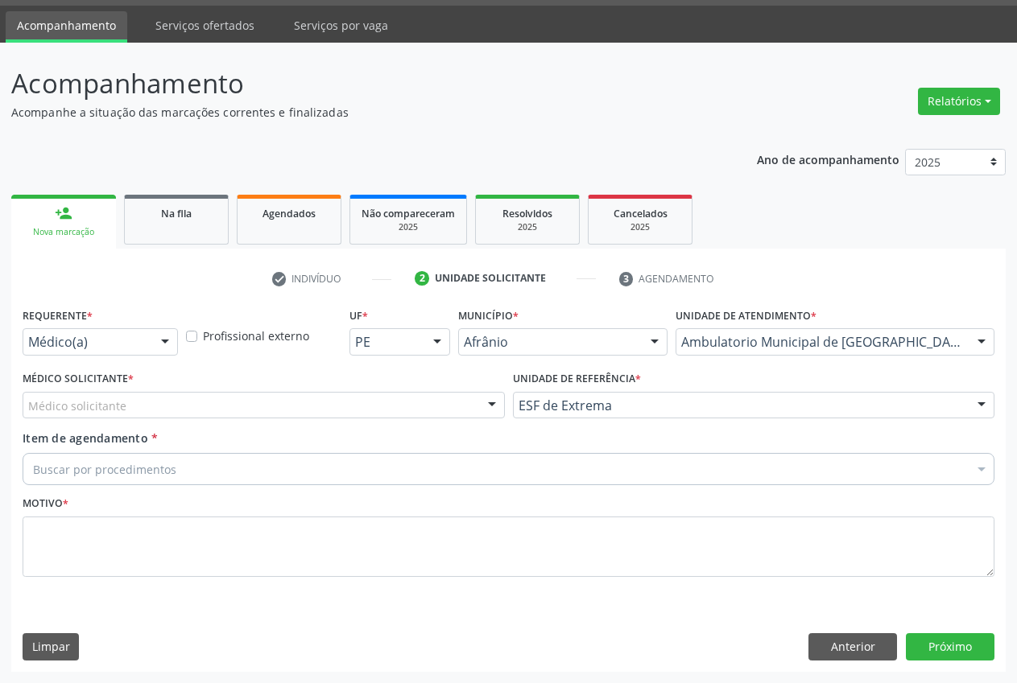
click at [343, 406] on div "Médico solicitante" at bounding box center [264, 405] width 482 height 27
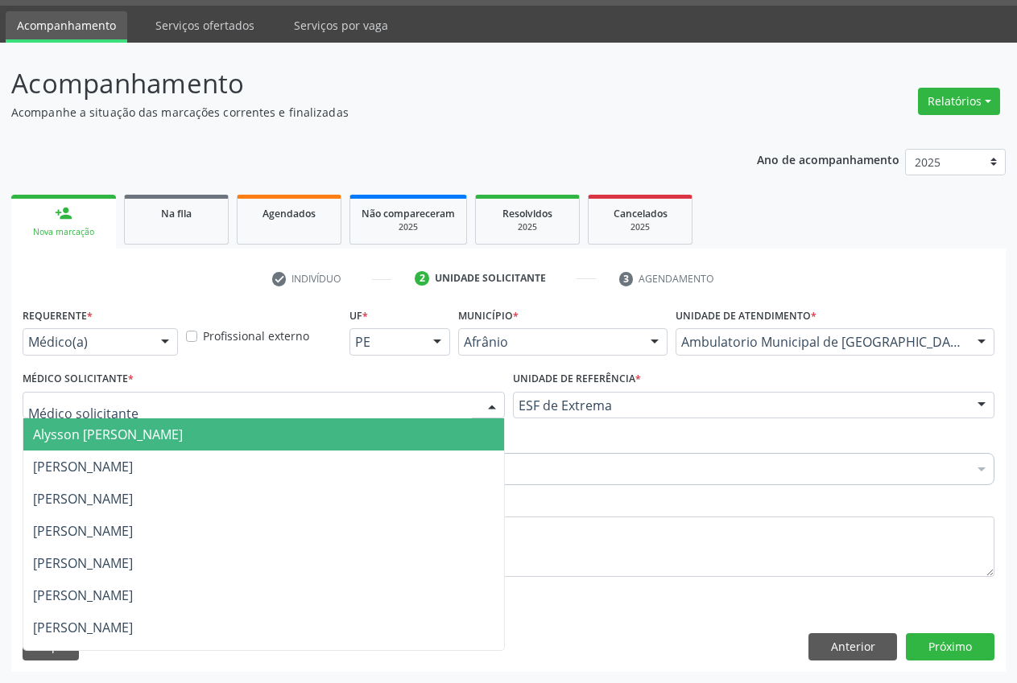
click at [234, 446] on span "Alysson [PERSON_NAME]" at bounding box center [263, 435] width 481 height 32
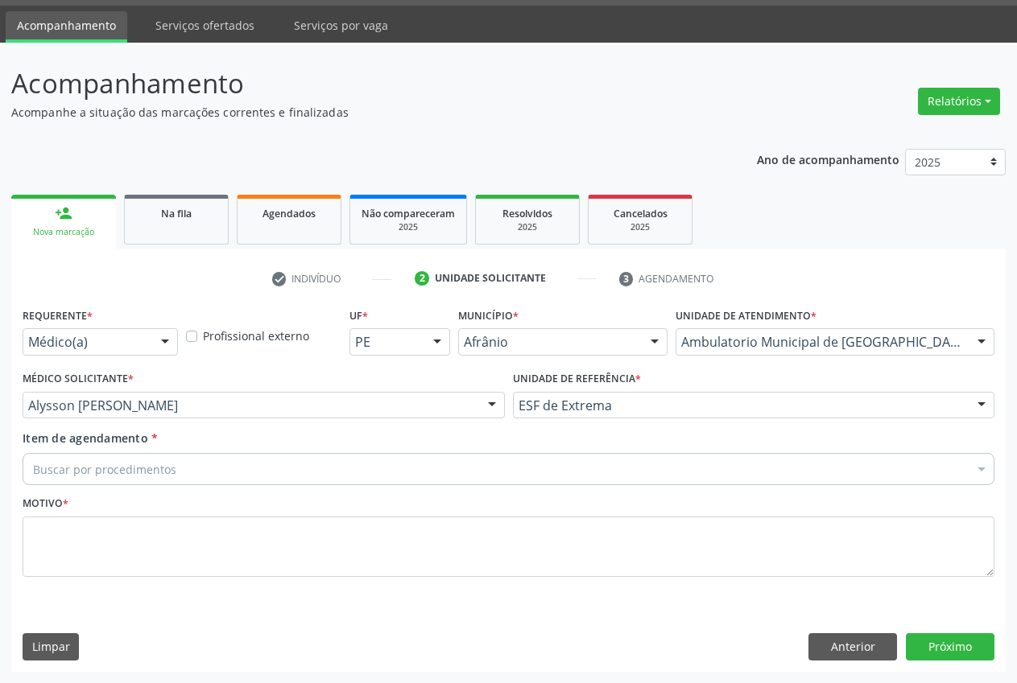
click at [234, 434] on div "Item de agendamento * Buscar por procedimentos Selecionar todos 0604320140 - Ab…" at bounding box center [509, 455] width 972 height 51
click at [236, 459] on div "Buscar por procedimentos" at bounding box center [509, 469] width 972 height 32
drag, startPoint x: 223, startPoint y: 485, endPoint x: 242, endPoint y: 528, distance: 47.3
click at [33, 482] on input "Item de agendamento *" at bounding box center [33, 469] width 0 height 32
click at [33, 465] on input "Item de agendamento *" at bounding box center [33, 469] width 0 height 32
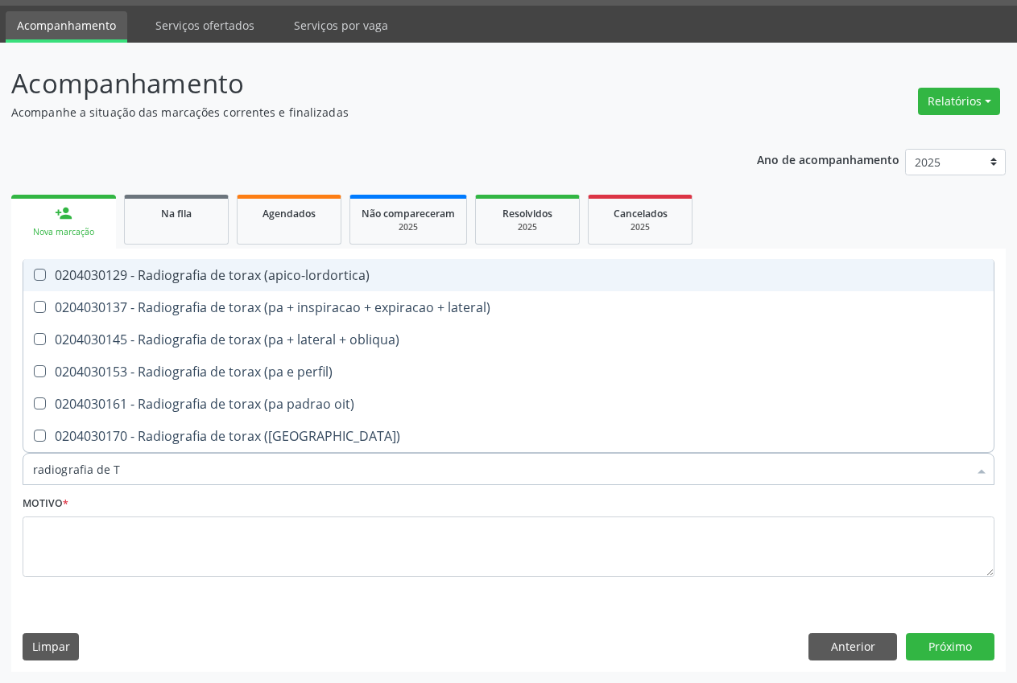
type input "radiografia de TO"
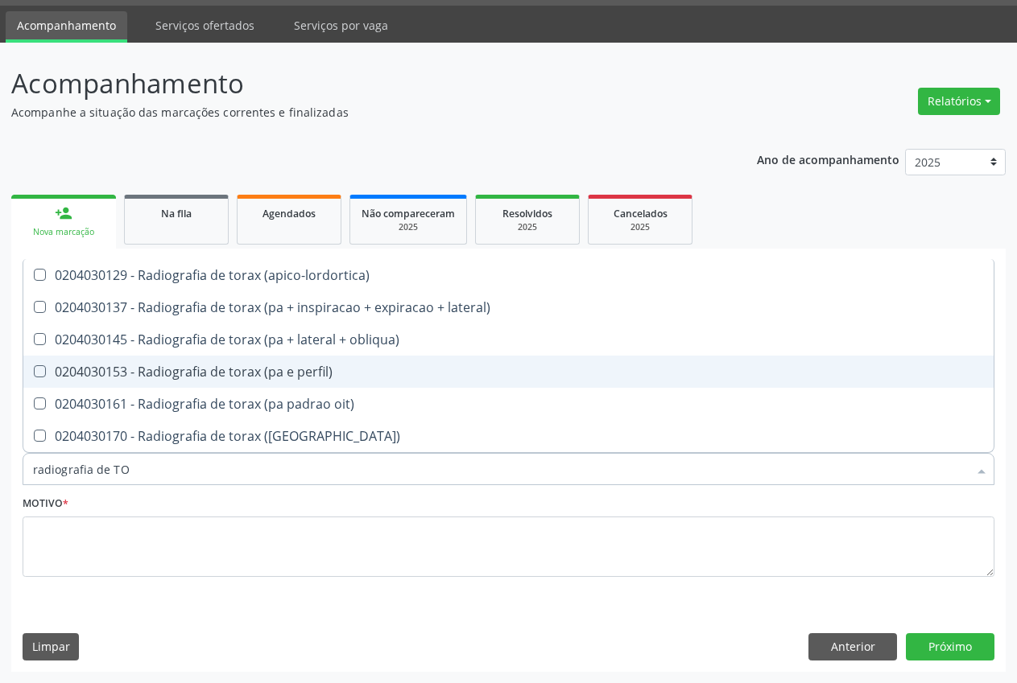
click at [191, 381] on span "0204030153 - Radiografia de torax (pa e perfil)" at bounding box center [508, 372] width 970 height 32
checkbox perfil\) "true"
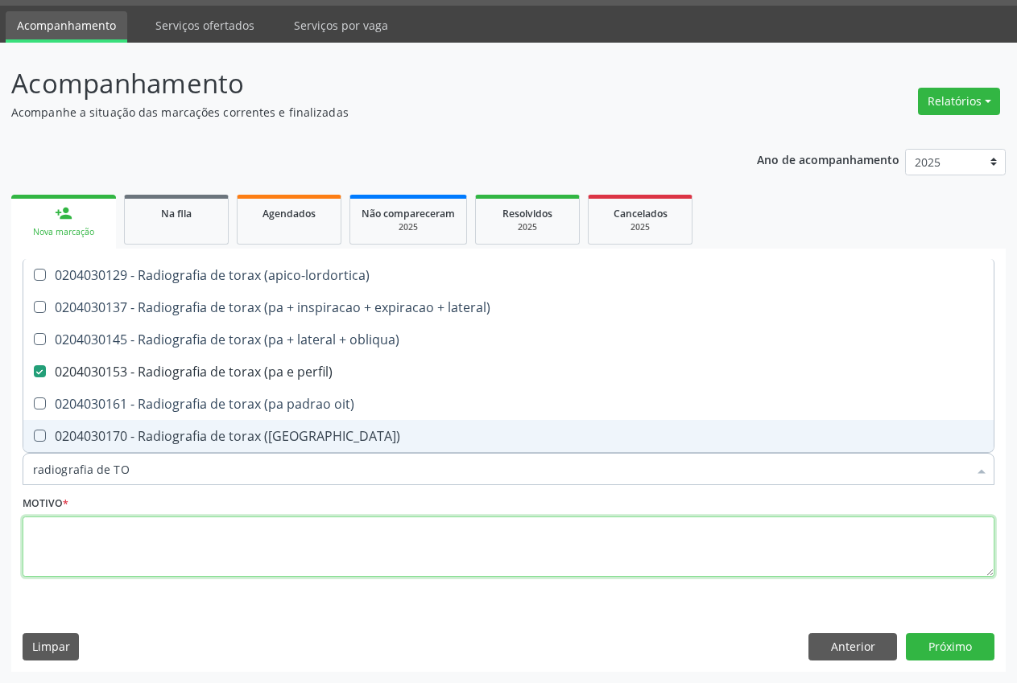
click at [167, 535] on textarea at bounding box center [509, 547] width 972 height 61
type textarea "."
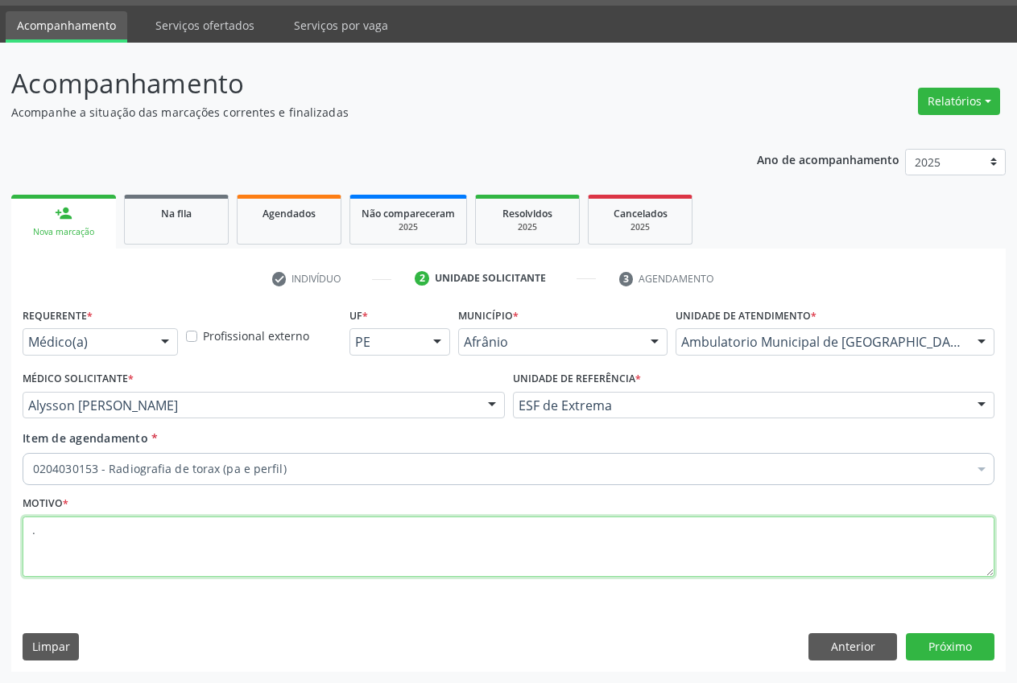
checkbox perfil\) "true"
checkbox preenchida\) "false"
type textarea "."
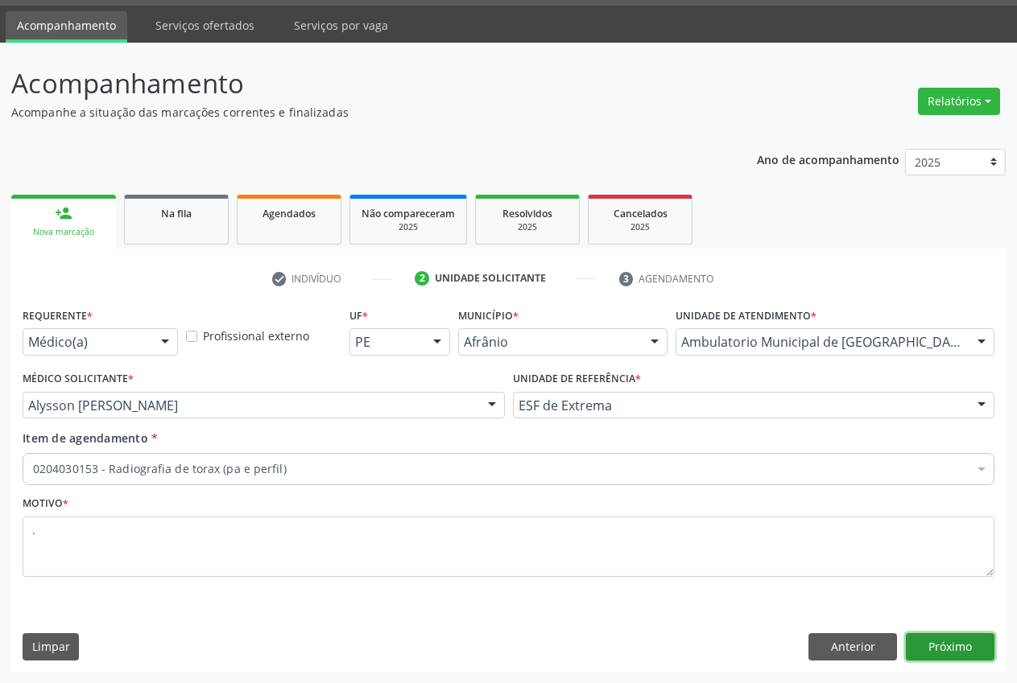
click at [944, 652] on button "Próximo" at bounding box center [950, 647] width 89 height 27
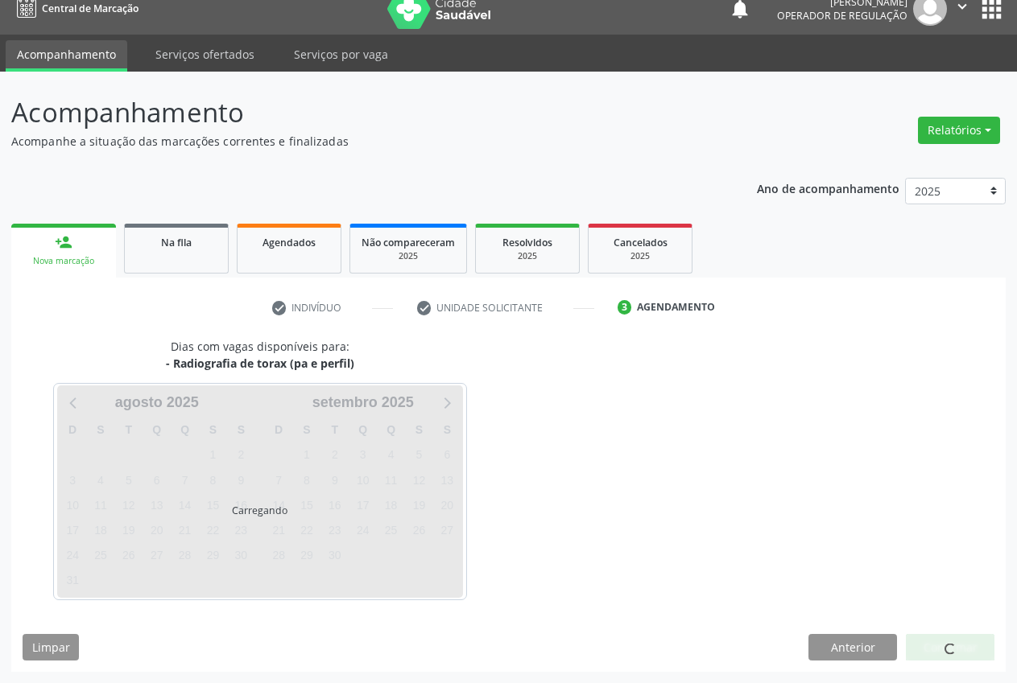
scroll to position [17, 0]
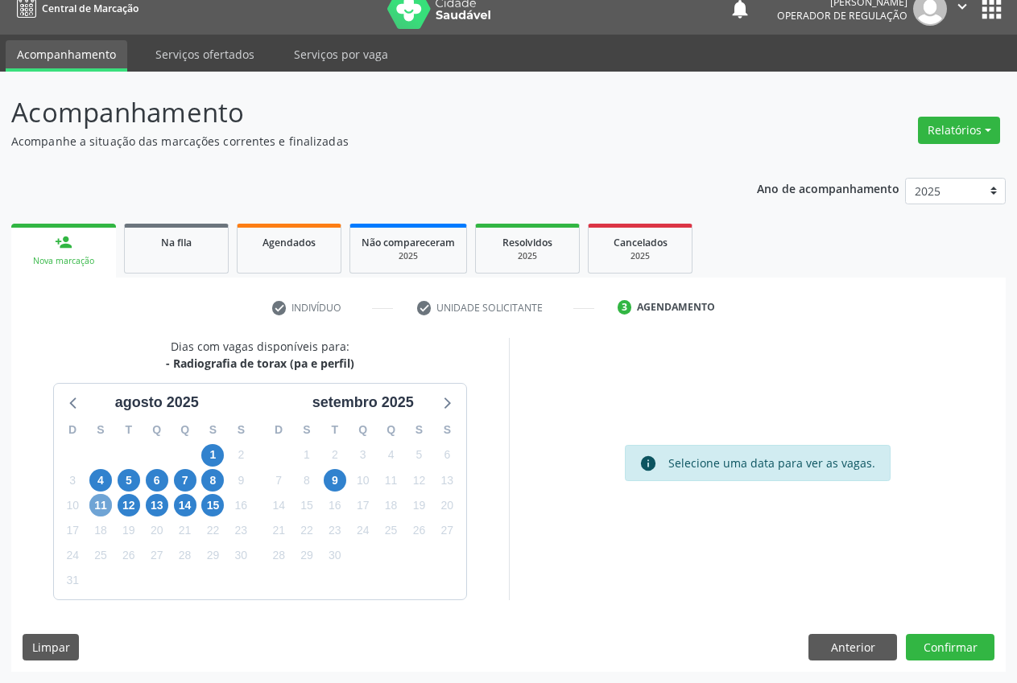
click at [106, 510] on span "11" at bounding box center [100, 505] width 23 height 23
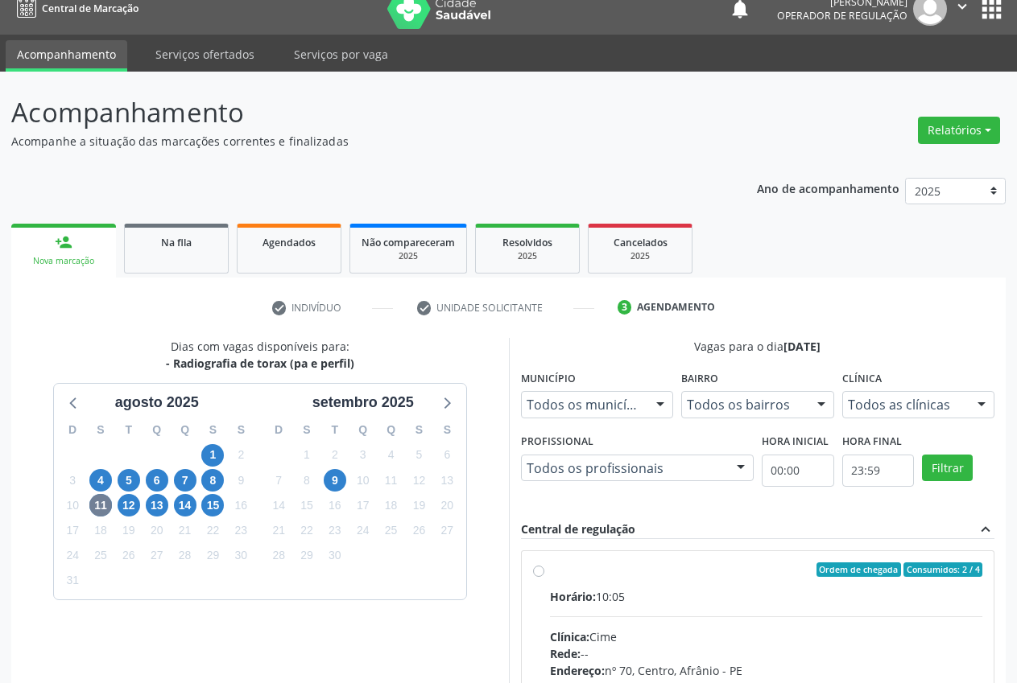
click at [597, 584] on label "Ordem de chegada Consumidos: 2 / 4 Horário: 10:05 Clínica: Cime Rede: -- Endere…" at bounding box center [766, 686] width 433 height 247
click at [544, 577] on input "Ordem de chegada Consumidos: 2 / 4 Horário: 10:05 Clínica: Cime Rede: -- Endere…" at bounding box center [538, 570] width 11 height 14
radio input "true"
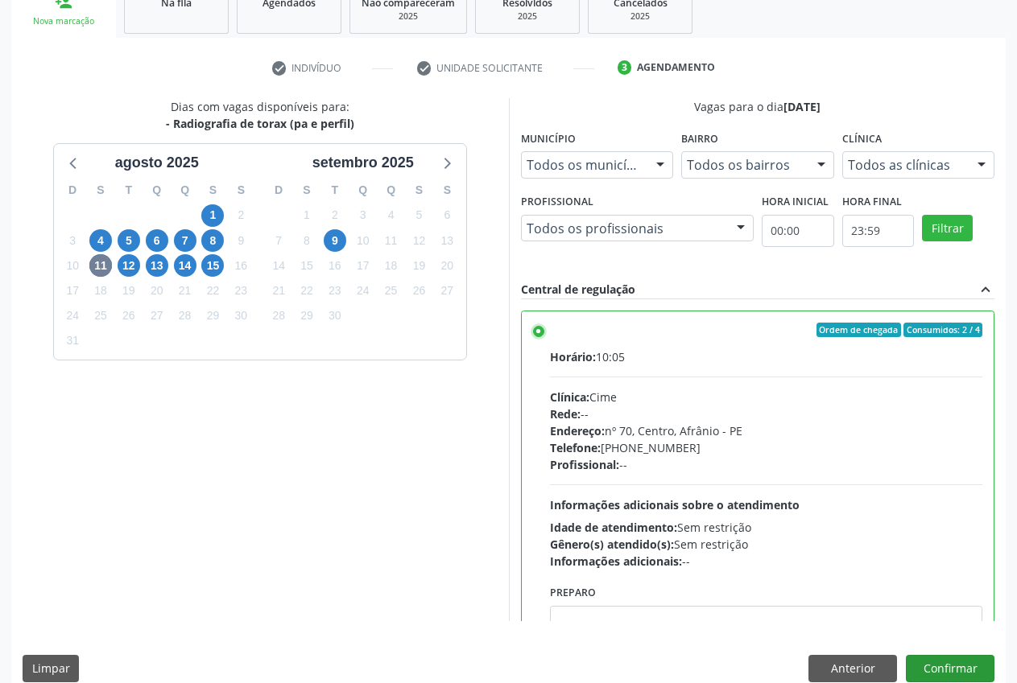
scroll to position [279, 0]
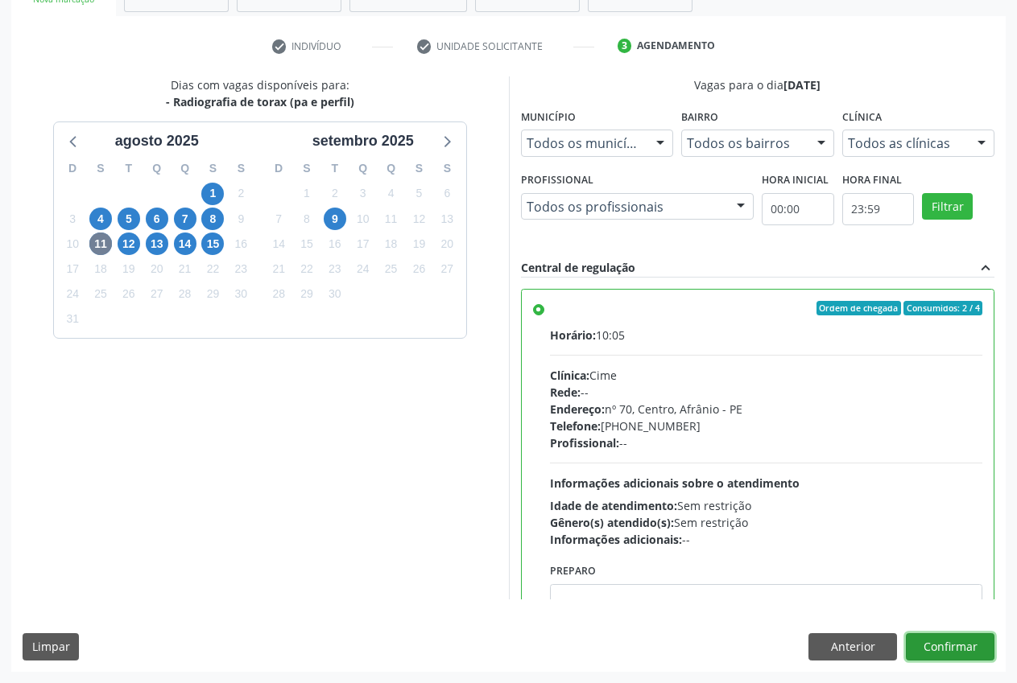
click at [990, 647] on button "Confirmar" at bounding box center [950, 647] width 89 height 27
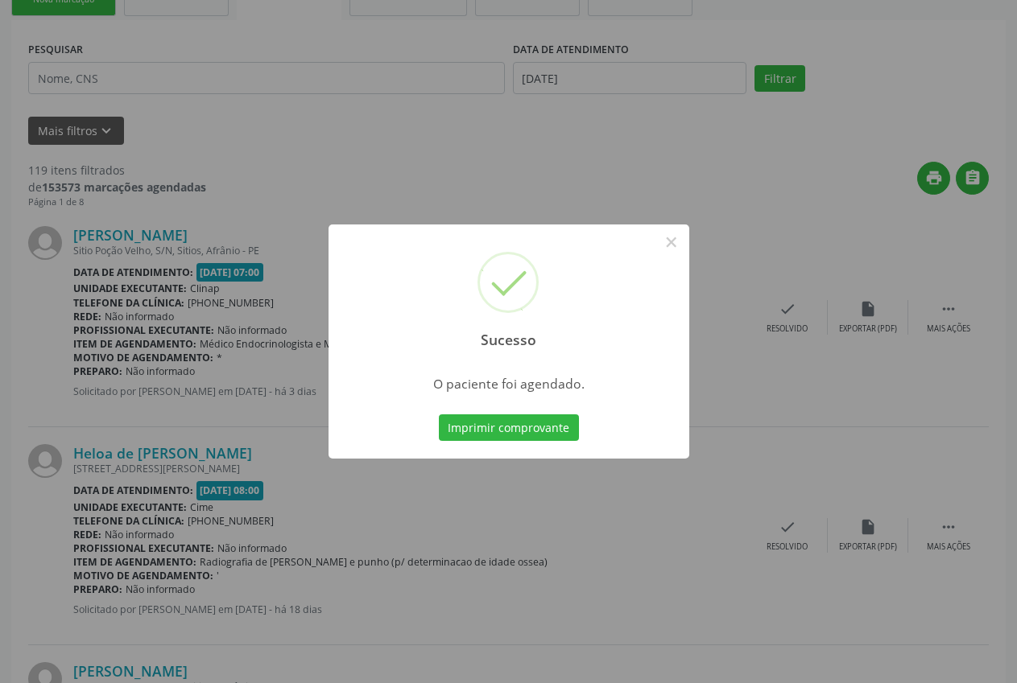
scroll to position [0, 0]
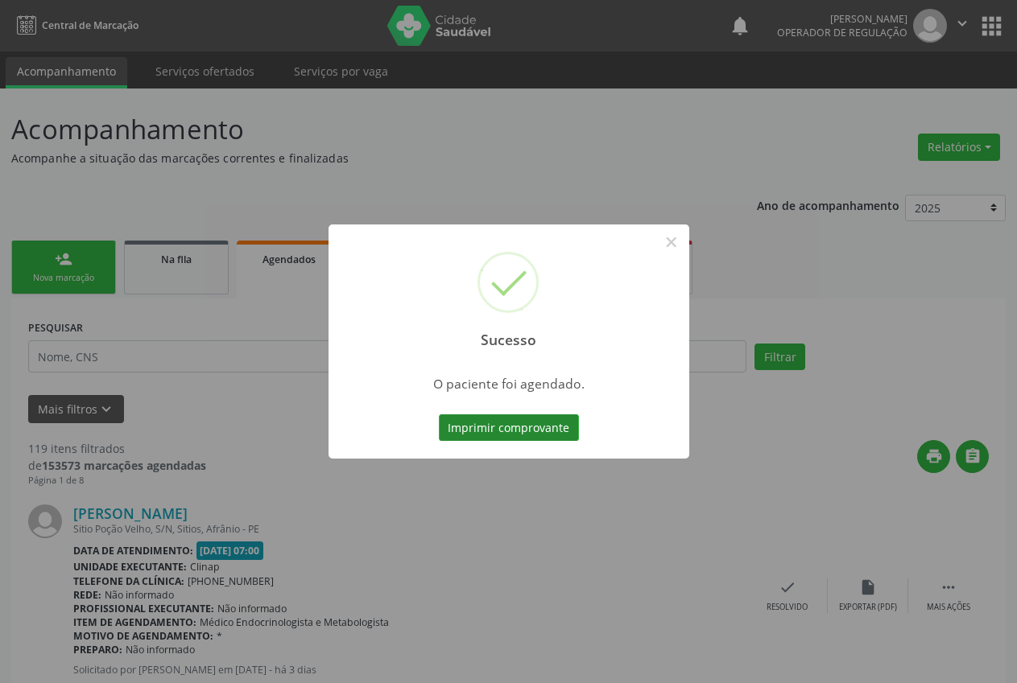
click at [505, 420] on button "Imprimir comprovante" at bounding box center [509, 428] width 140 height 27
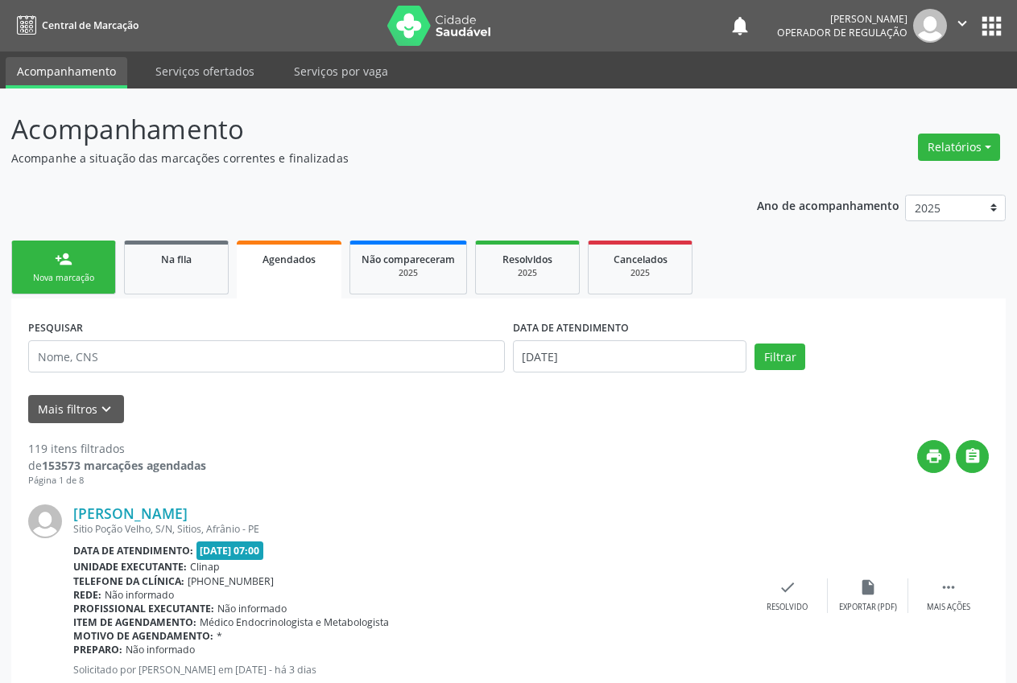
click at [81, 260] on link "person_add Nova marcação" at bounding box center [63, 268] width 105 height 54
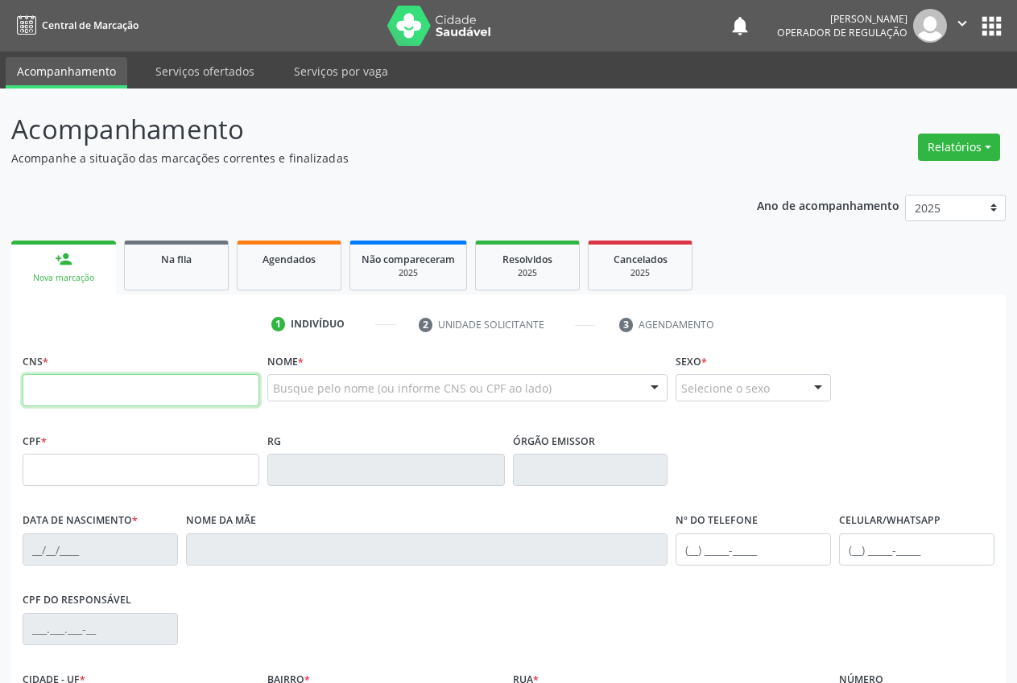
click at [95, 387] on input "text" at bounding box center [141, 390] width 237 height 32
paste input "704 3005 8655 0490"
type input "704 3005 8655 0490"
type input "28/12/2023"
type input "S/N"
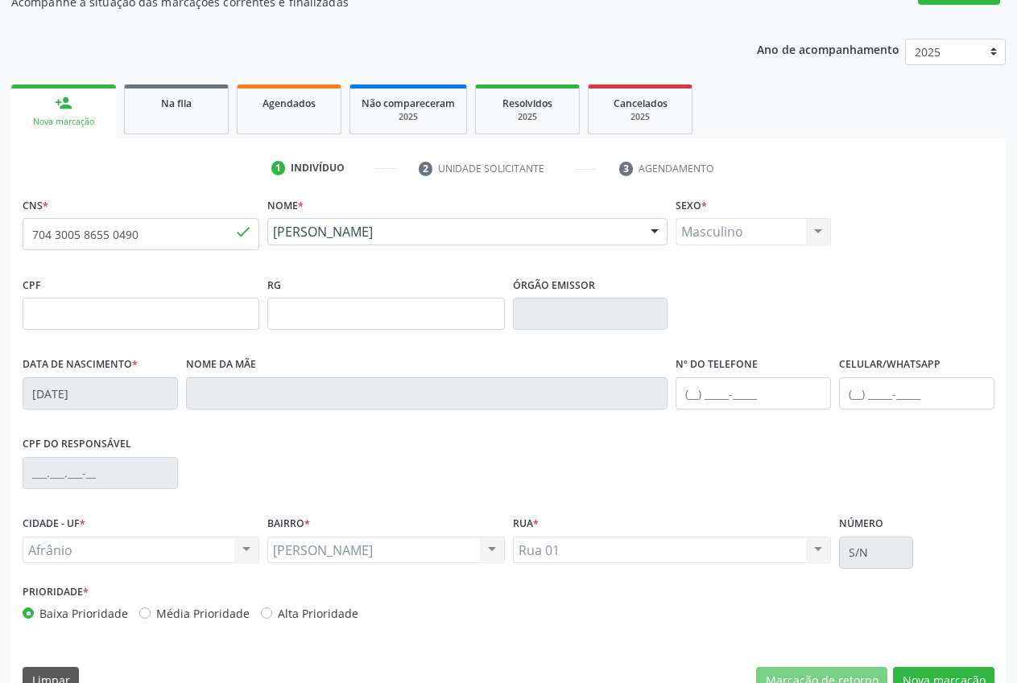
scroll to position [189, 0]
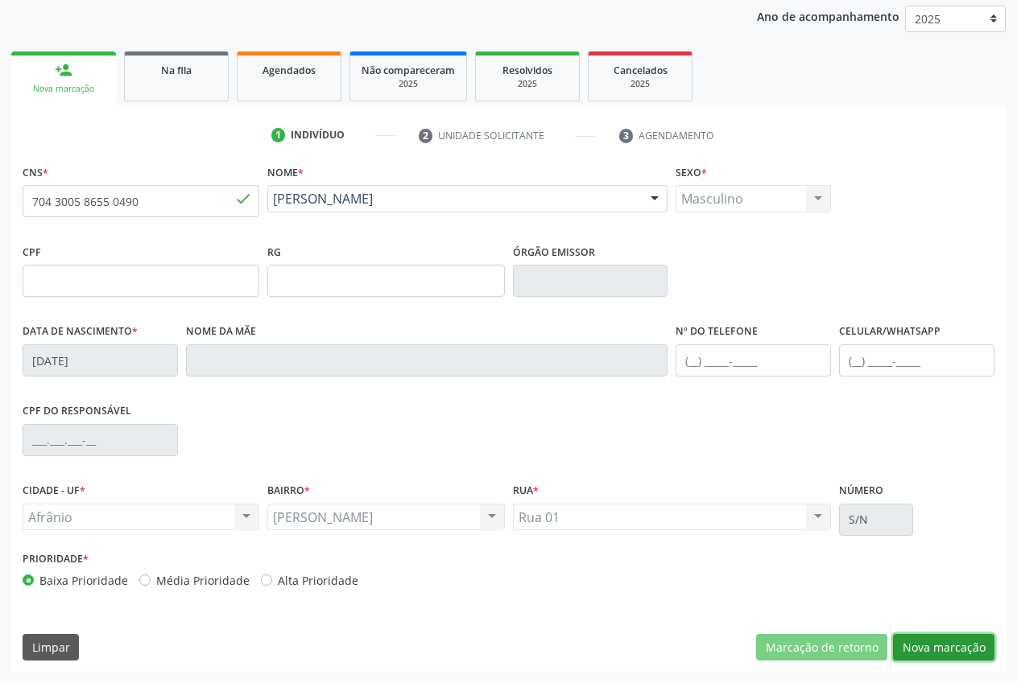
click at [951, 644] on button "Nova marcação" at bounding box center [943, 647] width 101 height 27
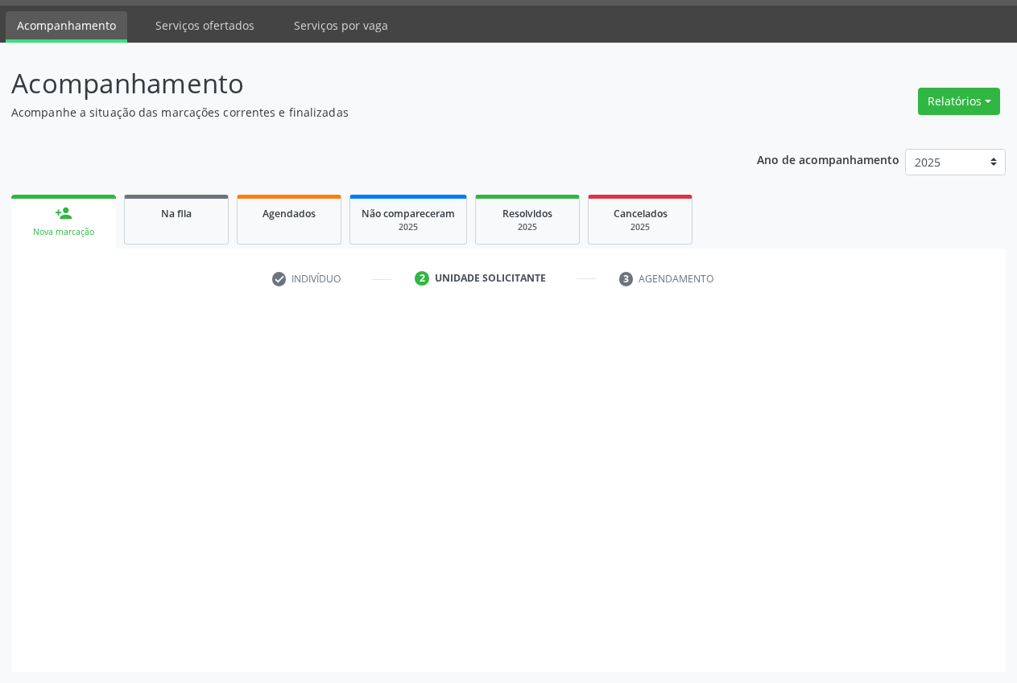
scroll to position [46, 0]
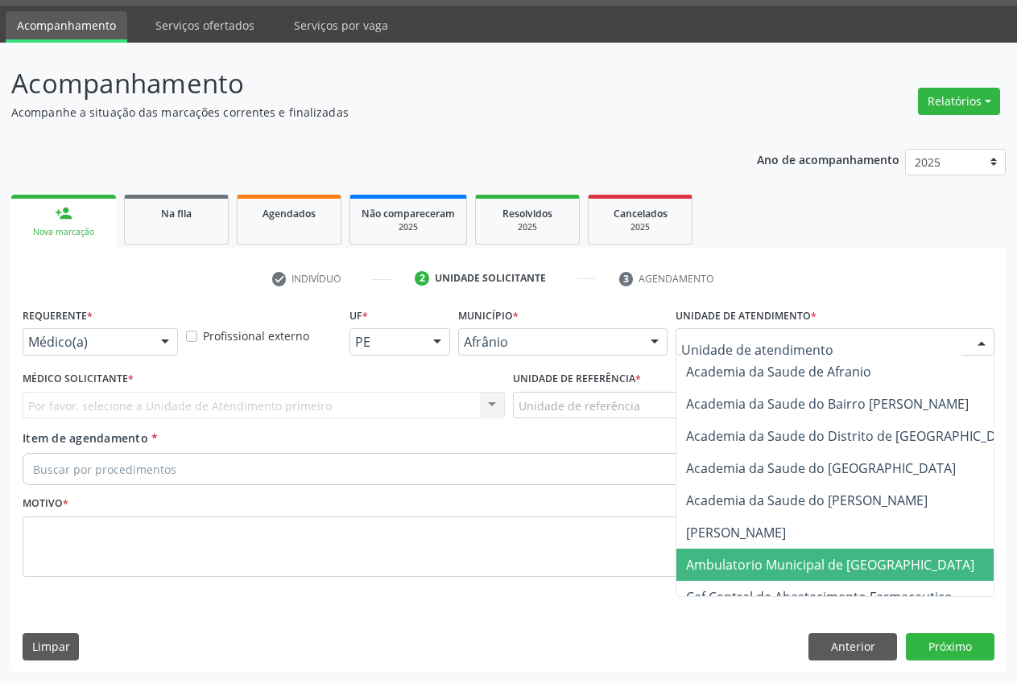
click at [795, 568] on span "Ambulatorio Municipal de [GEOGRAPHIC_DATA]" at bounding box center [830, 565] width 288 height 18
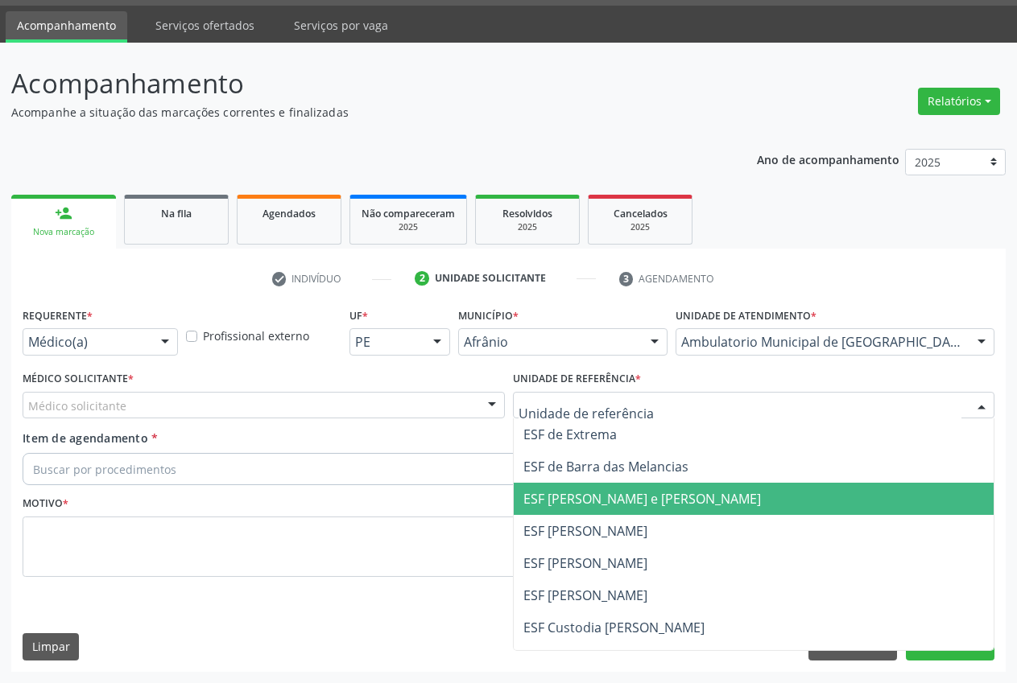
click at [614, 506] on span "ESF [PERSON_NAME] e [PERSON_NAME]" at bounding box center [641, 499] width 237 height 18
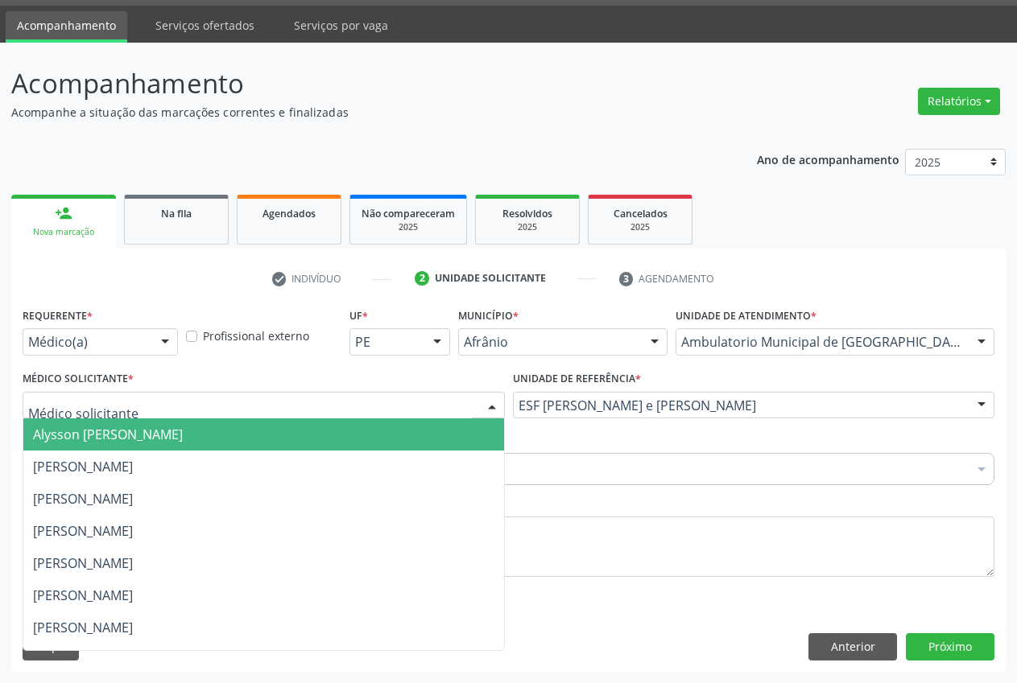
click at [175, 409] on div at bounding box center [264, 405] width 482 height 27
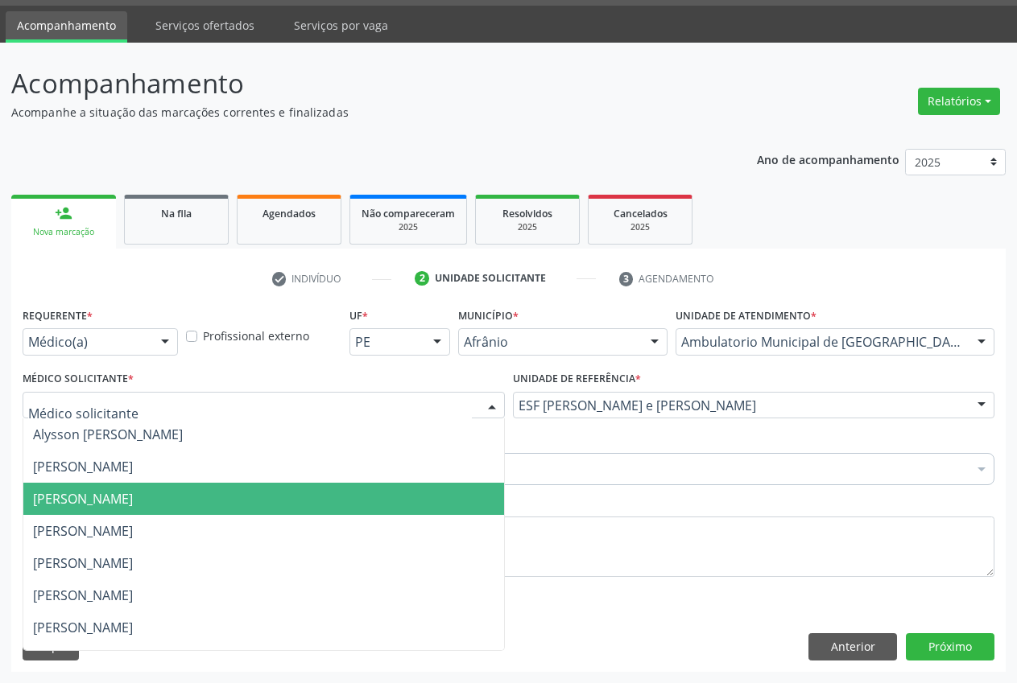
drag, startPoint x: 202, startPoint y: 505, endPoint x: 168, endPoint y: 488, distance: 37.8
click at [133, 505] on span "[PERSON_NAME]" at bounding box center [83, 499] width 100 height 18
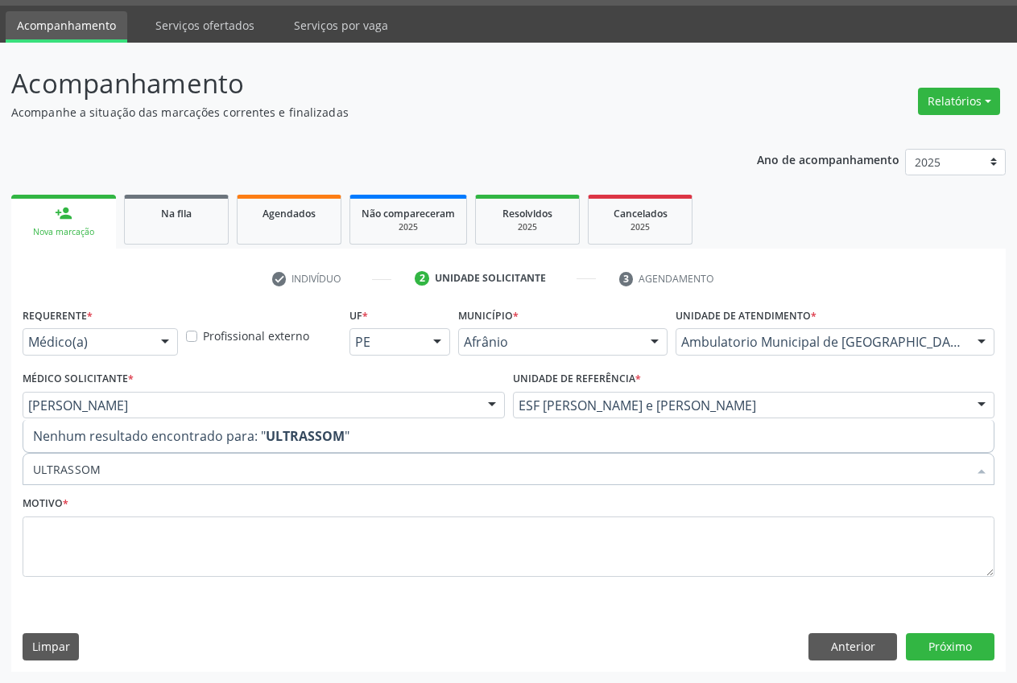
type input "ULTRASSO"
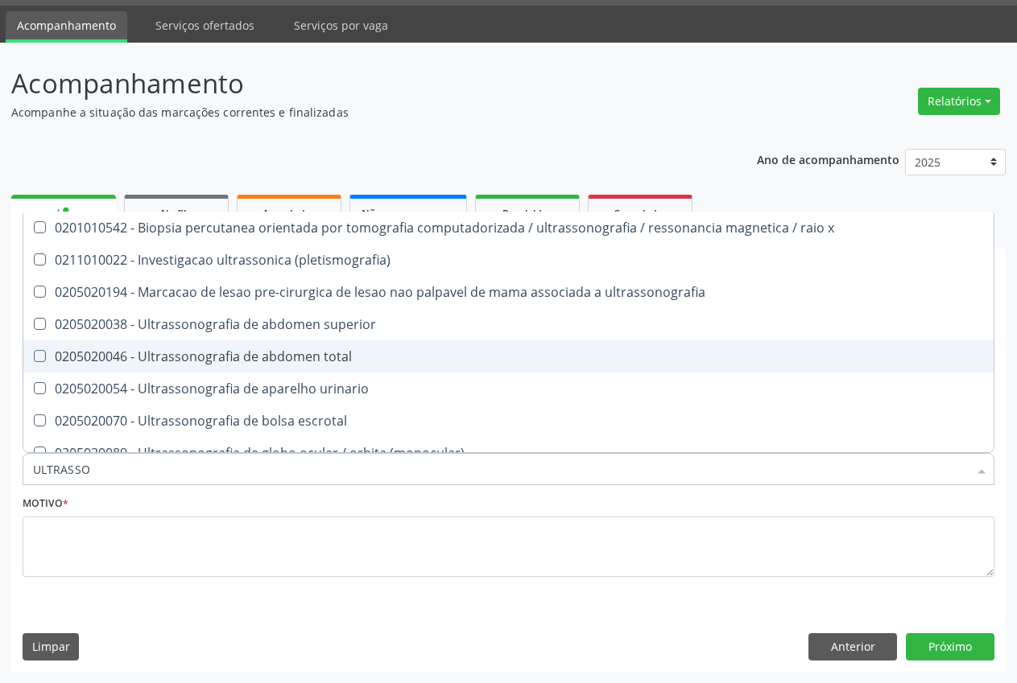
click at [114, 358] on div "0205020046 - Ultrassonografia de abdomen total" at bounding box center [508, 356] width 951 height 13
checkbox total "true"
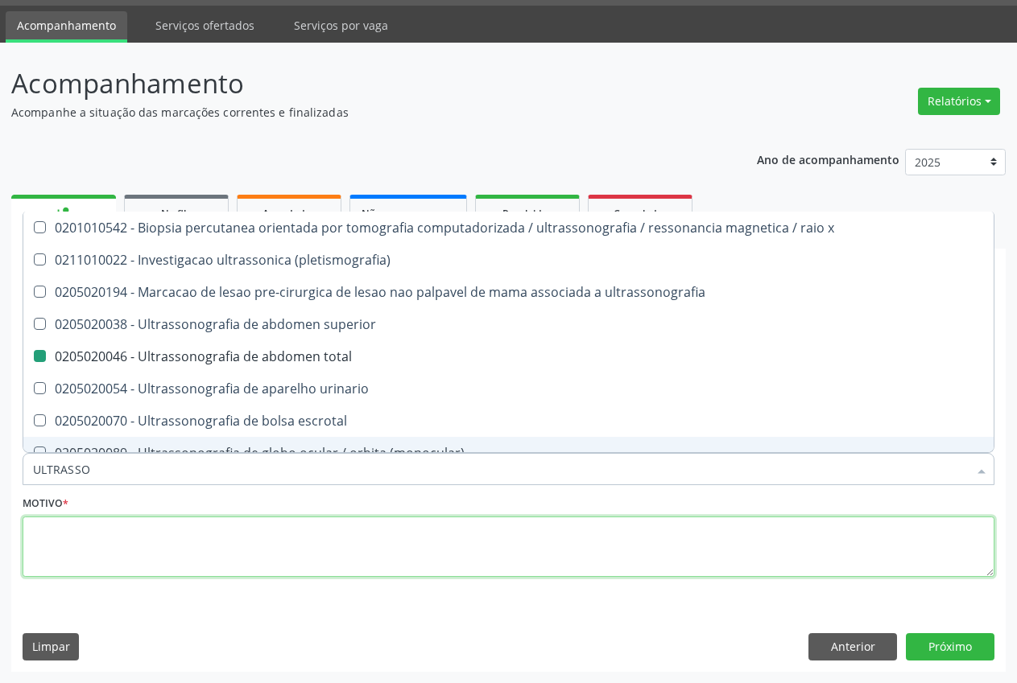
click at [89, 535] on textarea at bounding box center [509, 547] width 972 height 61
type textarea "."
checkbox \(pletismografia\) "true"
checkbox total "false"
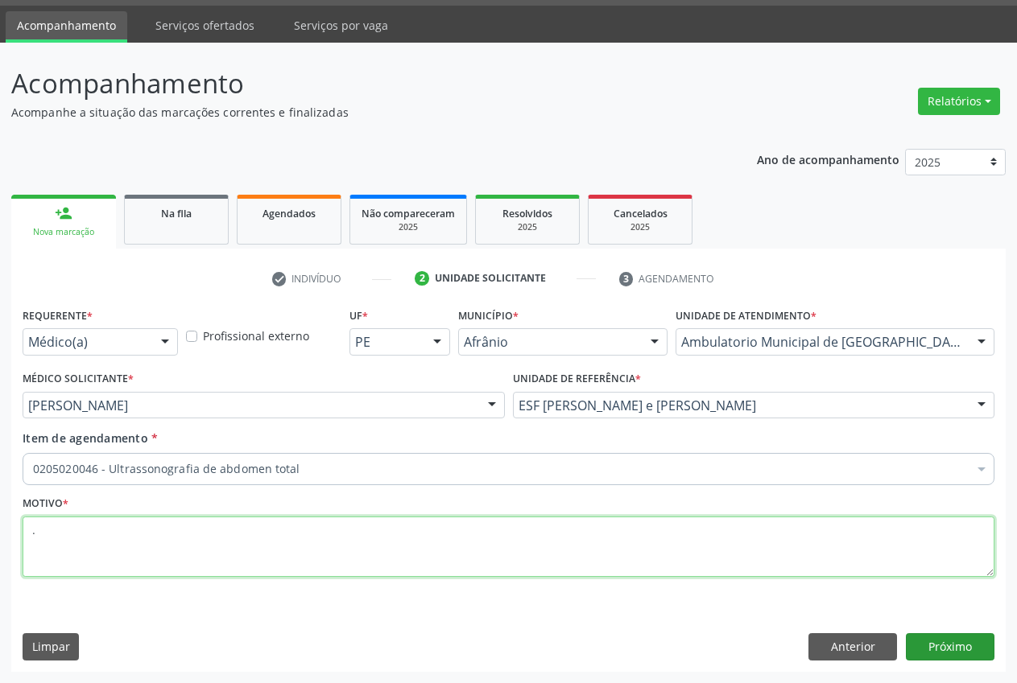
type textarea "."
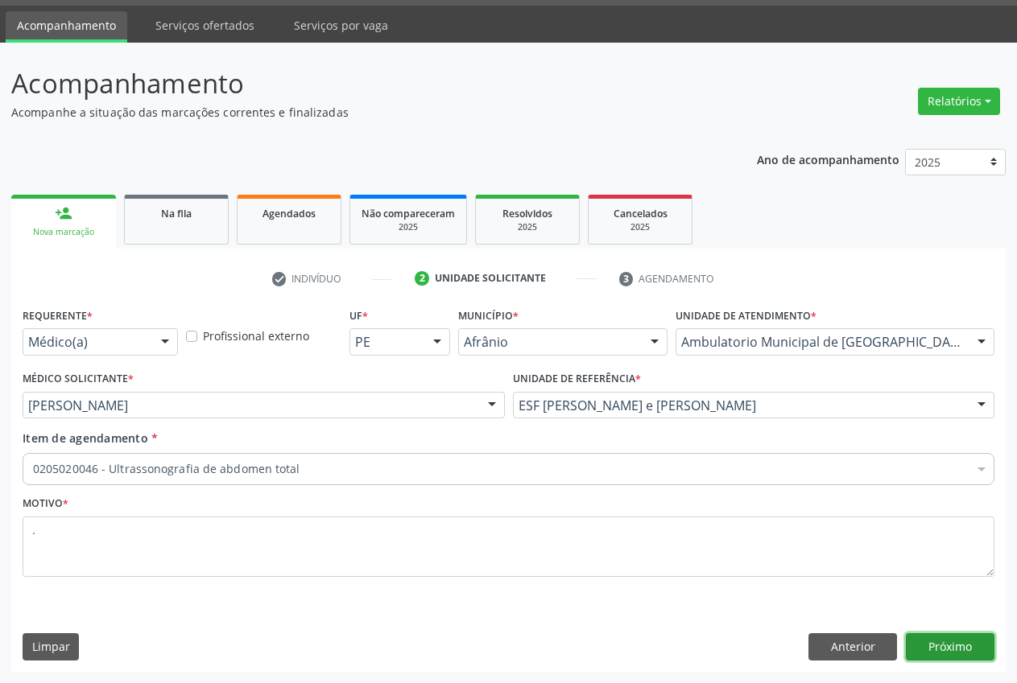
click at [954, 655] on button "Próximo" at bounding box center [950, 647] width 89 height 27
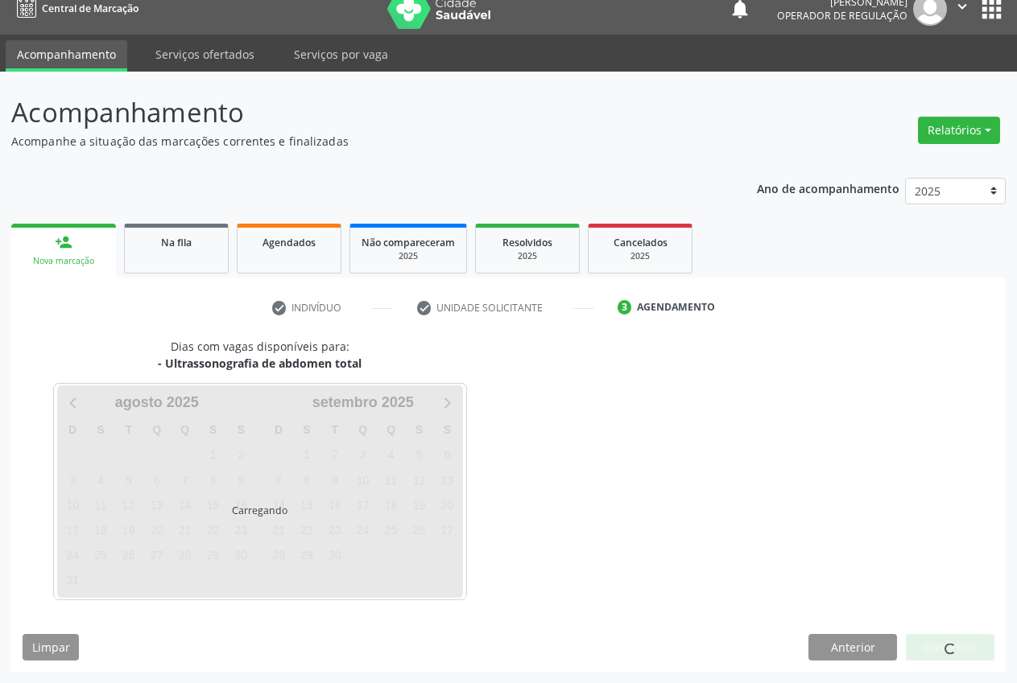
scroll to position [17, 0]
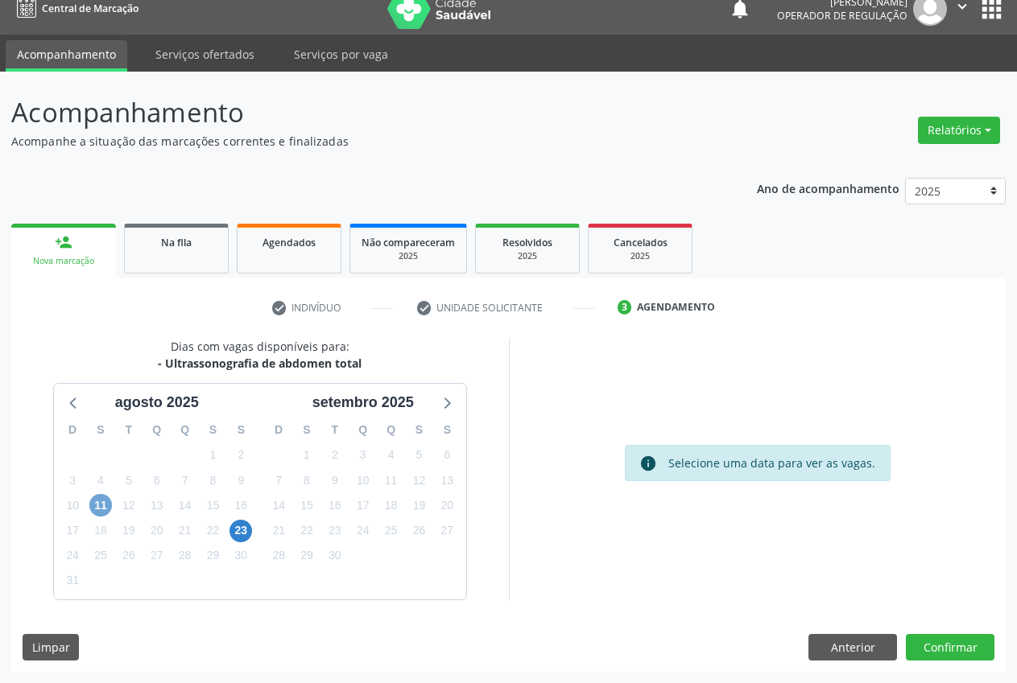
click at [93, 509] on span "11" at bounding box center [100, 505] width 23 height 23
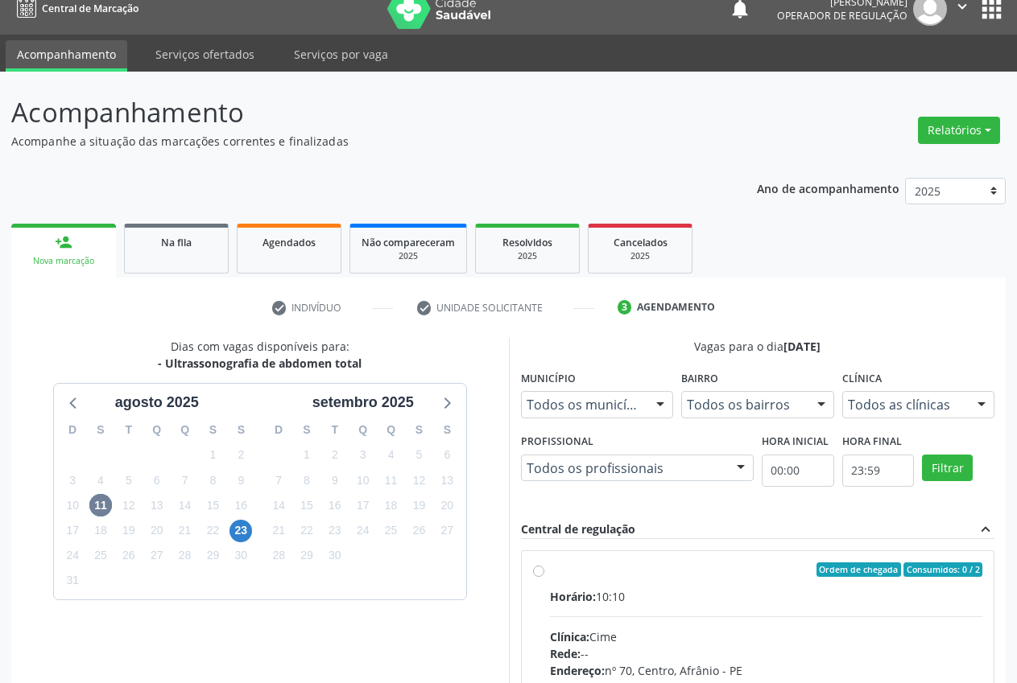
click at [541, 580] on div "Ordem de chegada Consumidos: 0 / 2 Horário: 10:10 Clínica: Cime Rede: -- Endere…" at bounding box center [758, 686] width 450 height 247
radio input "true"
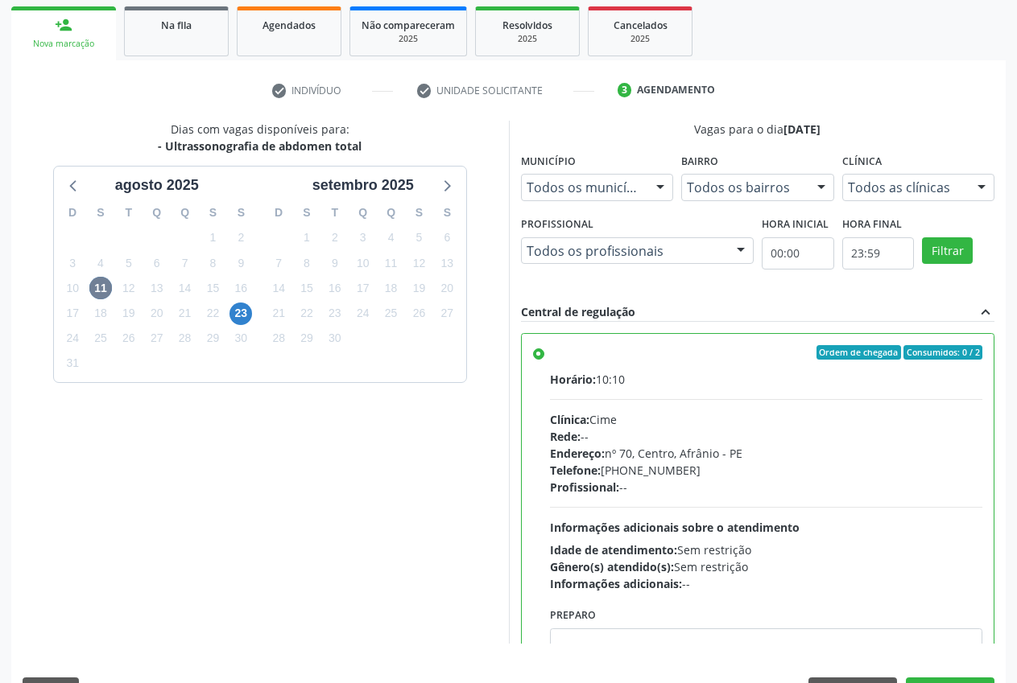
scroll to position [279, 0]
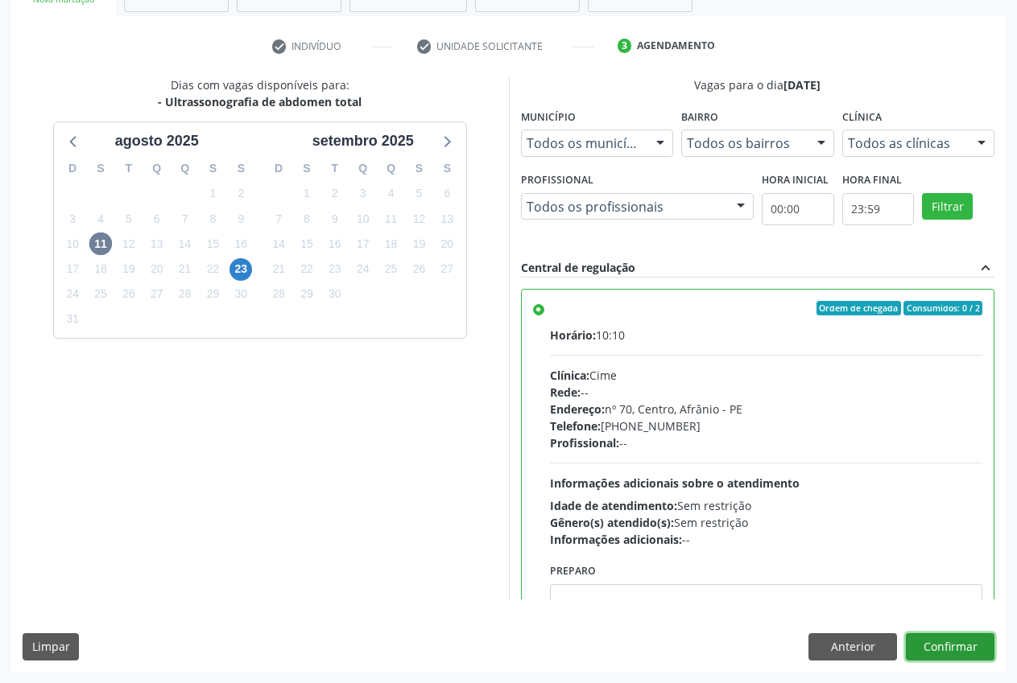
click at [948, 648] on button "Confirmar" at bounding box center [950, 647] width 89 height 27
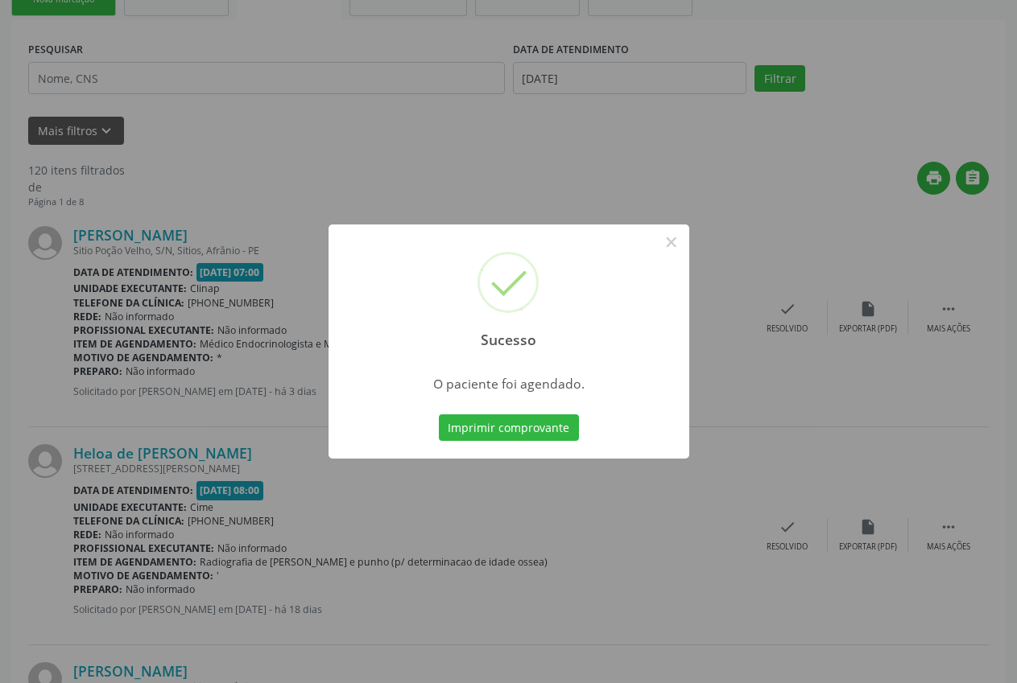
scroll to position [0, 0]
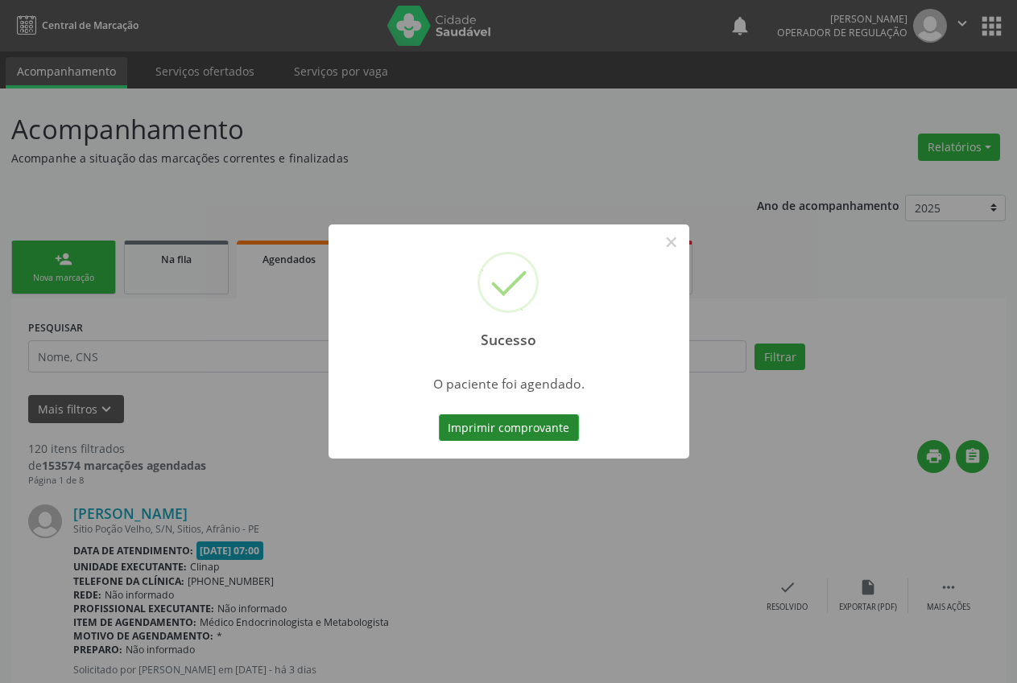
click at [474, 423] on button "Imprimir comprovante" at bounding box center [509, 428] width 140 height 27
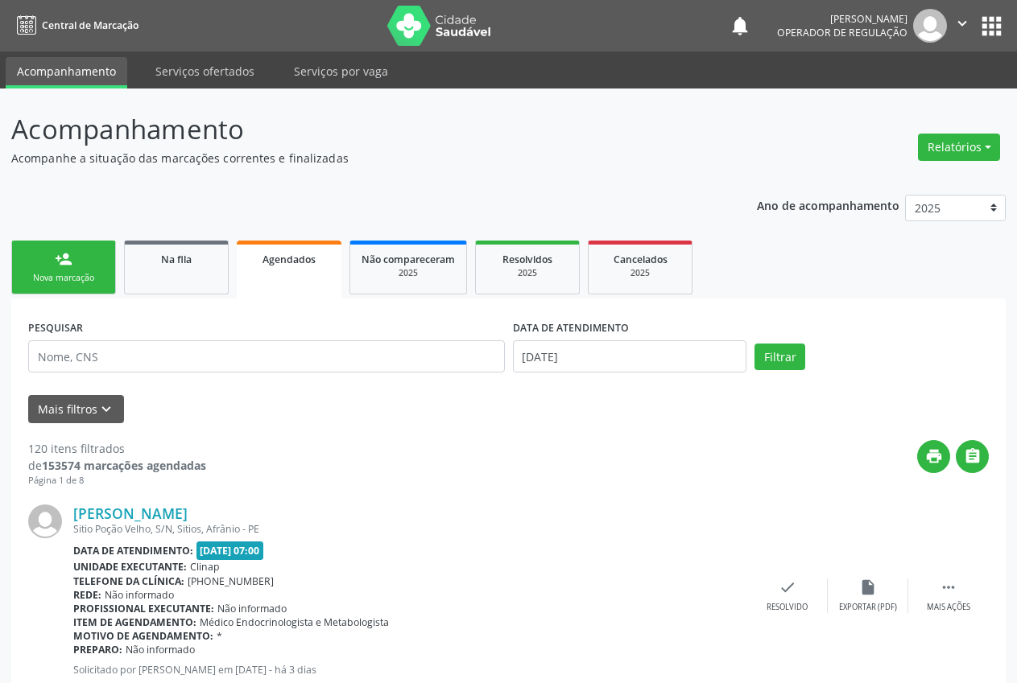
click at [69, 278] on div "Nova marcação" at bounding box center [63, 278] width 81 height 12
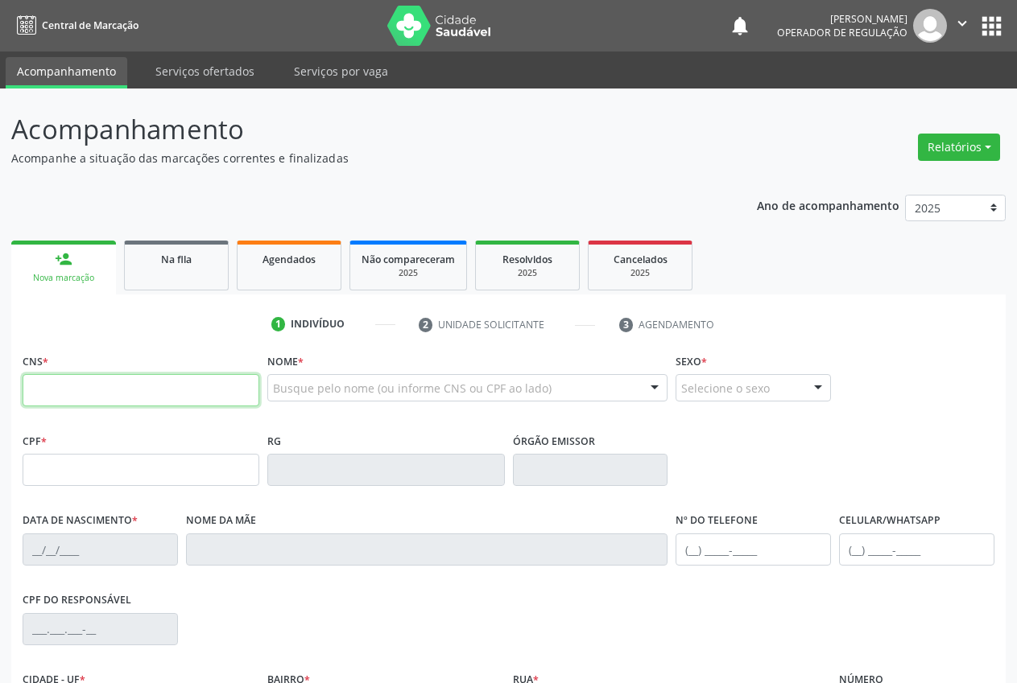
click at [114, 384] on input "text" at bounding box center [141, 390] width 237 height 32
paste input "702 1057 8057 4499"
type input "702 1057 8057 4499"
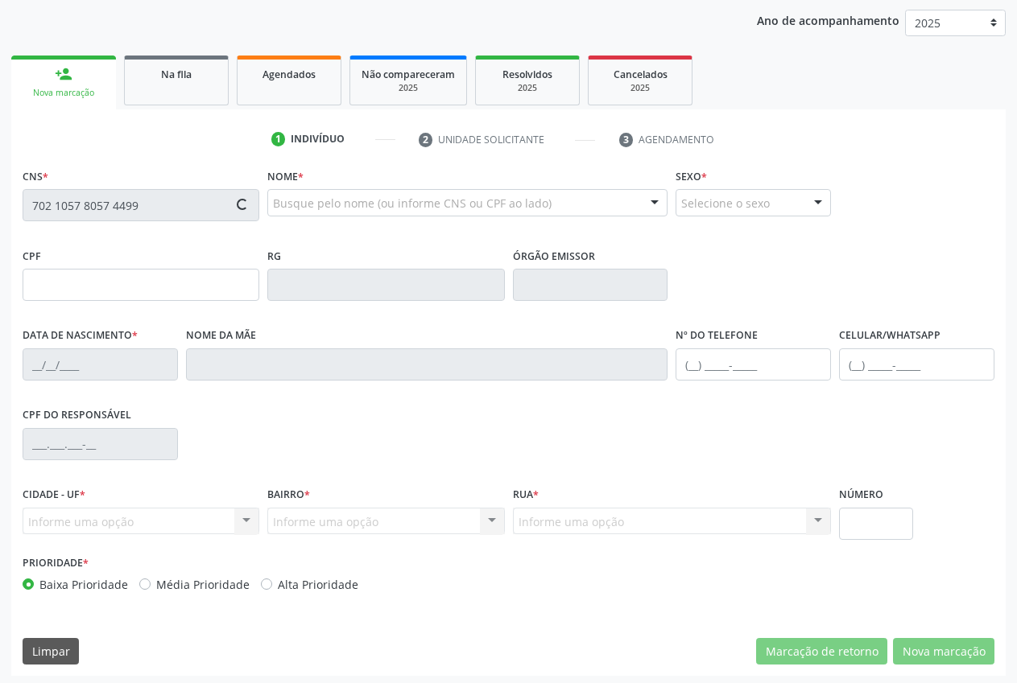
scroll to position [189, 0]
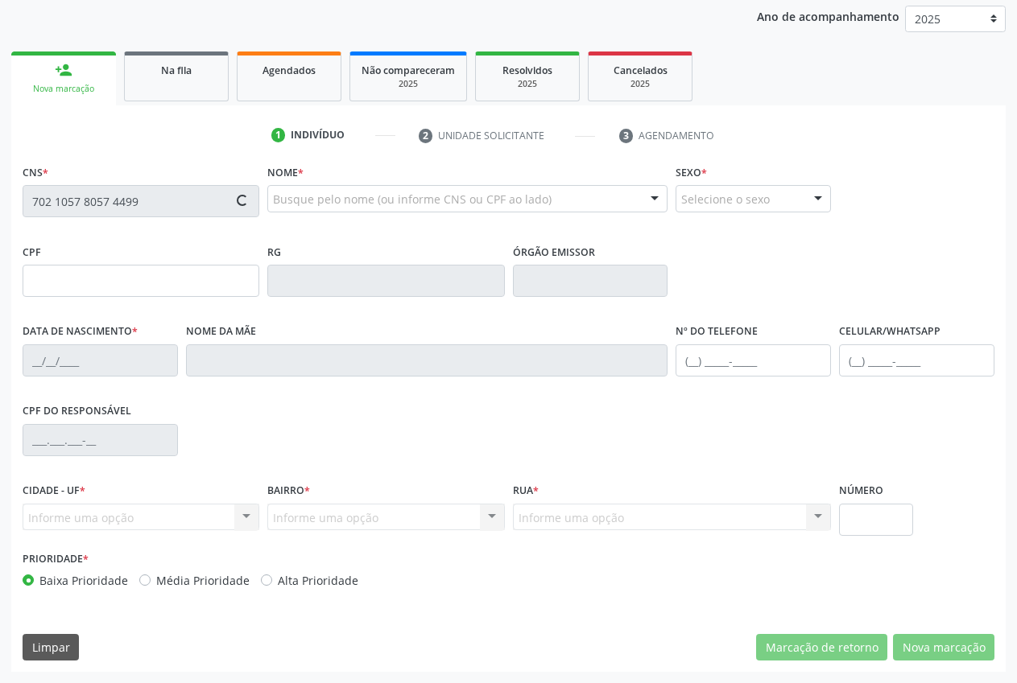
type input "146.057.694-20"
type input "14/06/2017"
type input "Lucilene Maria Pereira"
type input "(87) 98111-5745"
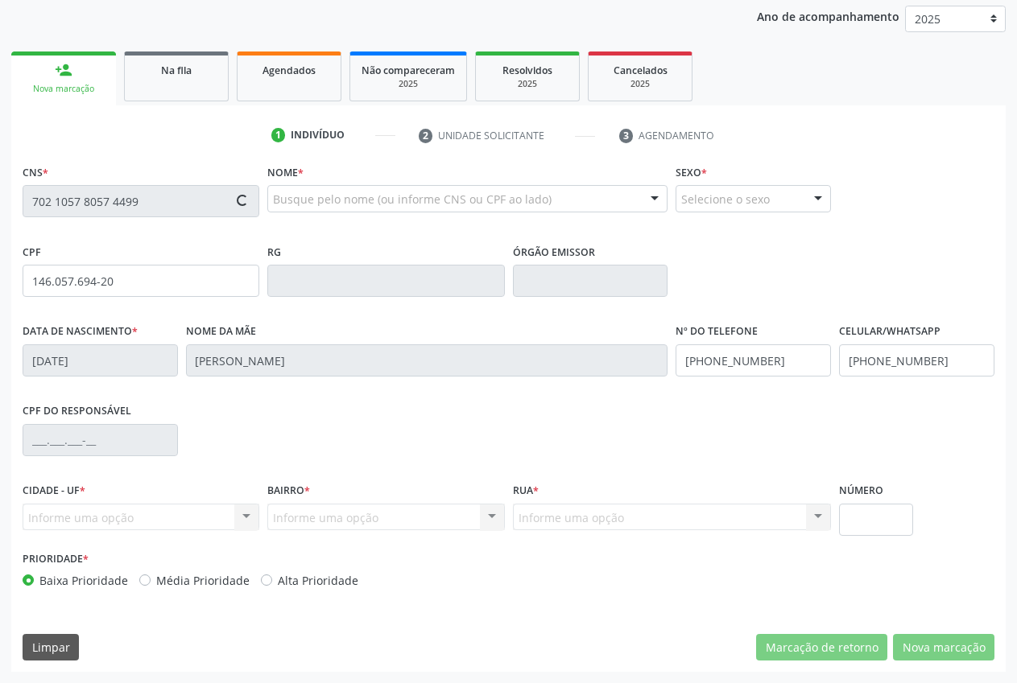
type input "055.461.974-12"
type input "S/N"
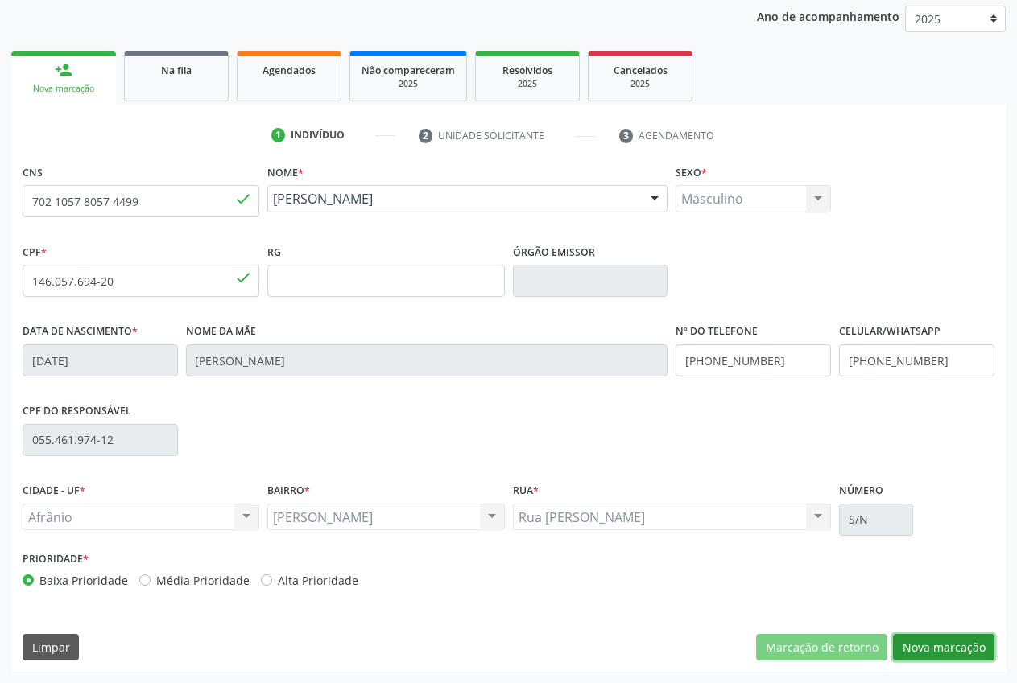
click at [948, 651] on button "Nova marcação" at bounding box center [943, 647] width 101 height 27
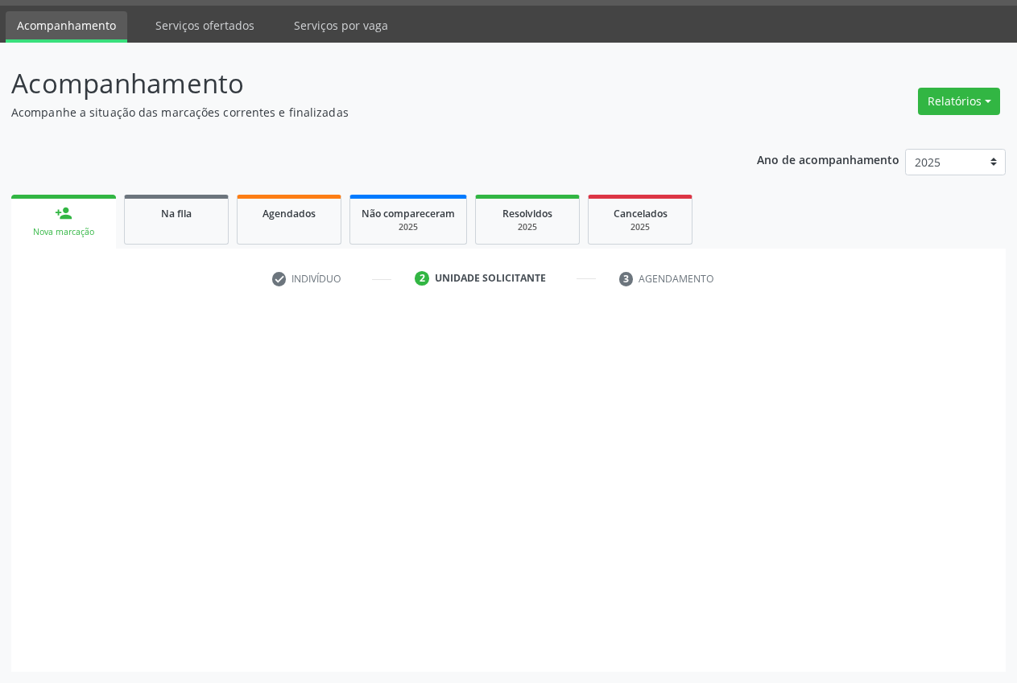
scroll to position [46, 0]
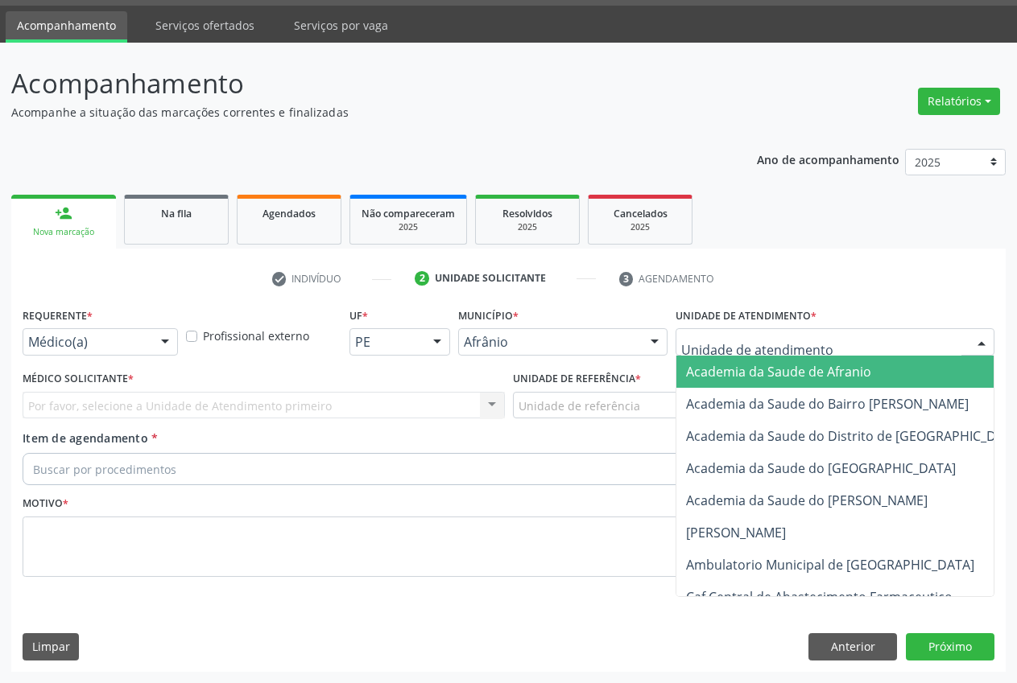
click at [697, 355] on div "Academia da Saude de Afranio Academia da Saude do Bairro Roberto Luis Academia …" at bounding box center [834, 341] width 319 height 27
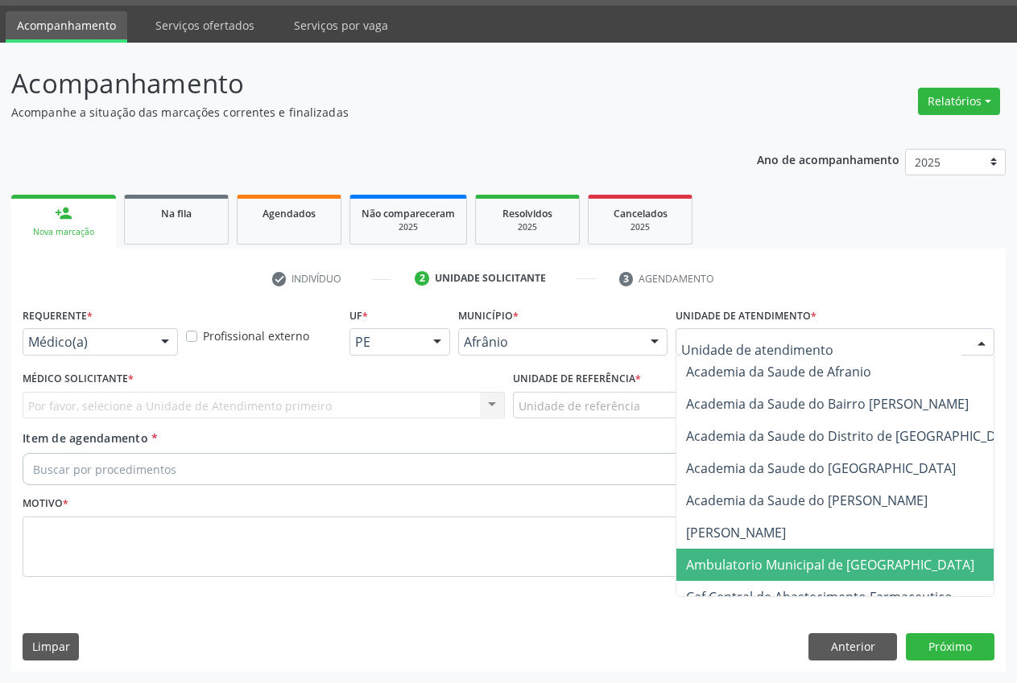
drag, startPoint x: 803, startPoint y: 564, endPoint x: 159, endPoint y: 413, distance: 661.4
click at [803, 564] on span "Ambulatorio Municipal de [GEOGRAPHIC_DATA]" at bounding box center [830, 565] width 288 height 18
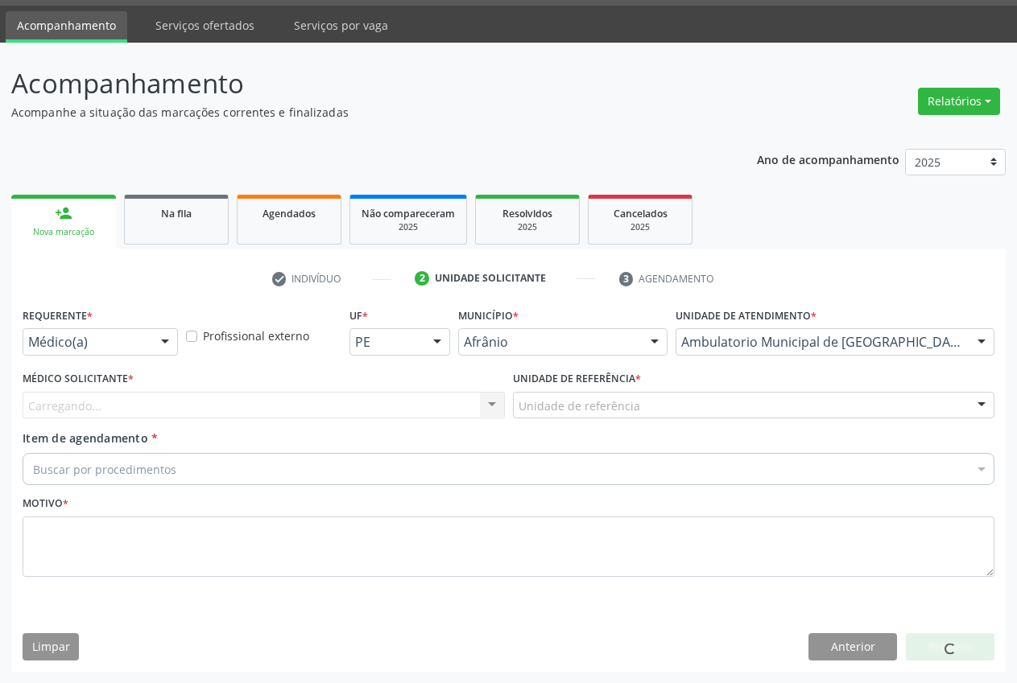
click at [133, 398] on div "Carregando... Nenhum resultado encontrado para: " " Não há nenhuma opção para s…" at bounding box center [264, 405] width 482 height 27
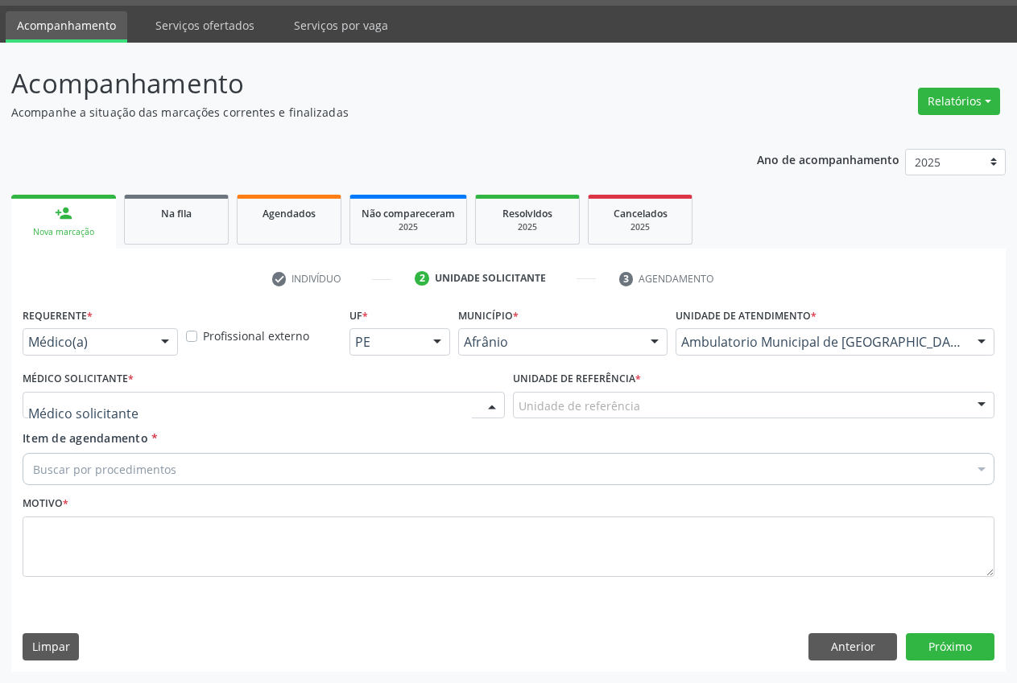
click at [118, 451] on span "[PERSON_NAME]" at bounding box center [263, 467] width 481 height 32
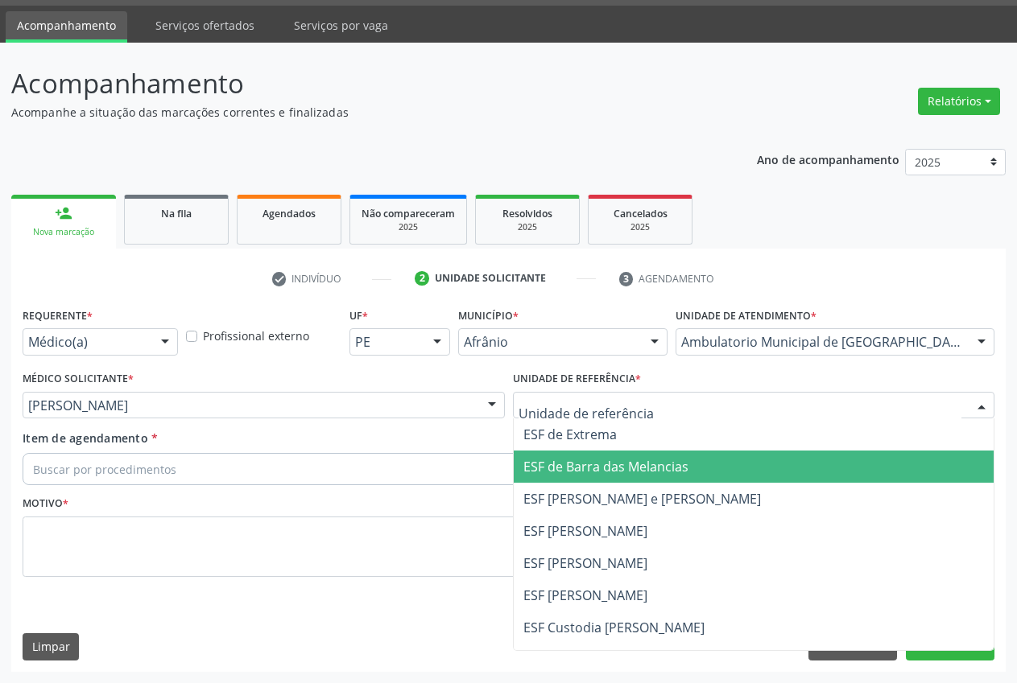
click at [590, 469] on span "ESF de Barra das Melancias" at bounding box center [605, 467] width 165 height 18
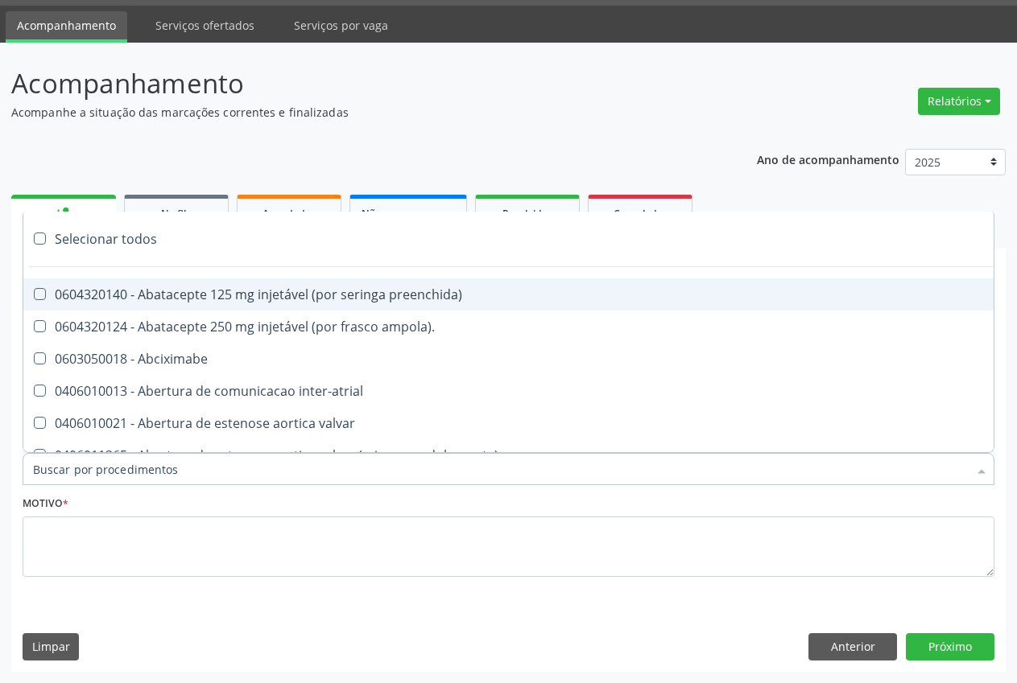
type input "R"
type input "ULTRASSON"
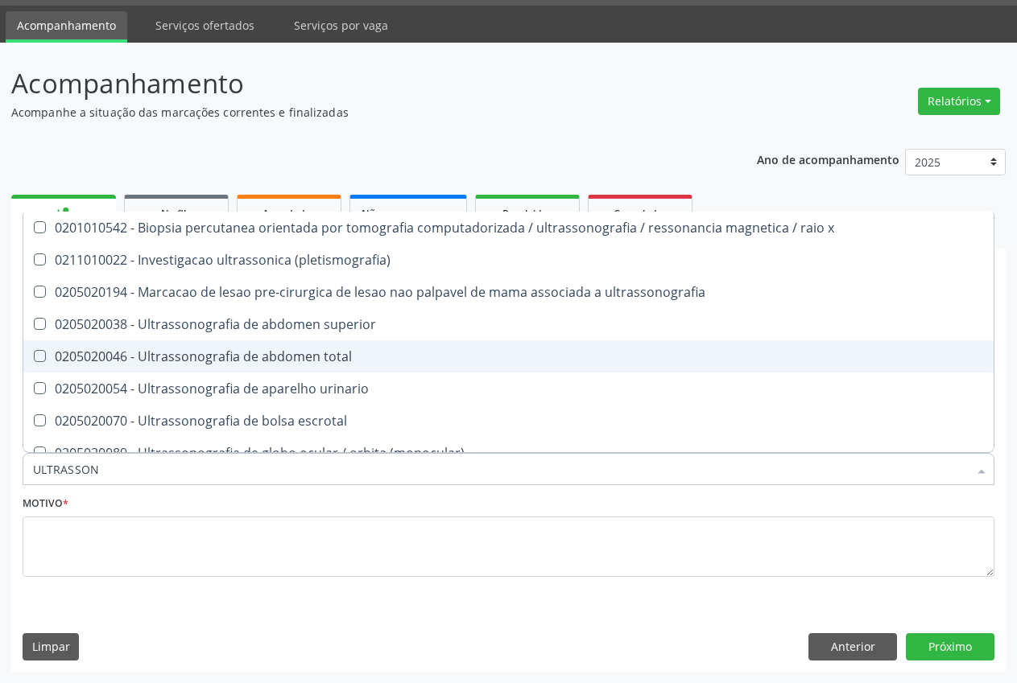
click at [151, 356] on div "0205020046 - Ultrassonografia de abdomen total" at bounding box center [508, 356] width 951 height 13
checkbox total "true"
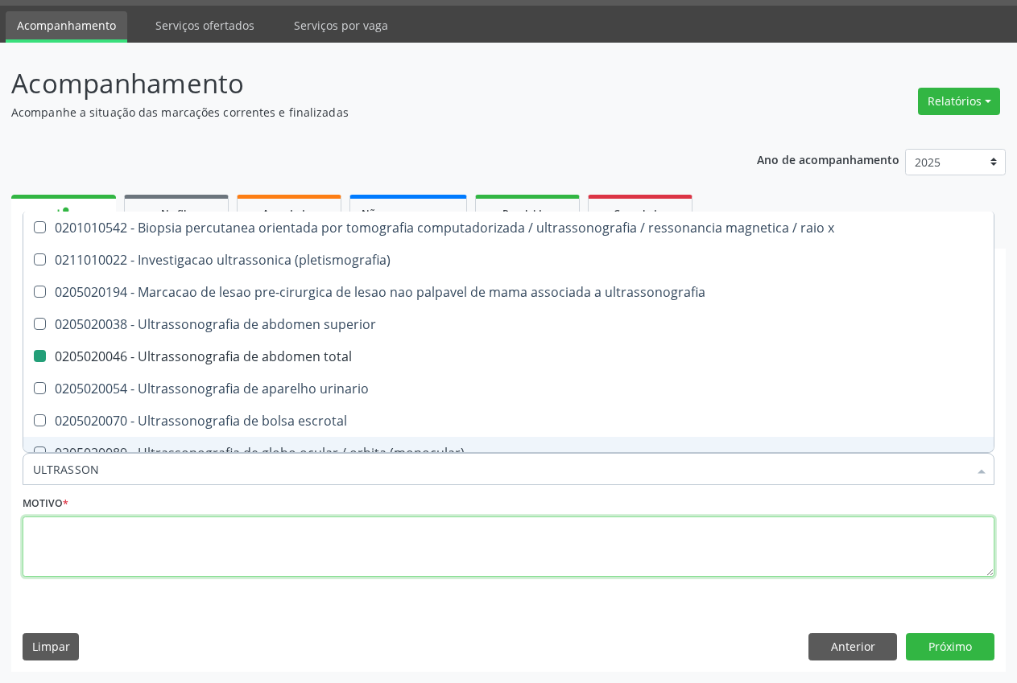
click at [124, 533] on textarea at bounding box center [509, 547] width 972 height 61
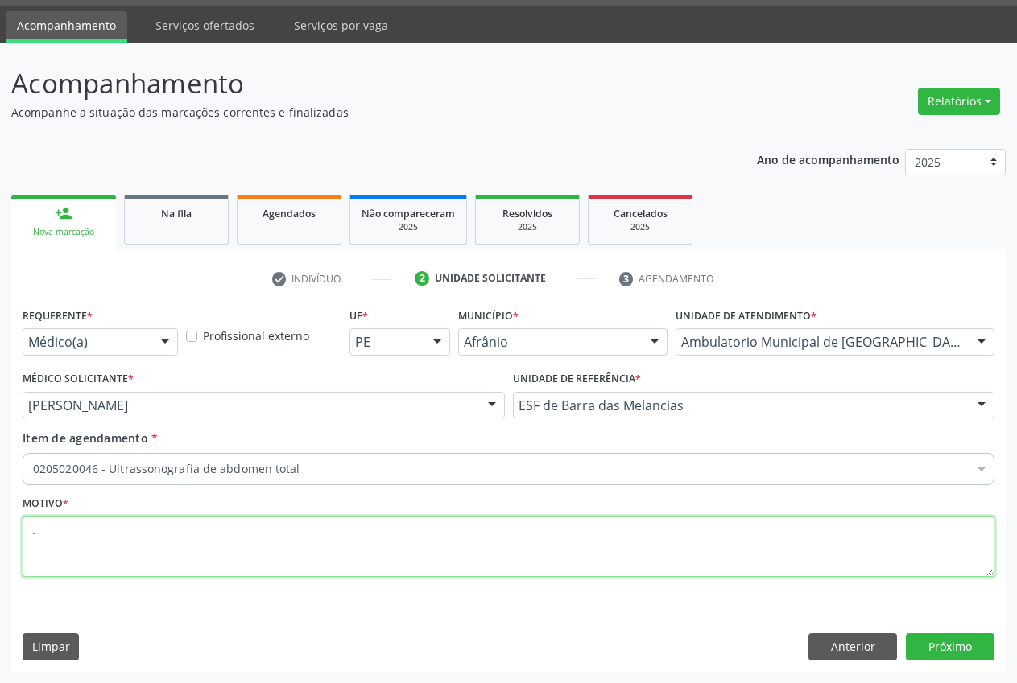
click at [132, 532] on textarea "." at bounding box center [509, 547] width 972 height 61
type textarea "."
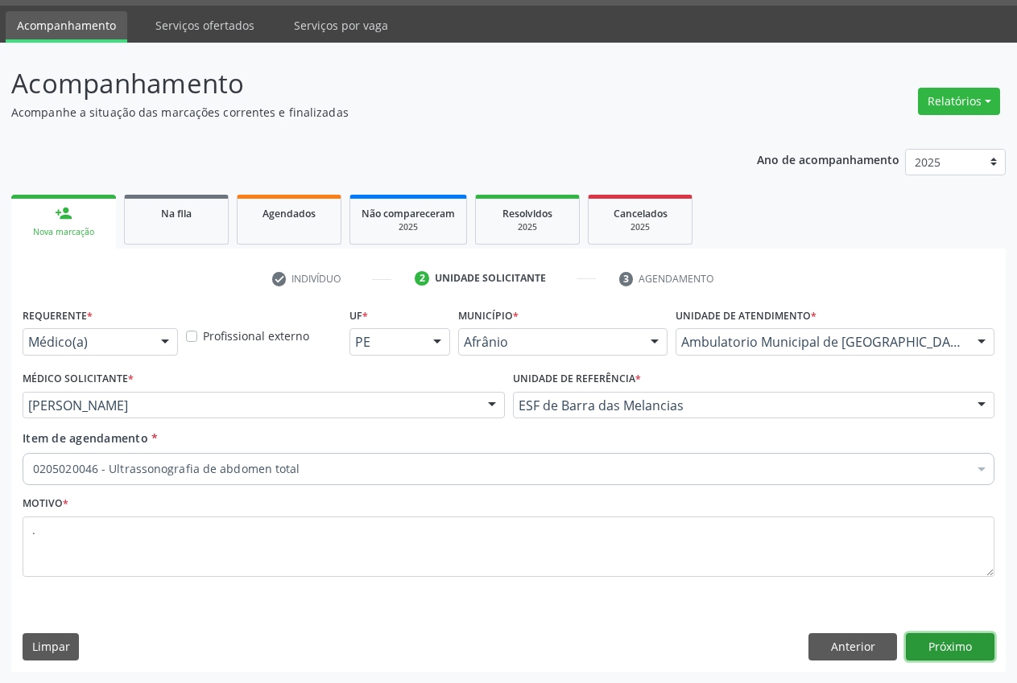
click at [960, 647] on button "Próximo" at bounding box center [950, 647] width 89 height 27
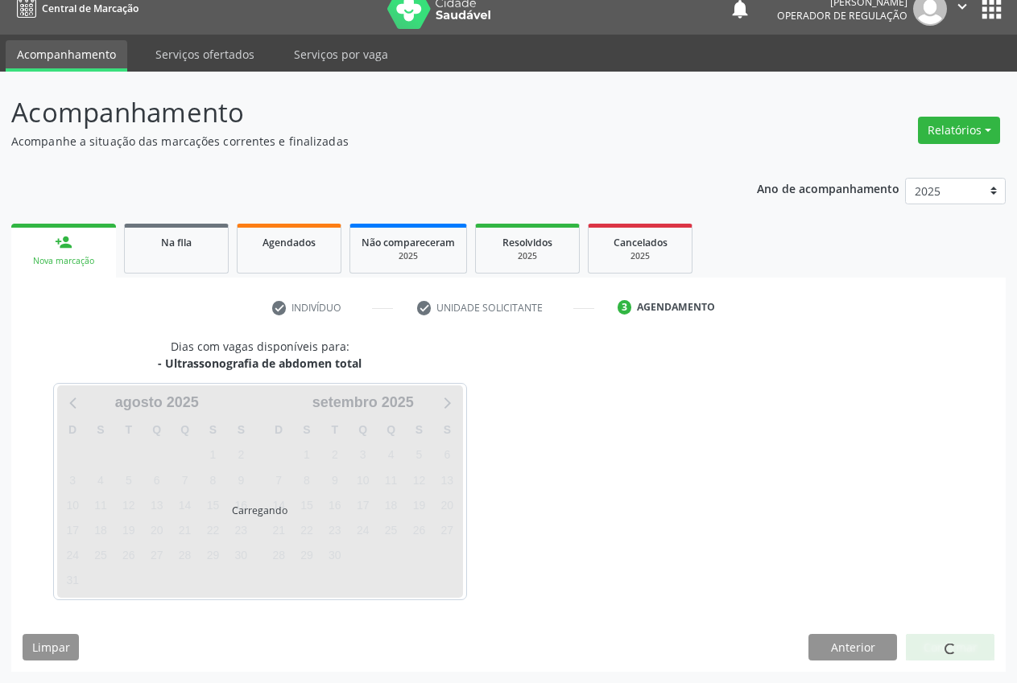
scroll to position [17, 0]
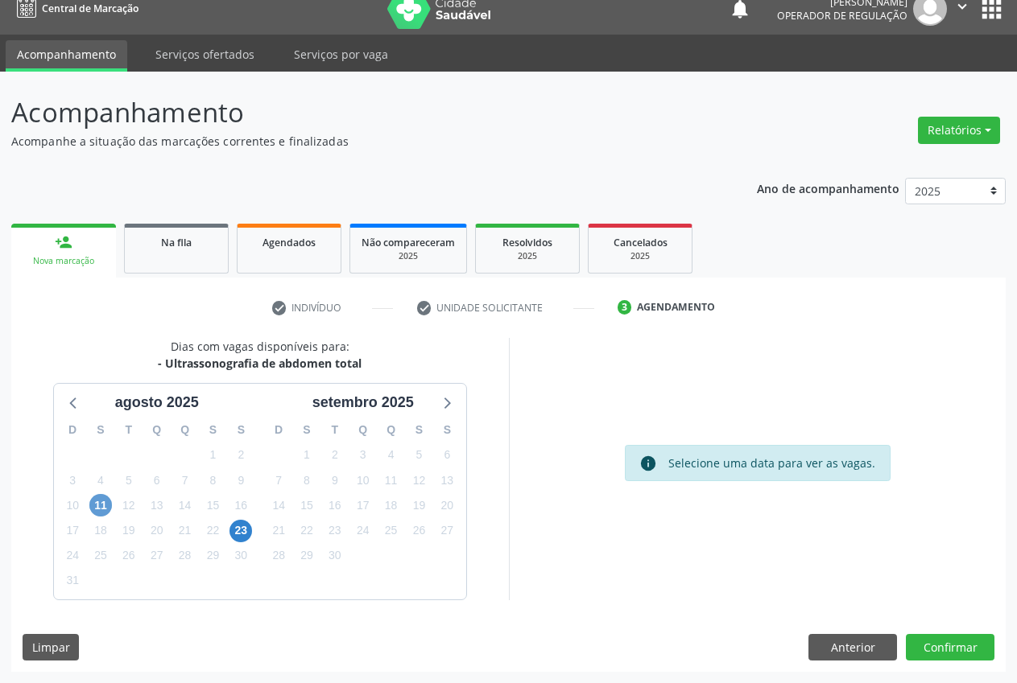
click at [96, 513] on div "D S T Q Q S S 27 28 29 30 31 1 2 3 4 5 6 7 8 9 10 11 12 13 14 15 16 17 18 19 20…" at bounding box center [157, 506] width 206 height 185
click at [96, 513] on span "11" at bounding box center [100, 505] width 23 height 23
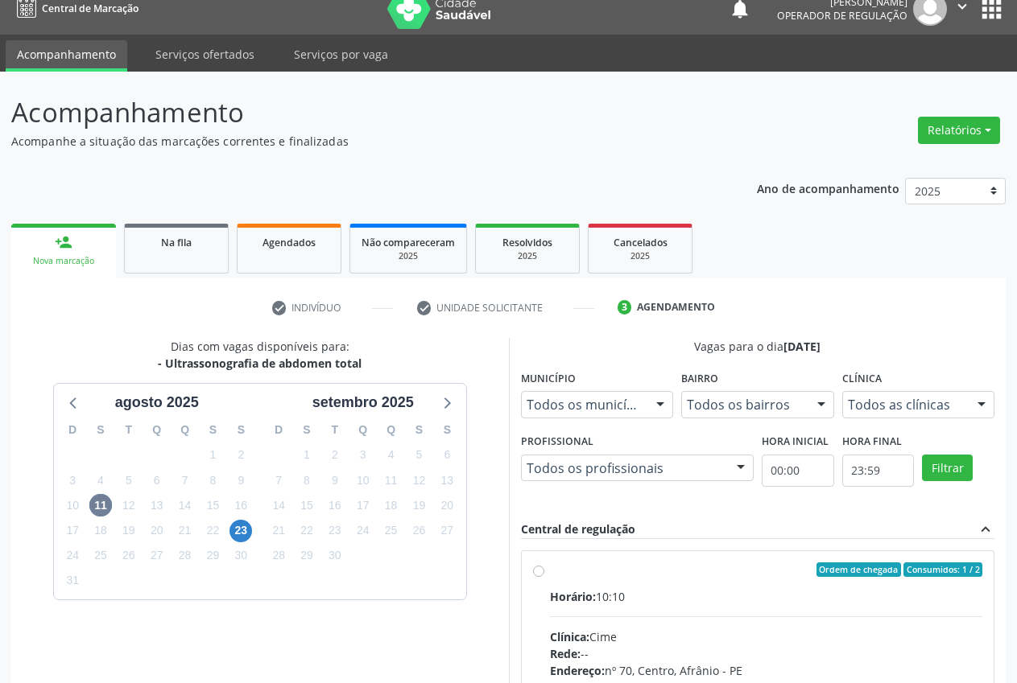
drag, startPoint x: 543, startPoint y: 582, endPoint x: 531, endPoint y: 577, distance: 13.0
click at [539, 580] on div "Ordem de chegada Consumidos: 1 / 2 Horário: 10:10 Clínica: Cime Rede: -- Endere…" at bounding box center [758, 686] width 450 height 247
radio input "true"
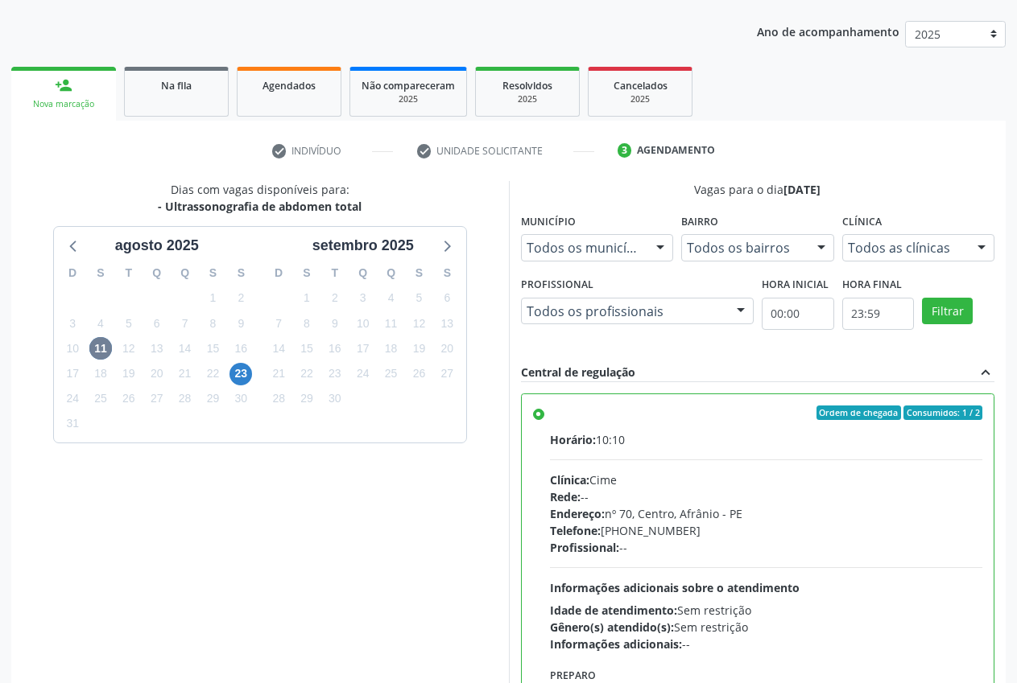
scroll to position [279, 0]
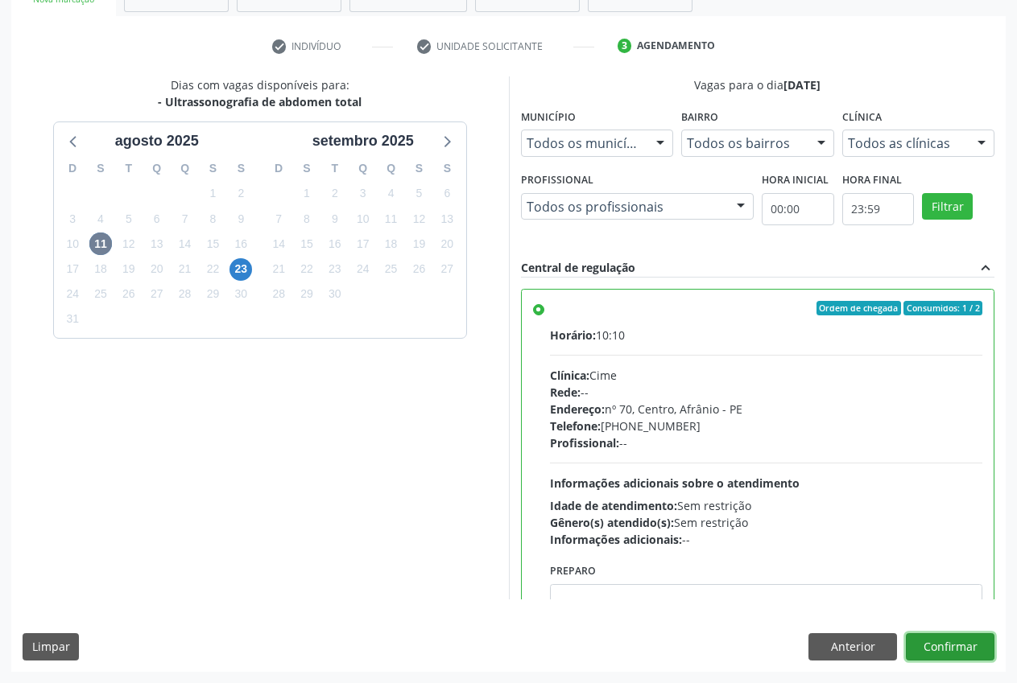
click at [958, 642] on button "Confirmar" at bounding box center [950, 647] width 89 height 27
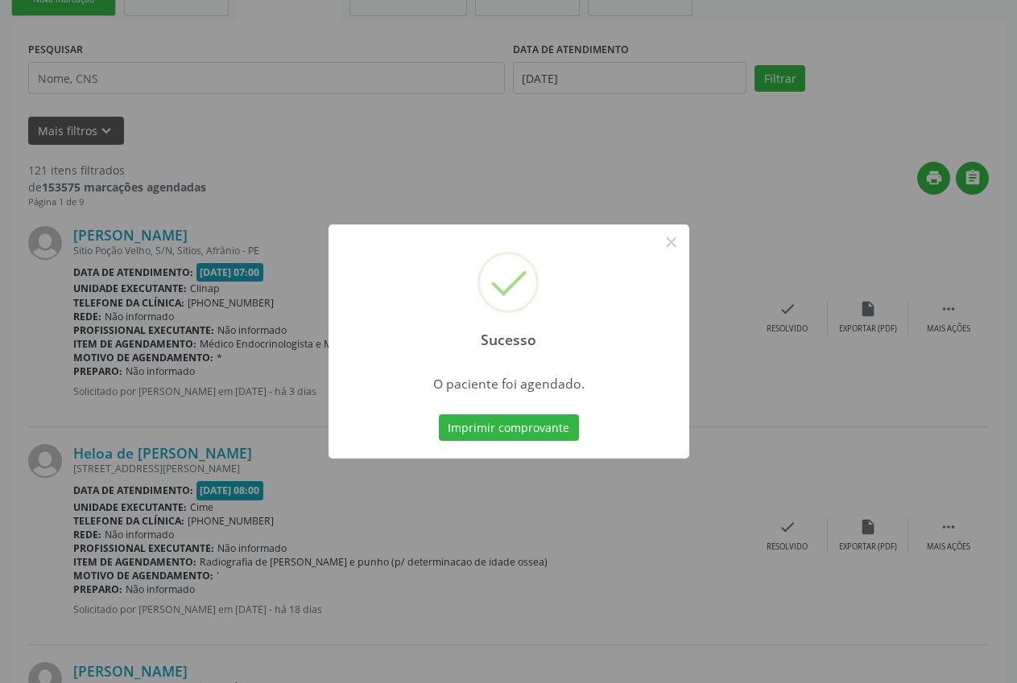
scroll to position [0, 0]
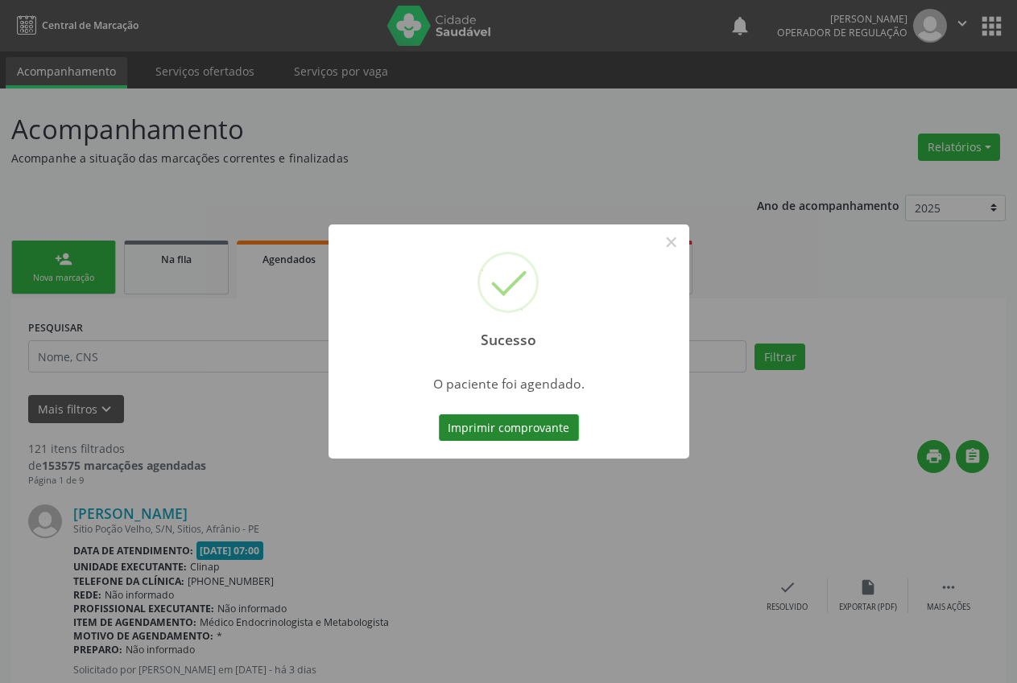
click at [531, 429] on button "Imprimir comprovante" at bounding box center [509, 428] width 140 height 27
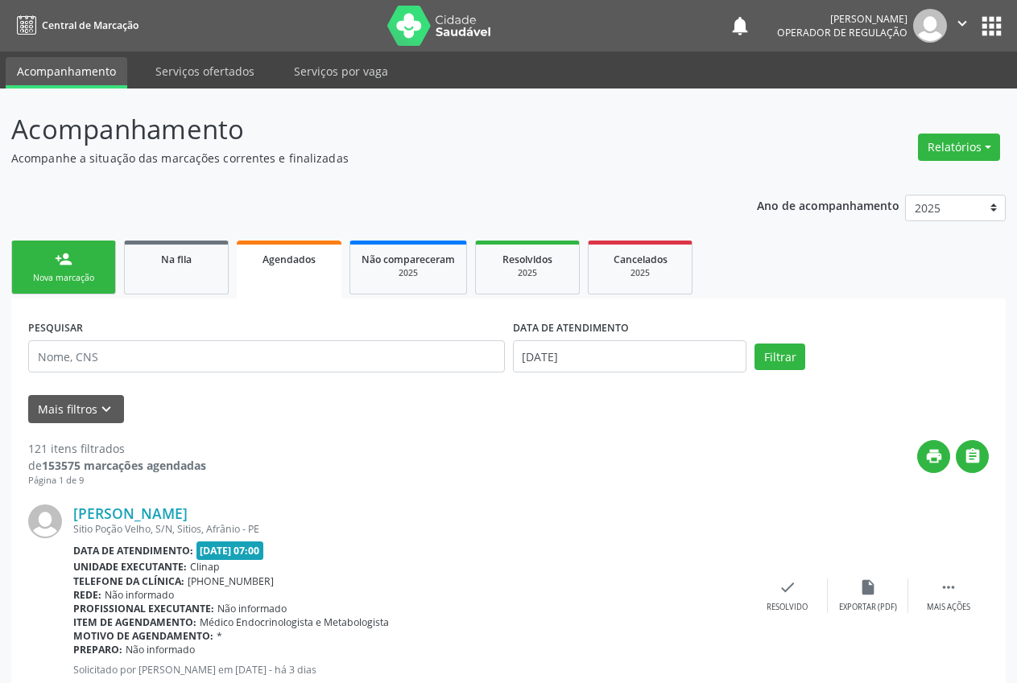
click at [72, 262] on link "person_add Nova marcação" at bounding box center [63, 268] width 105 height 54
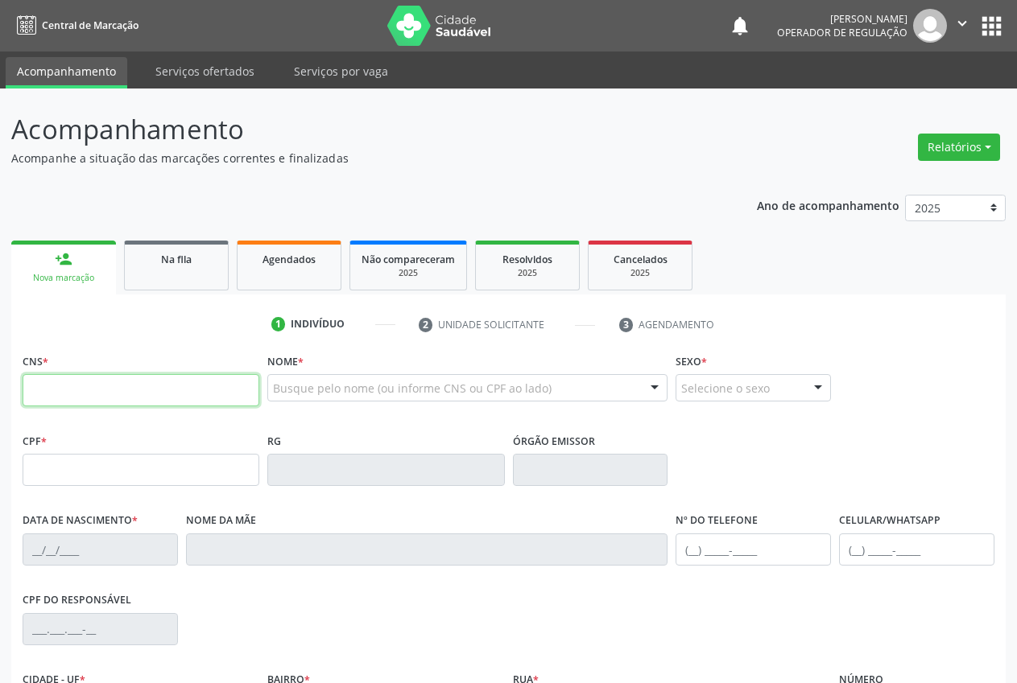
click at [68, 394] on input "text" at bounding box center [141, 390] width 237 height 32
click at [35, 392] on input "text" at bounding box center [141, 390] width 237 height 32
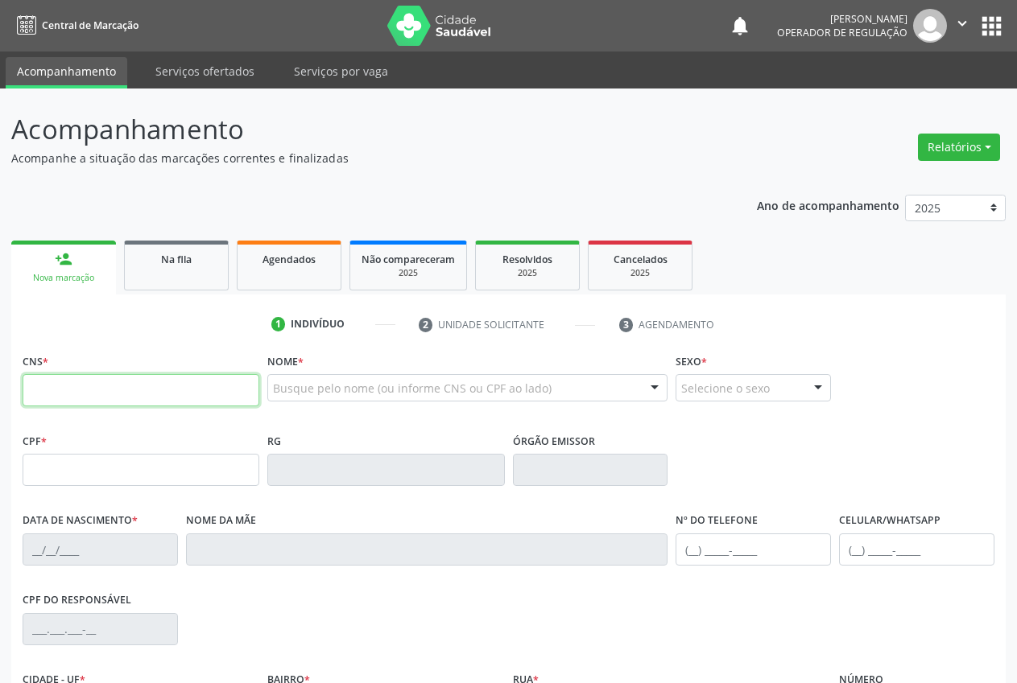
paste input "702 4070 0707 0822"
type input "702 4070 0707 0822"
type input "028.022.264-52"
type input "11/09/1979"
type input "Perpétua Francisca da Silva"
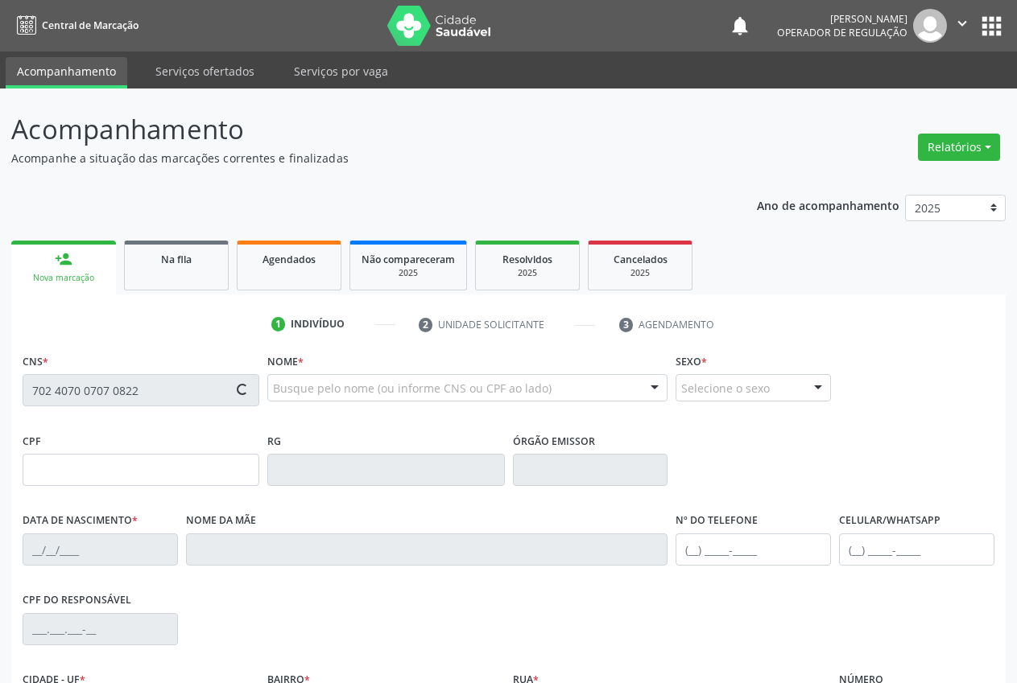
type input "(87) 99944-2168"
type input "098.621.134-64"
type input "79"
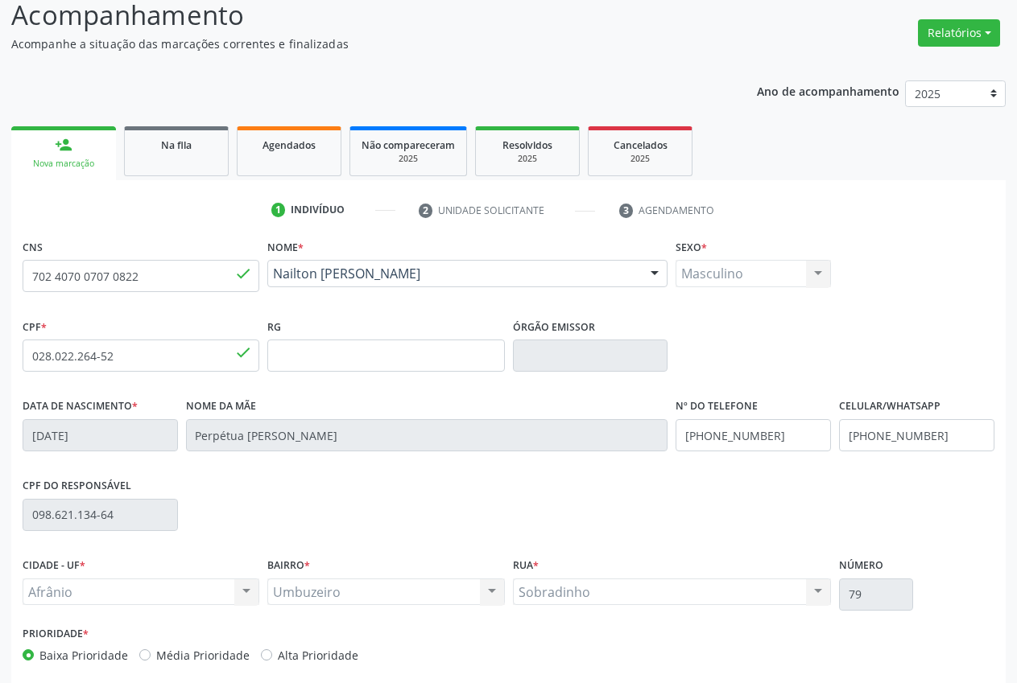
scroll to position [189, 0]
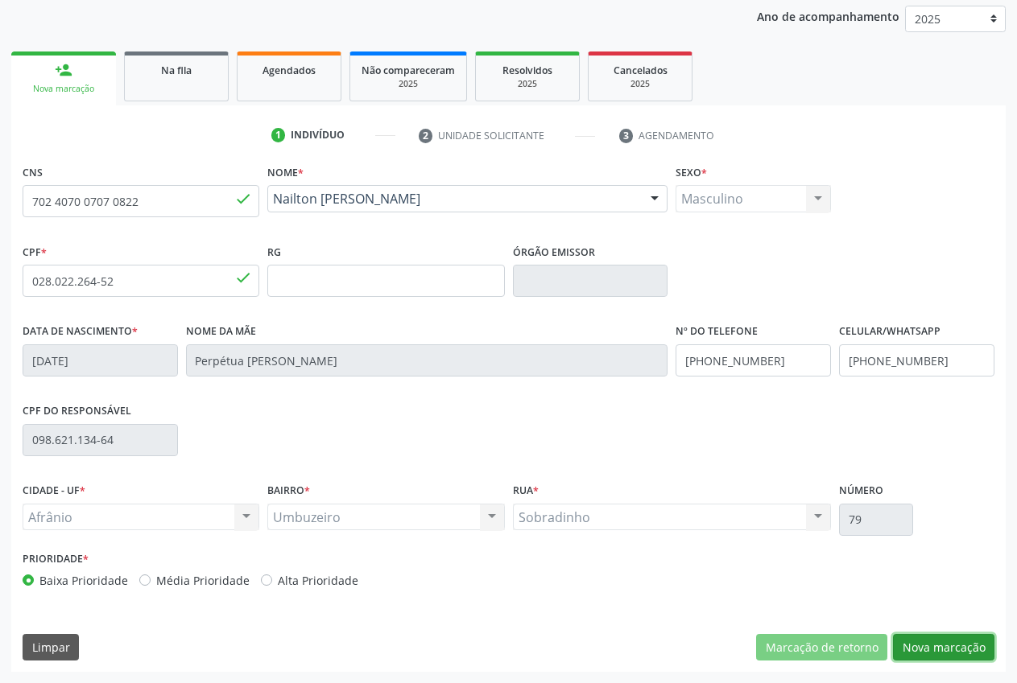
drag, startPoint x: 954, startPoint y: 644, endPoint x: 978, endPoint y: 614, distance: 38.3
click at [956, 634] on button "Nova marcação" at bounding box center [943, 647] width 101 height 27
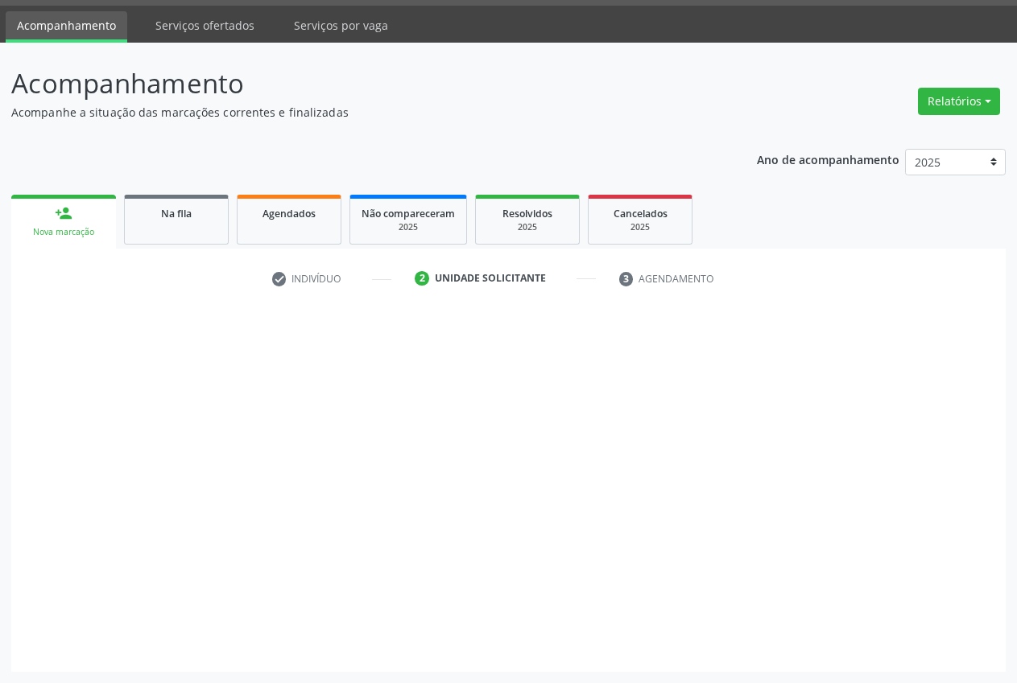
scroll to position [46, 0]
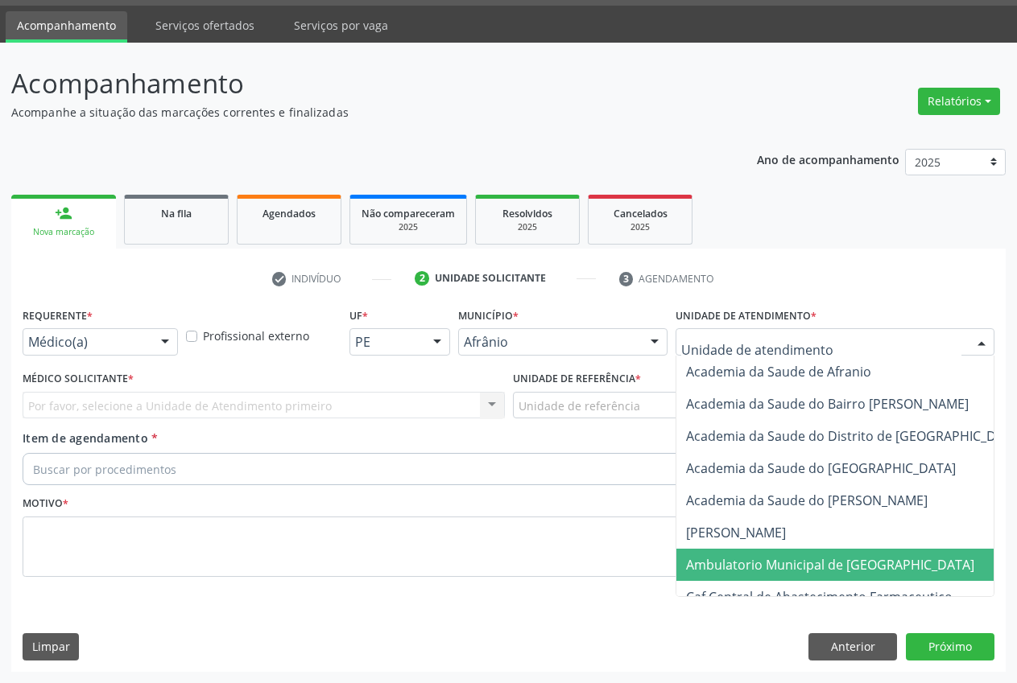
click at [795, 564] on span "Ambulatorio Municipal de [GEOGRAPHIC_DATA]" at bounding box center [830, 565] width 288 height 18
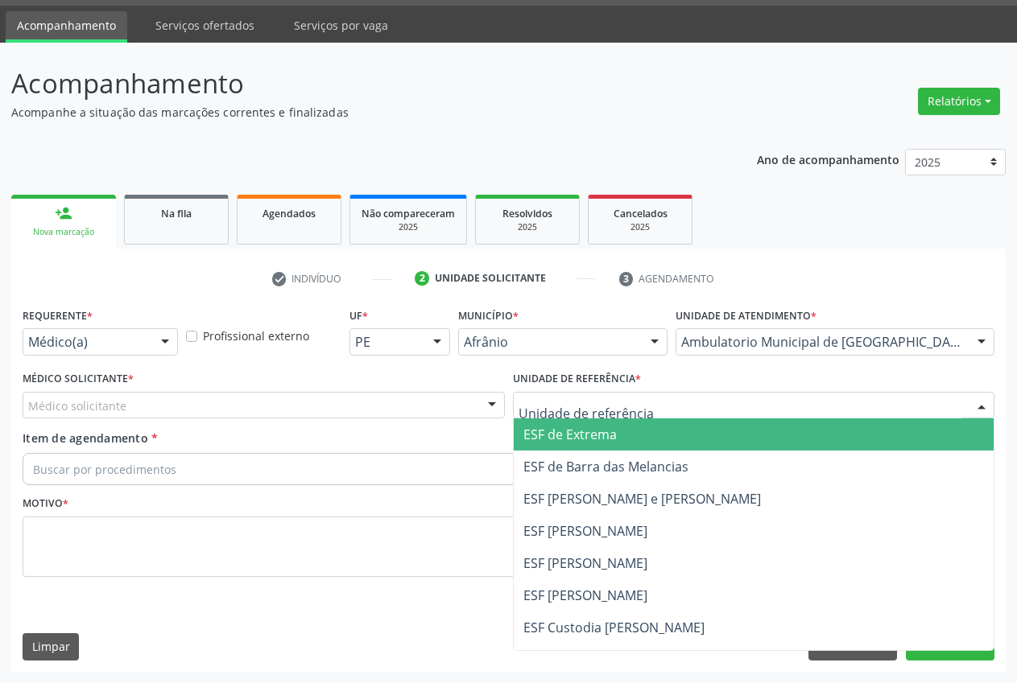
click at [588, 442] on span "ESF de Extrema" at bounding box center [754, 435] width 481 height 32
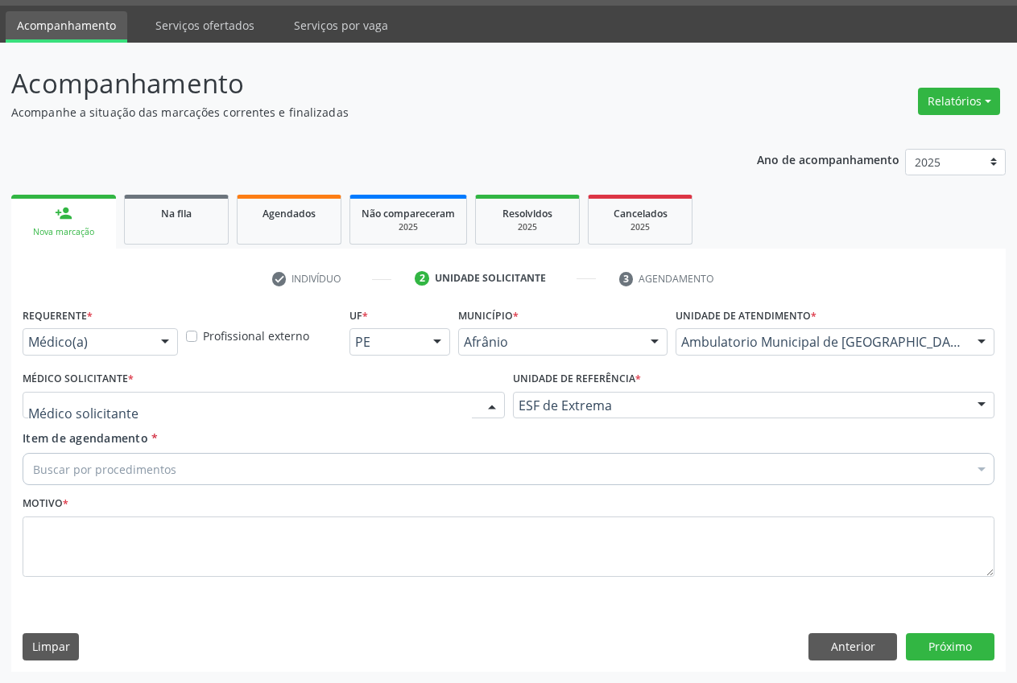
click at [190, 407] on div at bounding box center [264, 405] width 482 height 27
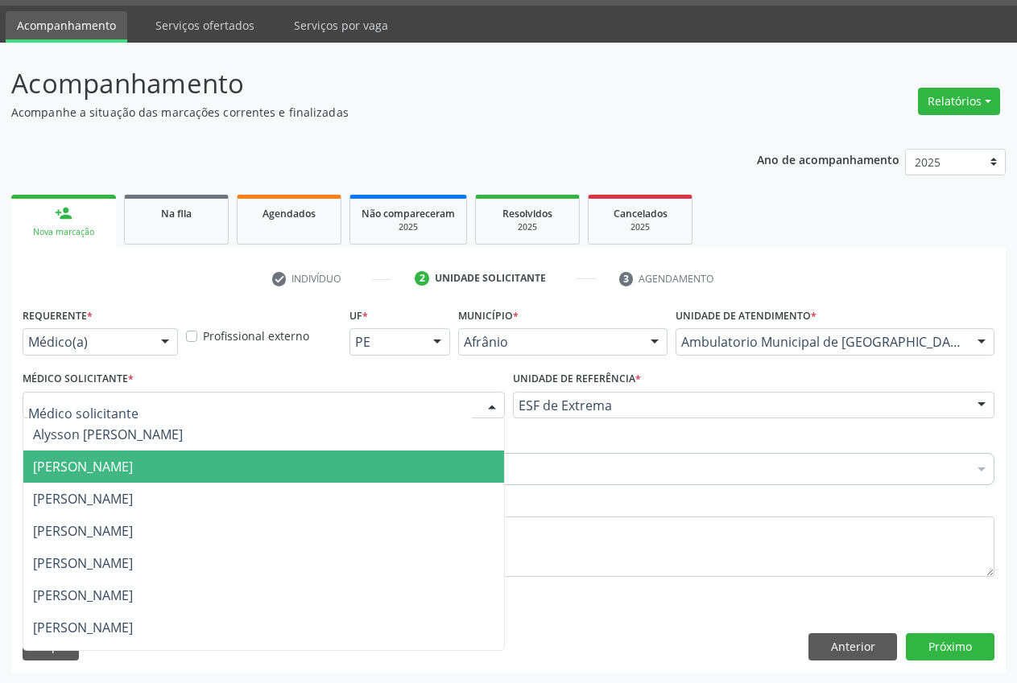
click at [133, 474] on span "[PERSON_NAME]" at bounding box center [83, 467] width 100 height 18
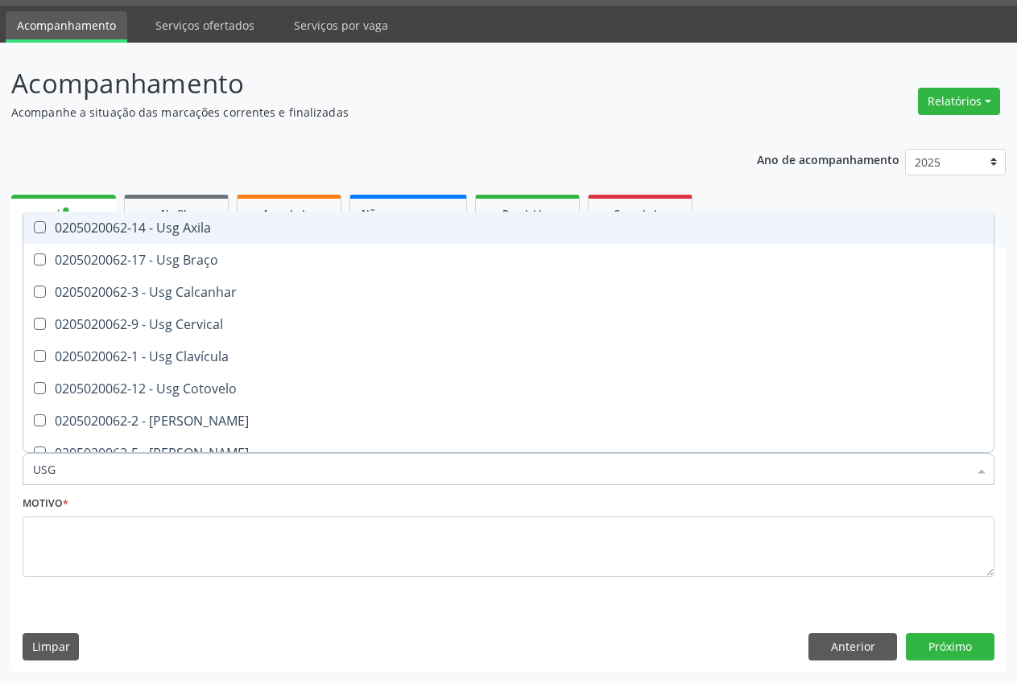
type input "USG"
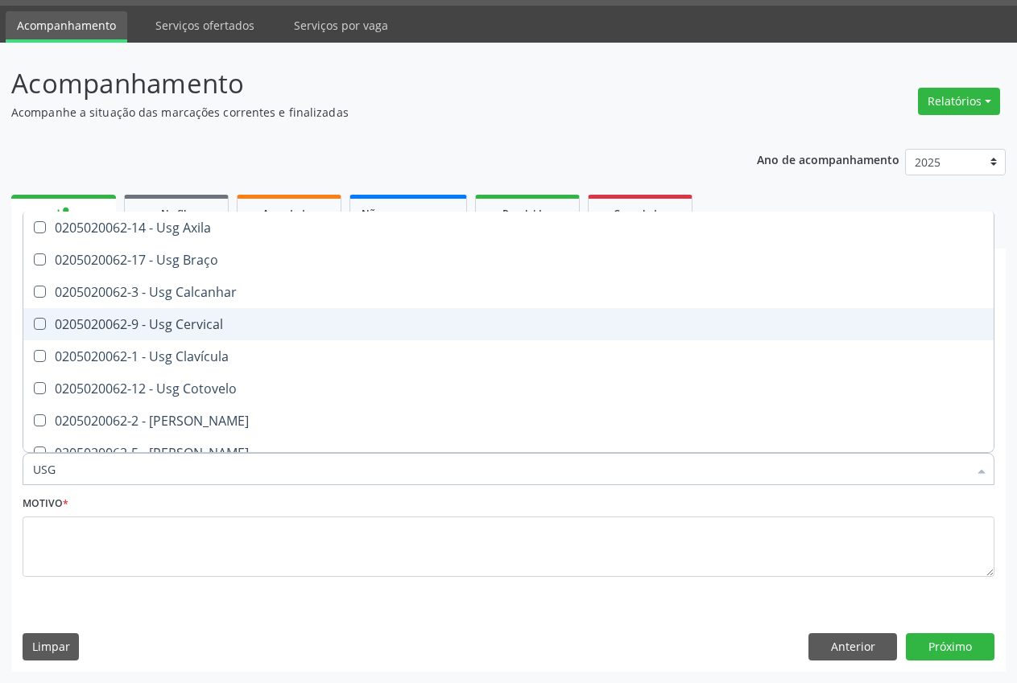
click at [204, 443] on span "0205020062-5 - Usg Joelho" at bounding box center [508, 453] width 970 height 32
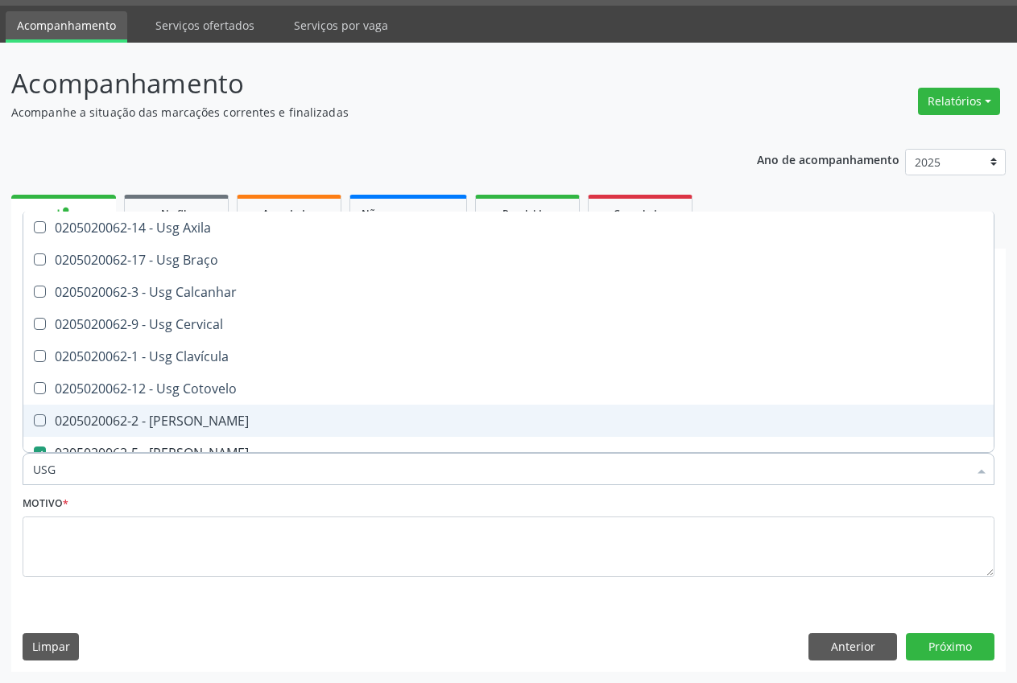
checkbox Joelho "true"
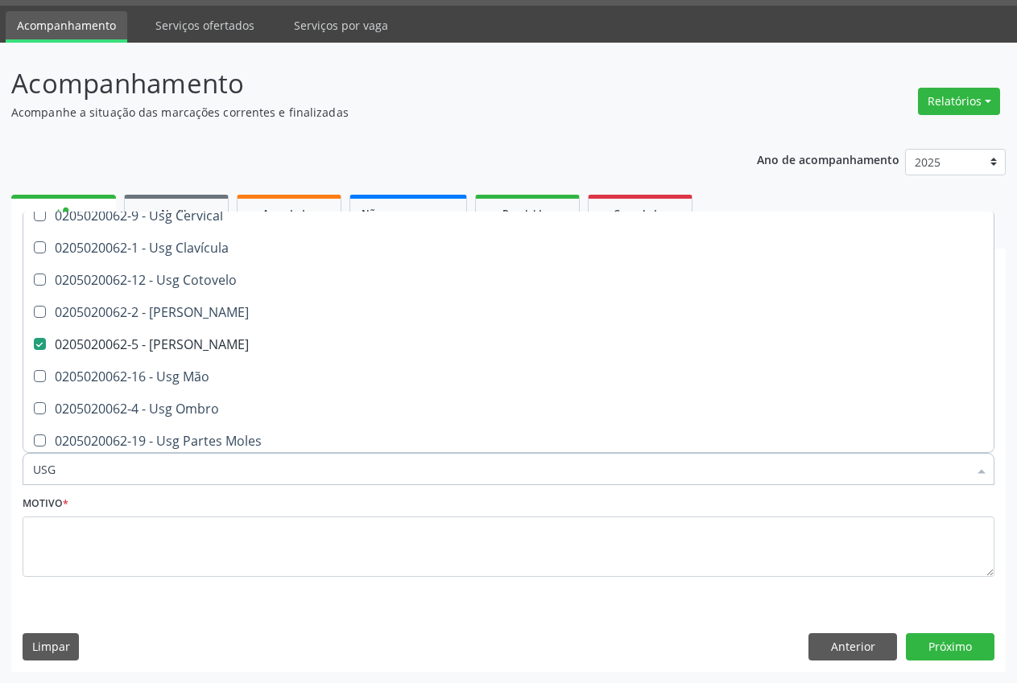
scroll to position [97, 0]
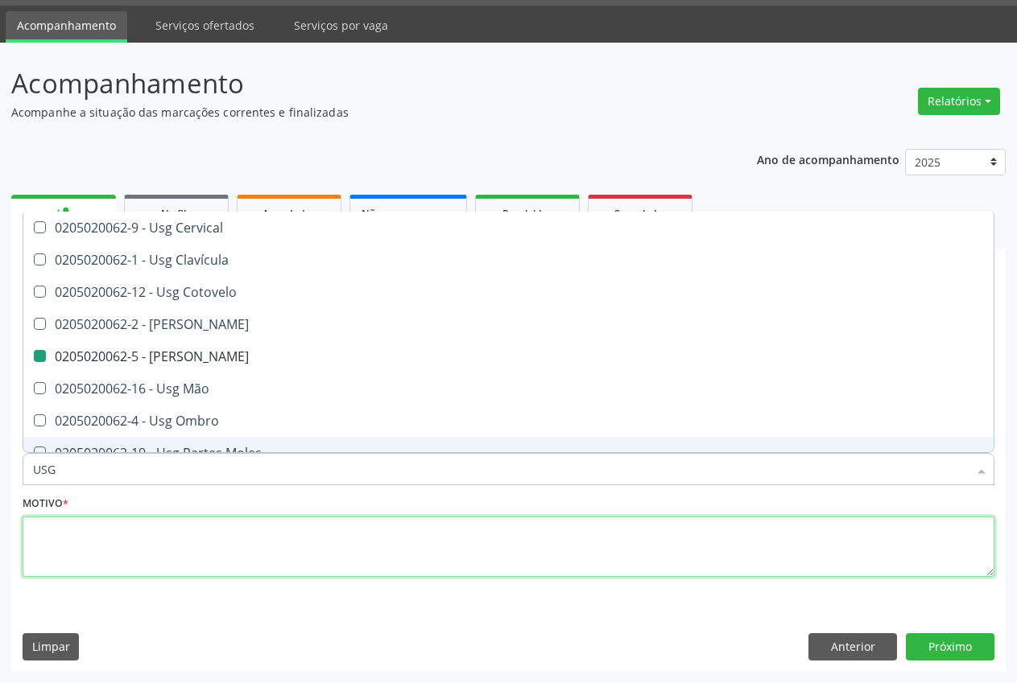
click at [131, 526] on textarea at bounding box center [509, 547] width 972 height 61
click at [135, 530] on textarea at bounding box center [509, 547] width 972 height 61
click at [109, 543] on textarea at bounding box center [509, 547] width 972 height 61
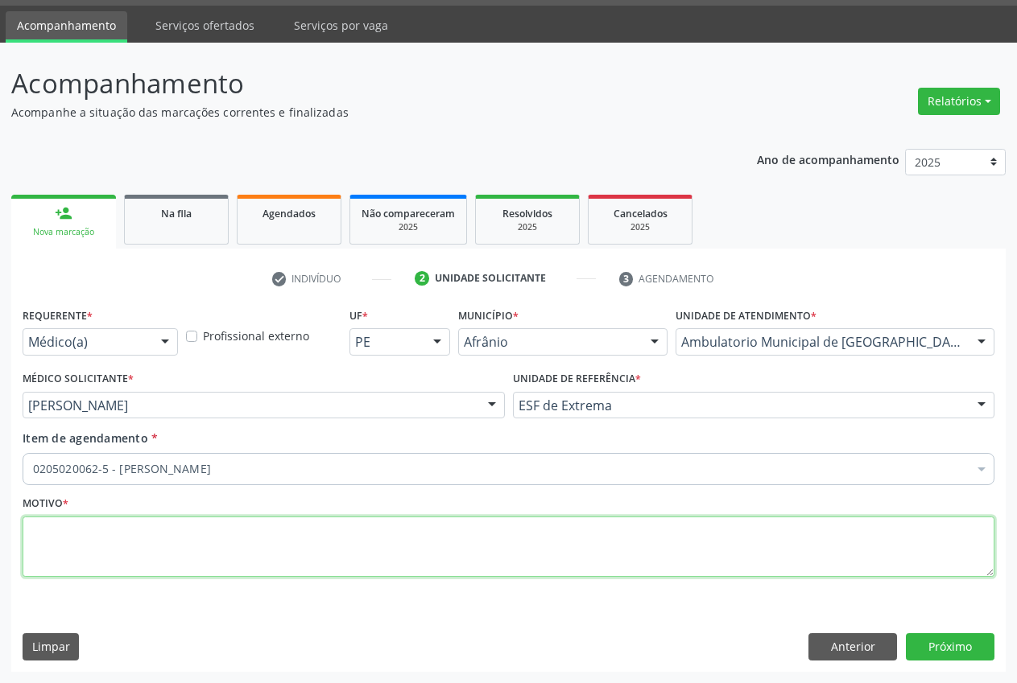
type textarea "."
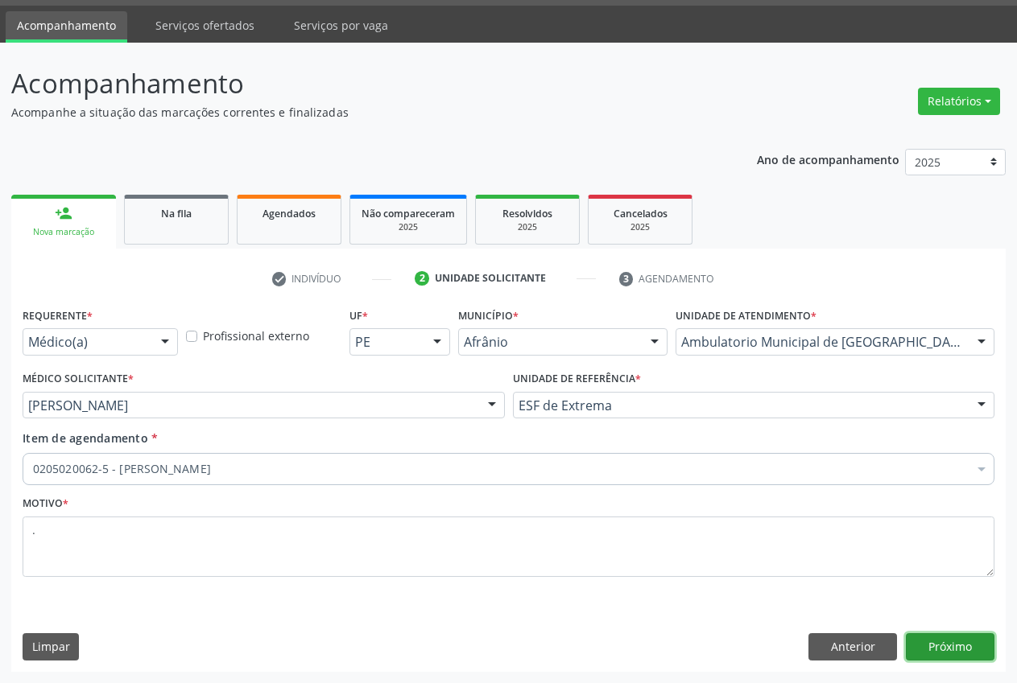
click at [942, 647] on button "Próximo" at bounding box center [950, 647] width 89 height 27
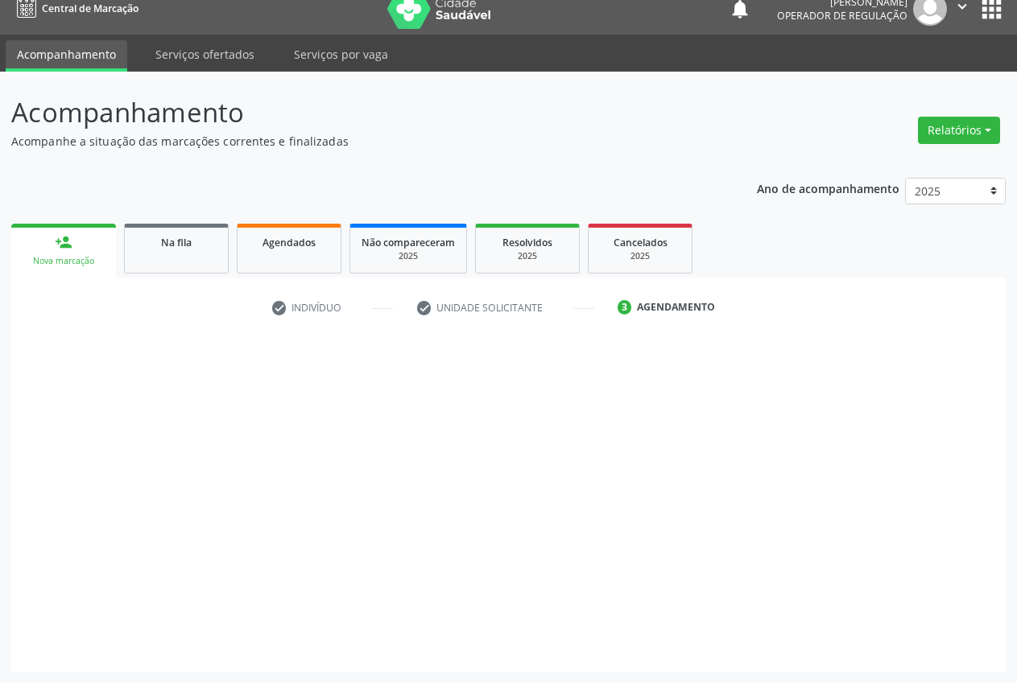
scroll to position [17, 0]
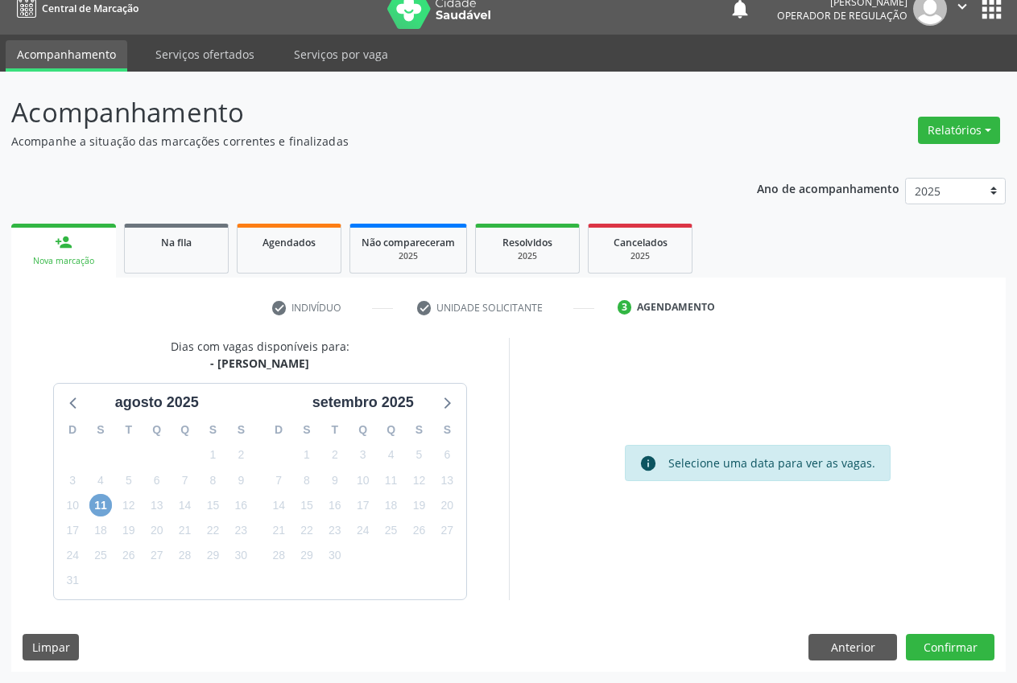
click at [101, 507] on span "11" at bounding box center [100, 505] width 23 height 23
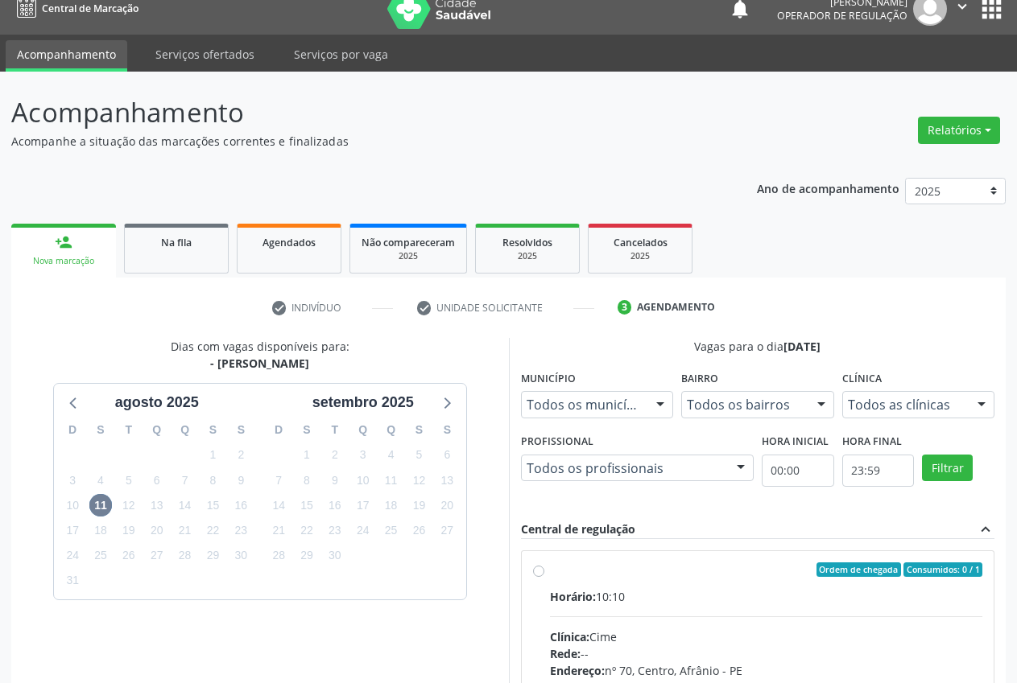
click at [539, 578] on div "Ordem de chegada Consumidos: 0 / 1 Horário: 10:10 Clínica: Cime Rede: -- Endere…" at bounding box center [758, 686] width 450 height 247
radio input "true"
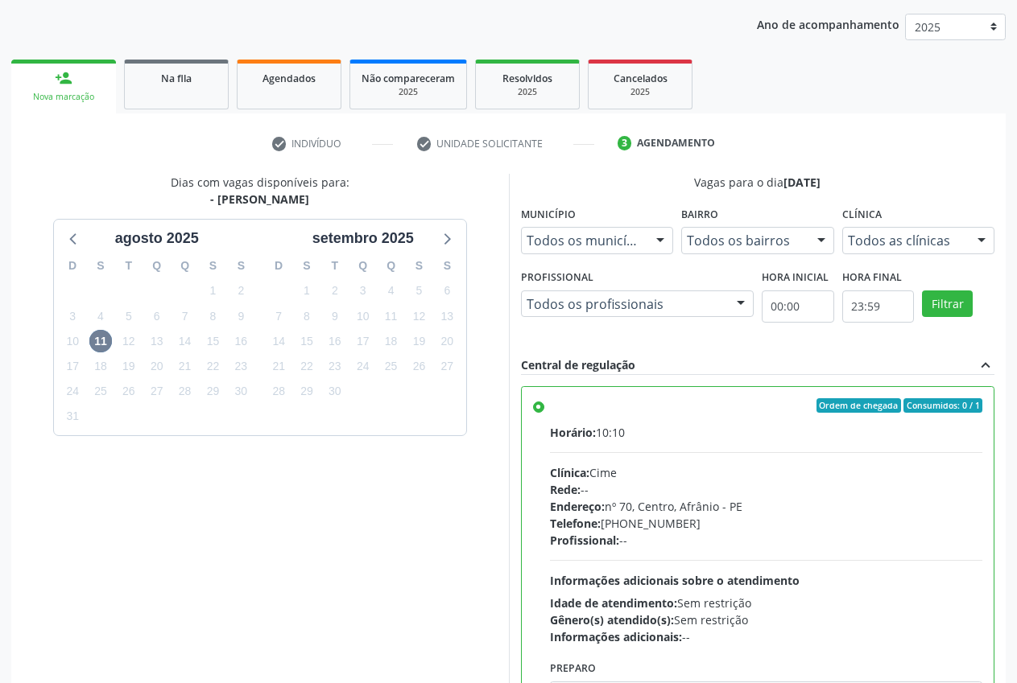
scroll to position [279, 0]
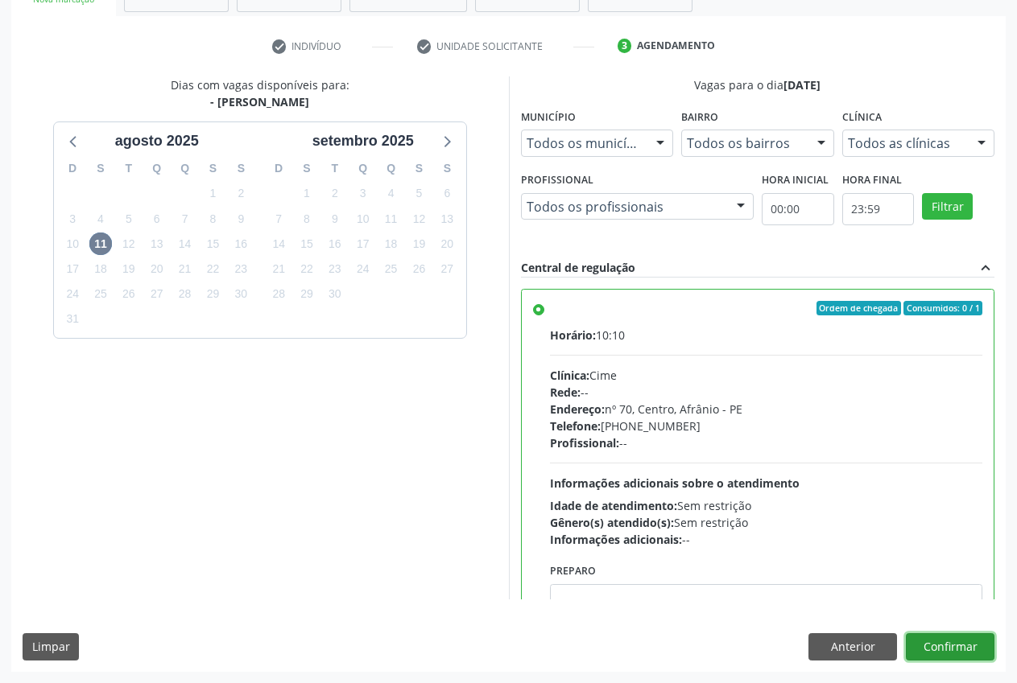
click at [960, 648] on button "Confirmar" at bounding box center [950, 647] width 89 height 27
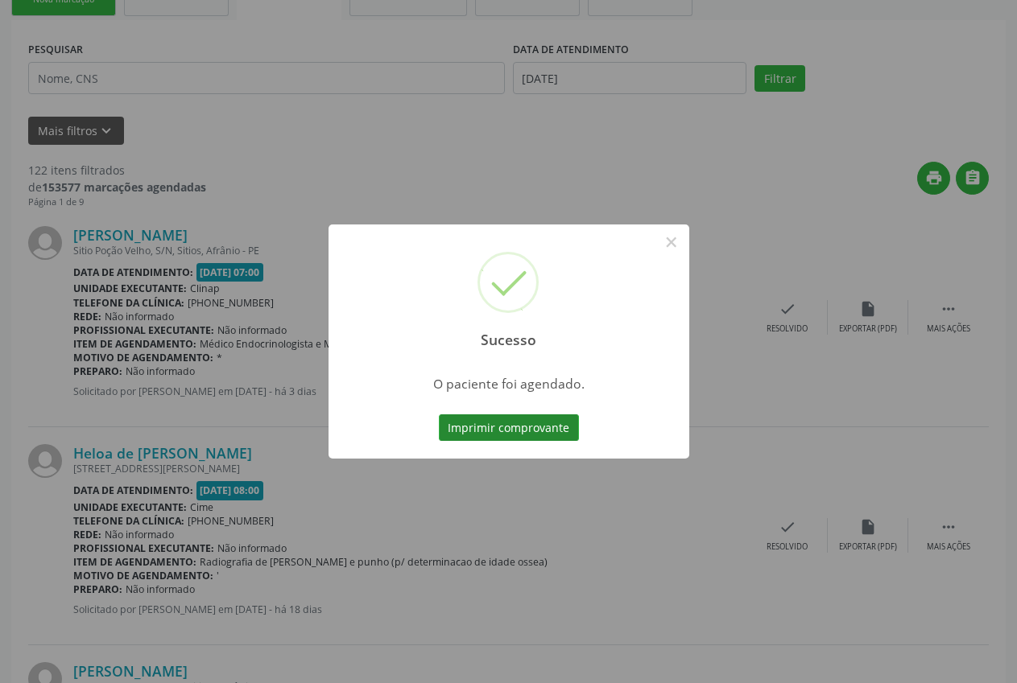
scroll to position [0, 0]
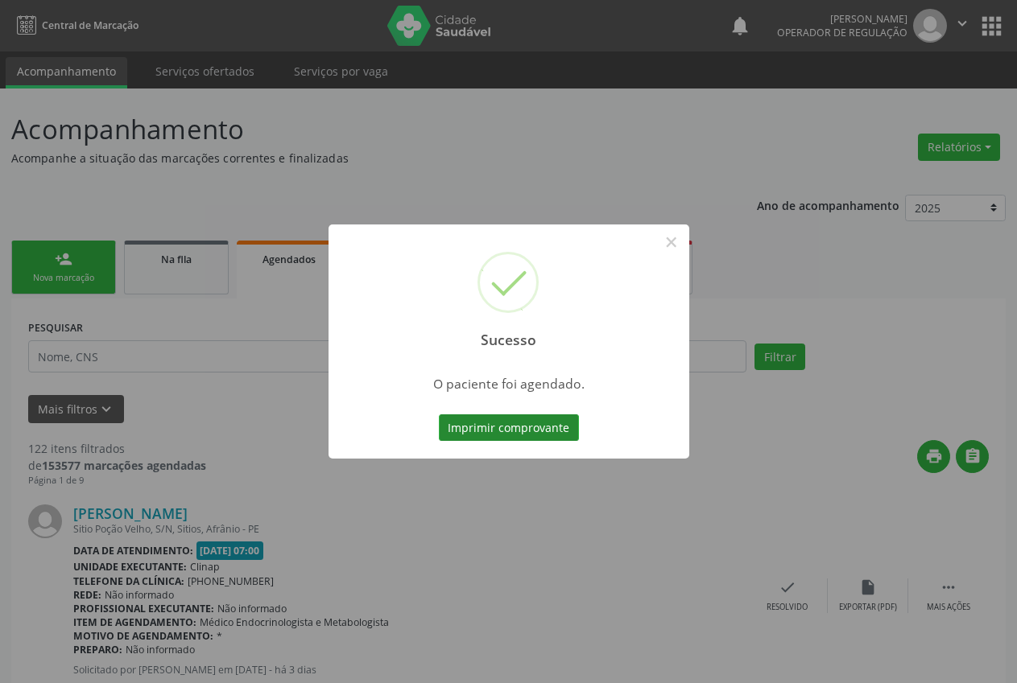
click at [533, 427] on button "Imprimir comprovante" at bounding box center [509, 428] width 140 height 27
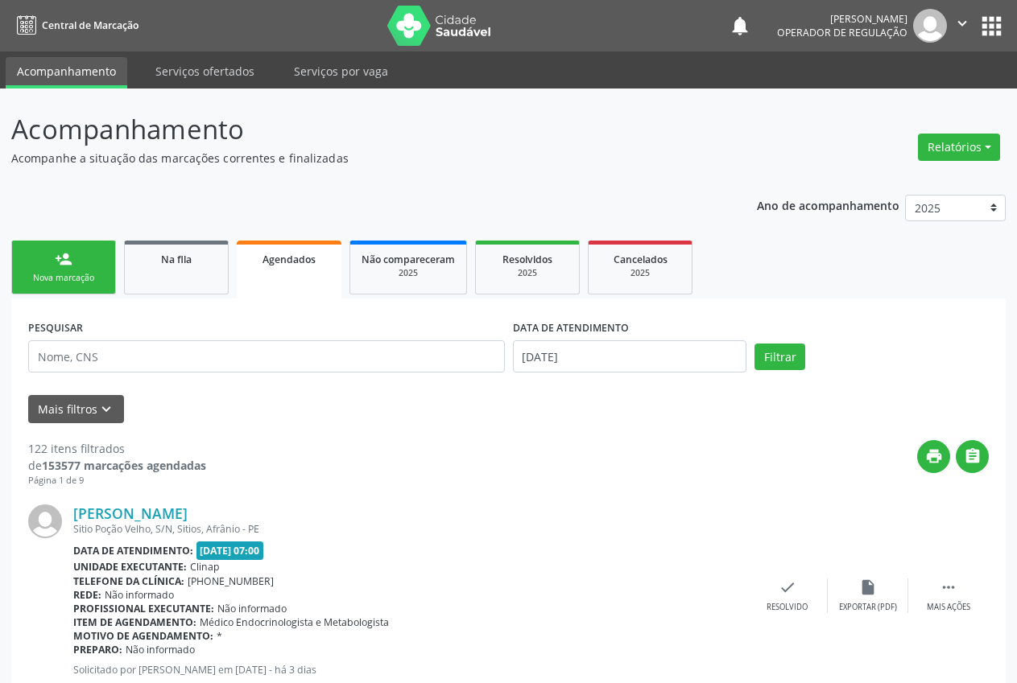
click at [72, 275] on div "Sucesso × O paciente foi agendado. Imprimir comprovante Cancel" at bounding box center [508, 341] width 1017 height 683
click at [53, 266] on div "Sucesso × O paciente foi agendado. Imprimir comprovante Cancel" at bounding box center [508, 341] width 1017 height 683
click at [86, 262] on div "Sucesso × O paciente foi agendado. Imprimir comprovante Cancel" at bounding box center [508, 341] width 1017 height 683
click at [40, 269] on div "Sucesso × O paciente foi agendado. Imprimir comprovante Cancel" at bounding box center [508, 341] width 1017 height 683
click at [62, 274] on div "Sucesso × O paciente foi agendado. Imprimir comprovante Cancel" at bounding box center [508, 341] width 1017 height 683
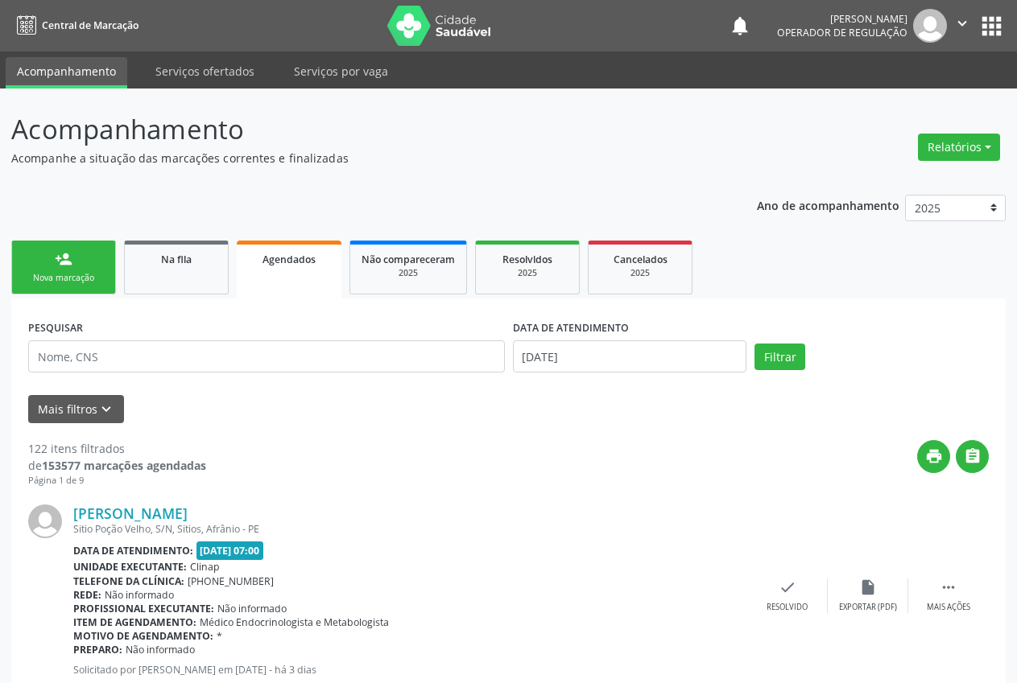
click at [61, 262] on div "Sucesso × O paciente foi agendado. Imprimir comprovante Cancel" at bounding box center [508, 341] width 1017 height 683
drag, startPoint x: 61, startPoint y: 262, endPoint x: 116, endPoint y: 3, distance: 264.9
click at [75, 237] on div "Sucesso × O paciente foi agendado. Imprimir comprovante Cancel" at bounding box center [508, 341] width 1017 height 683
